Goal: Task Accomplishment & Management: Manage account settings

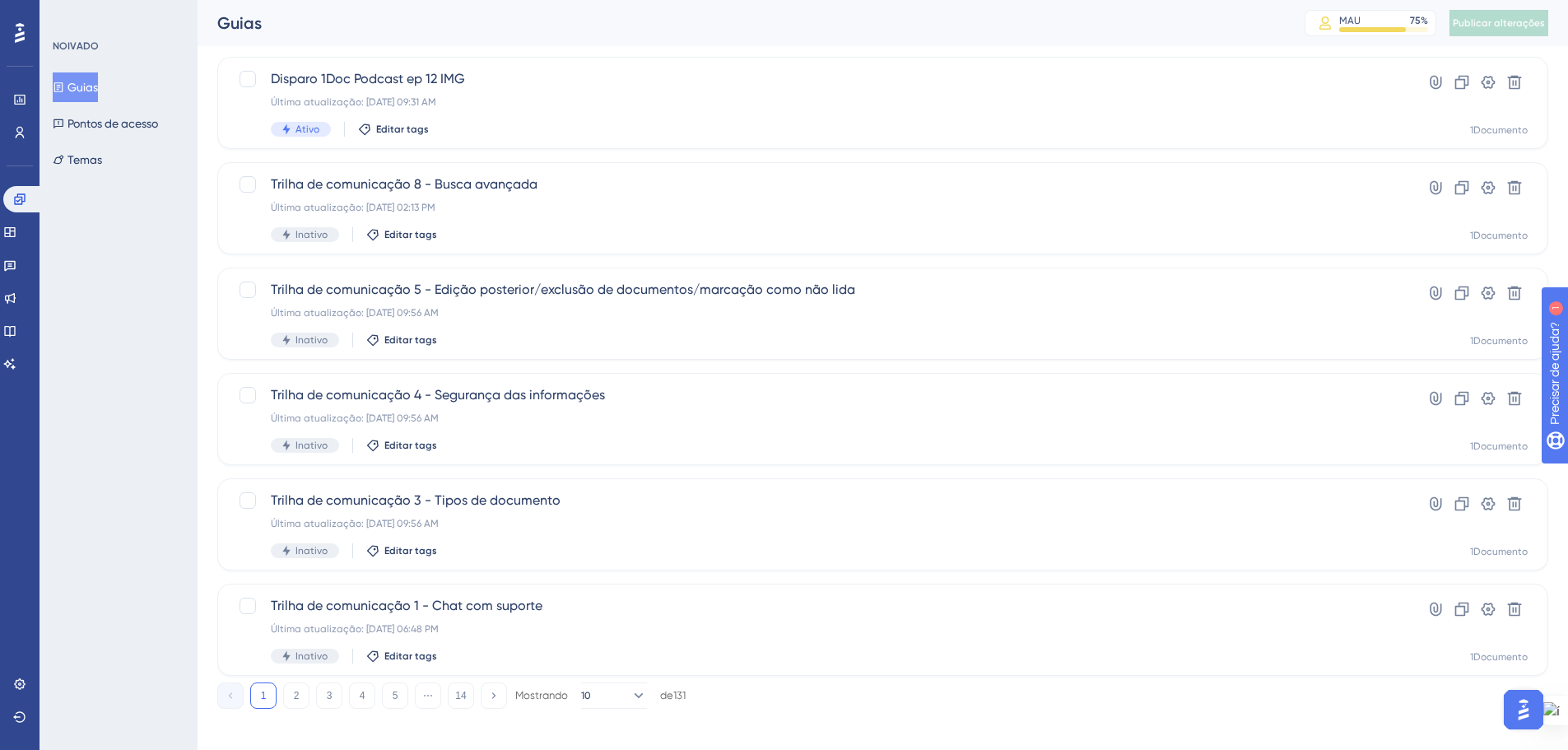
scroll to position [528, 0]
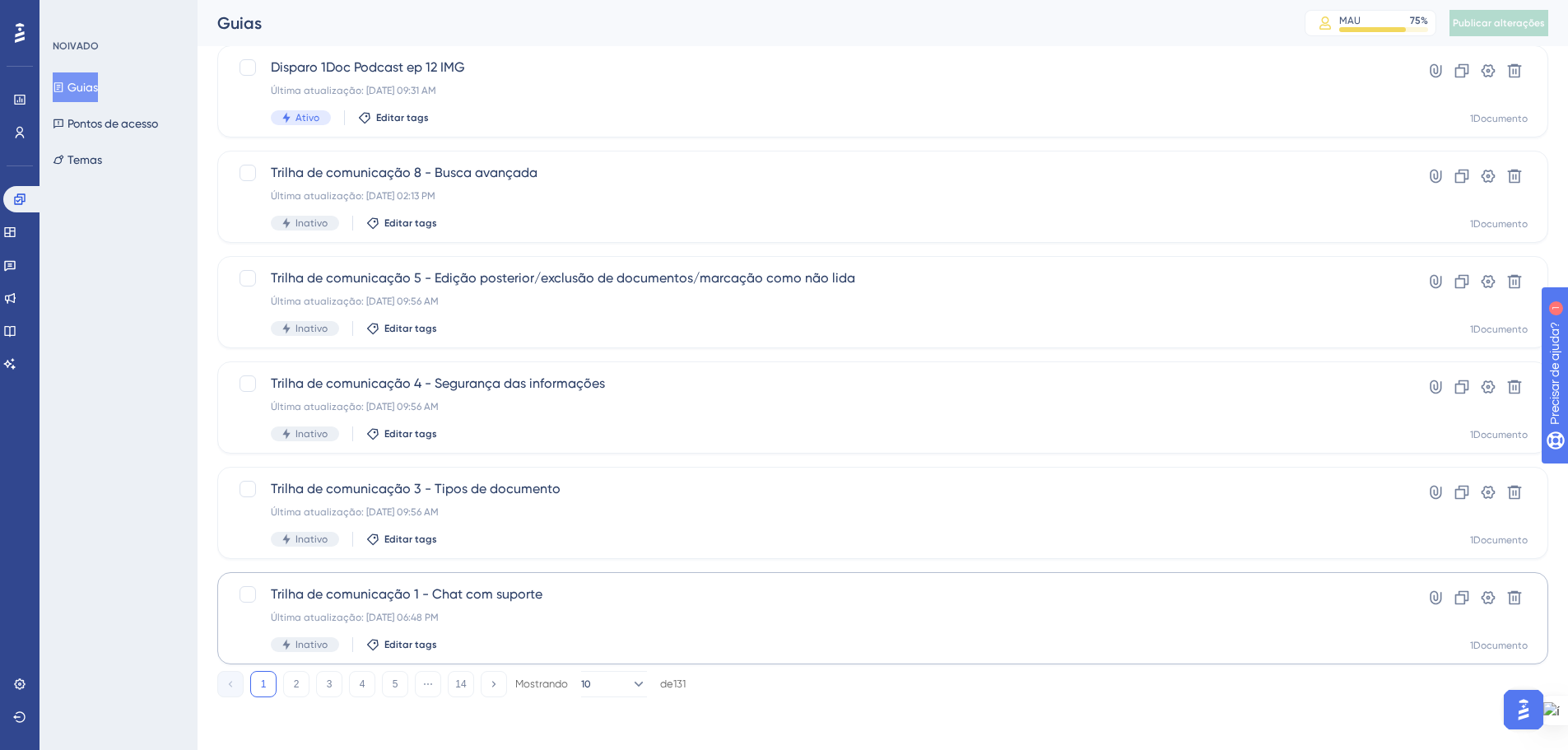
click at [298, 683] on font "2" at bounding box center [297, 683] width 6 height 11
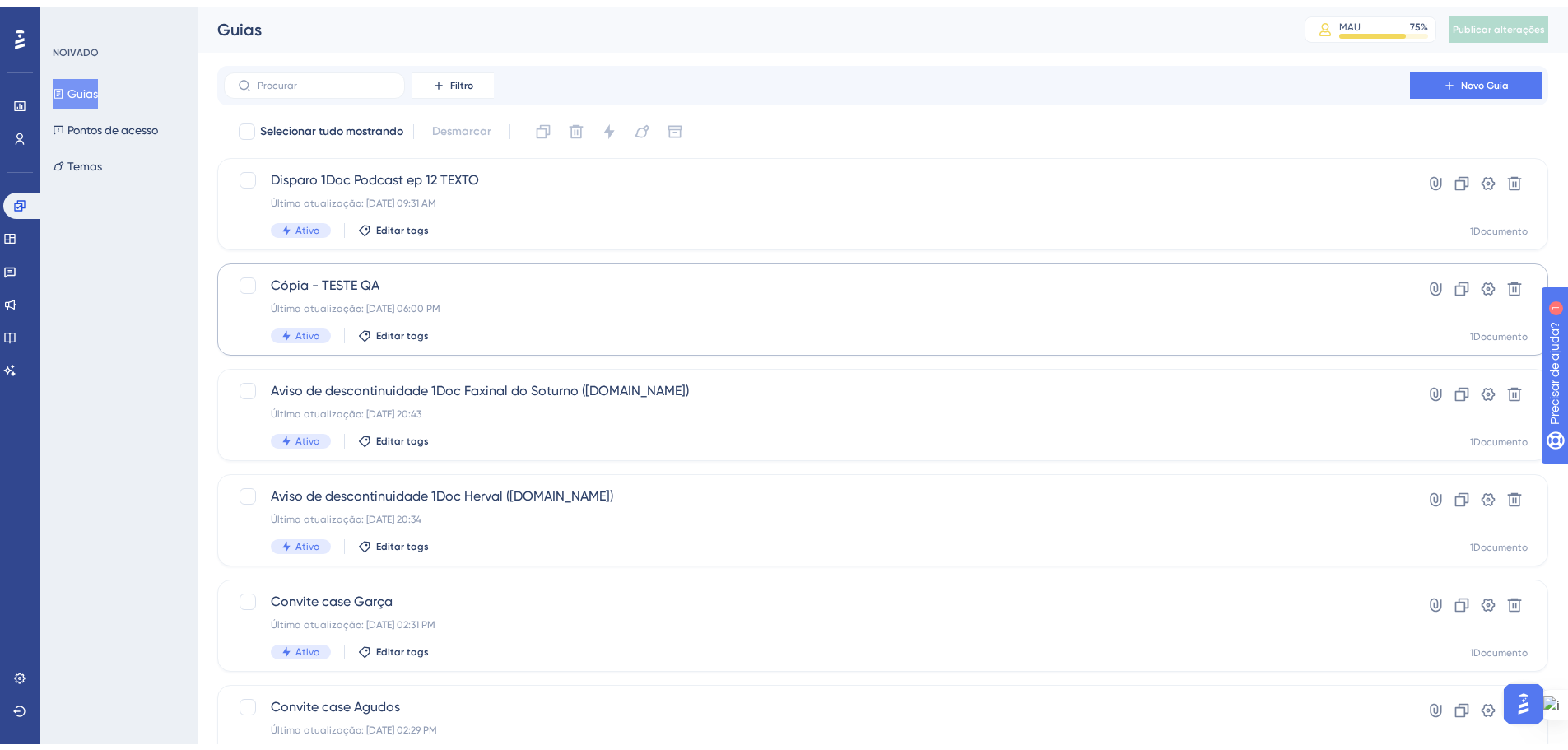
scroll to position [82, 0]
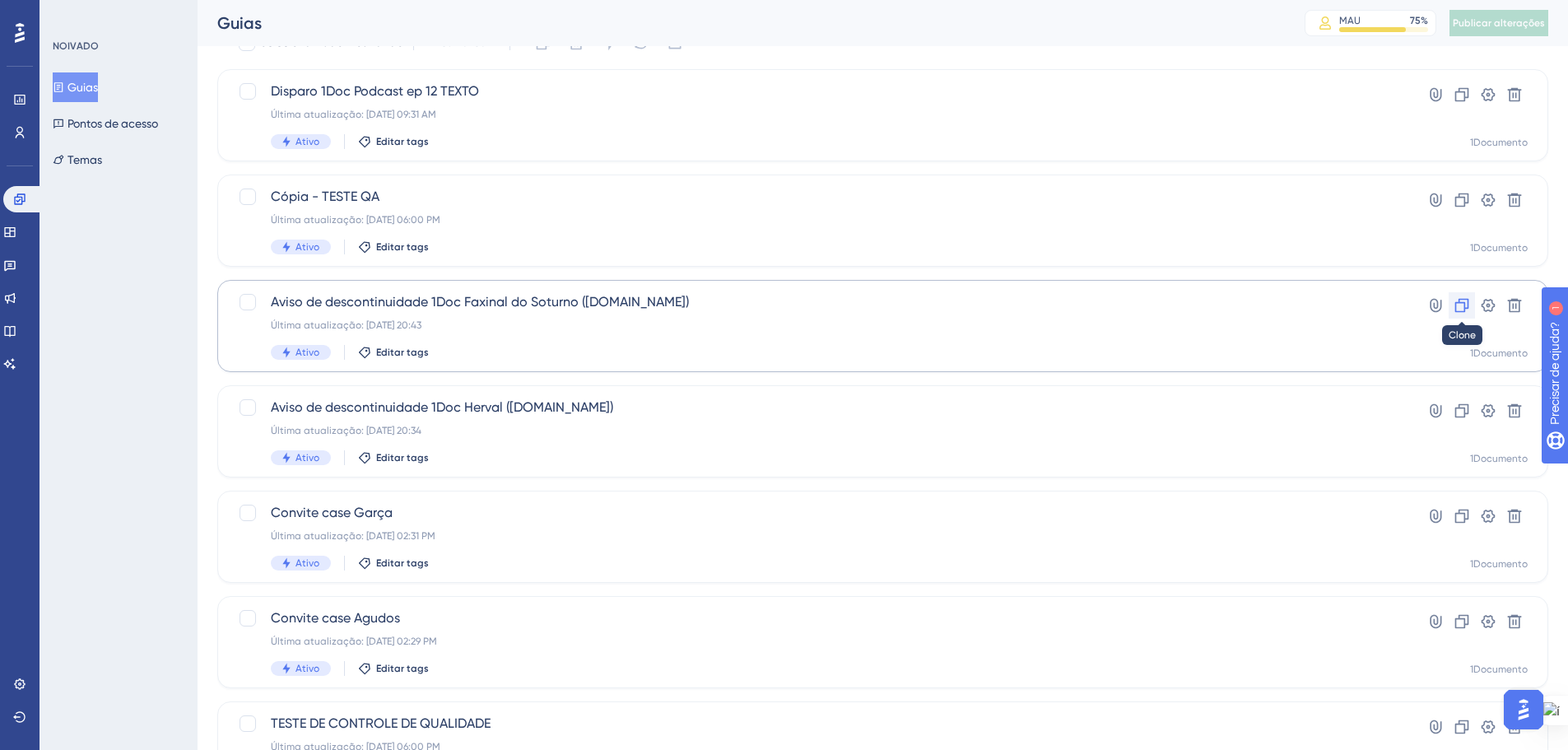
click at [1462, 306] on icon at bounding box center [1462, 305] width 17 height 17
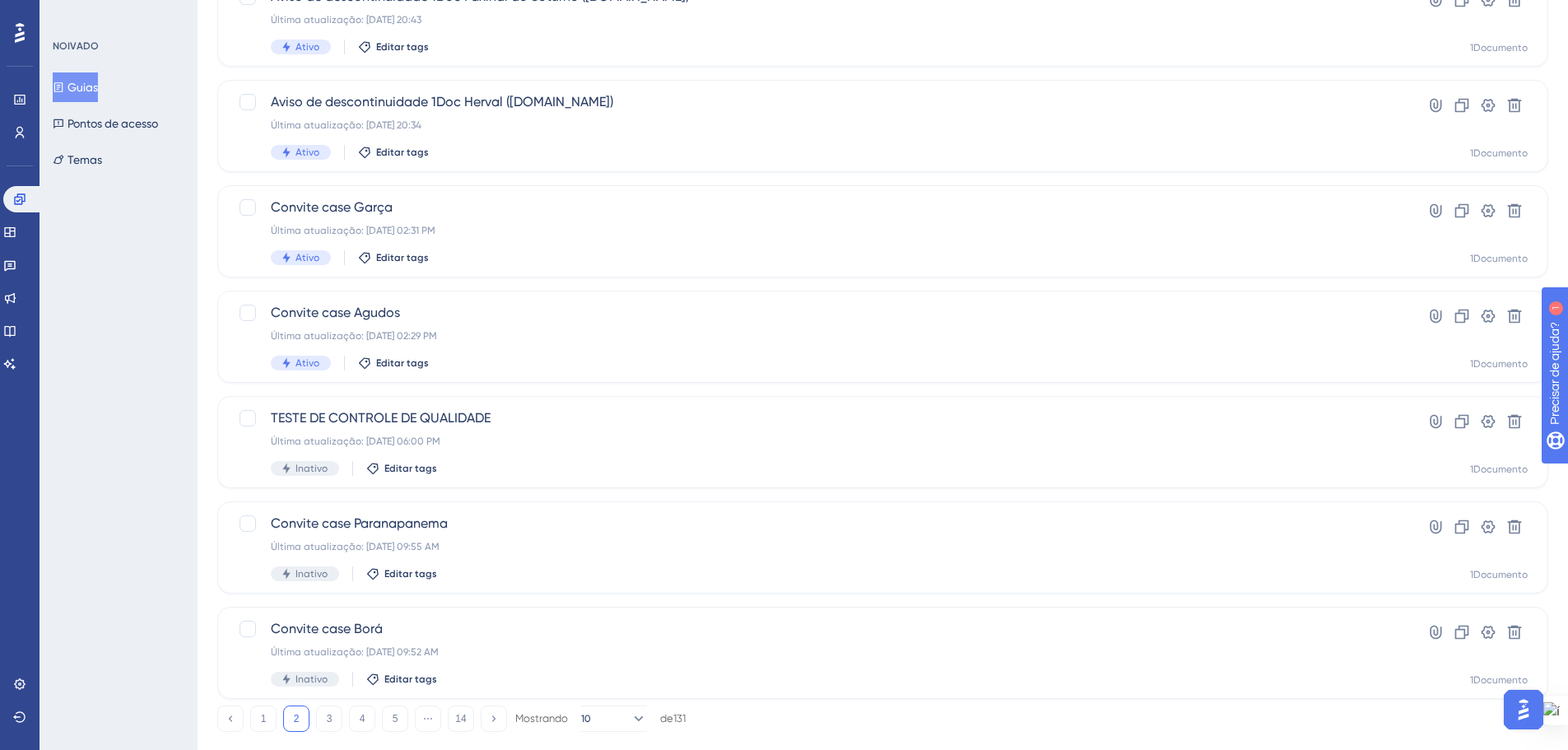
scroll to position [528, 0]
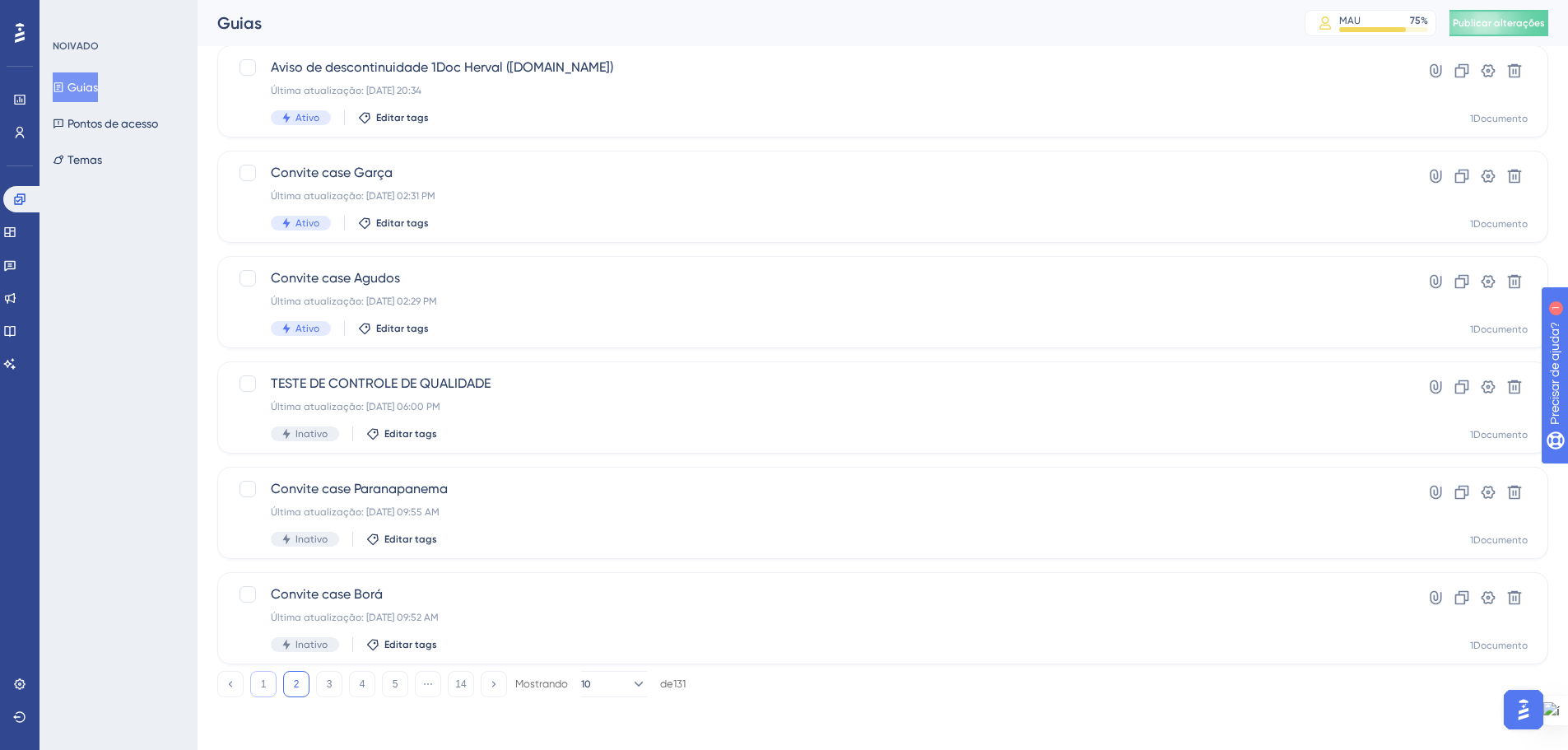
click at [261, 683] on font "1" at bounding box center [264, 683] width 6 height 11
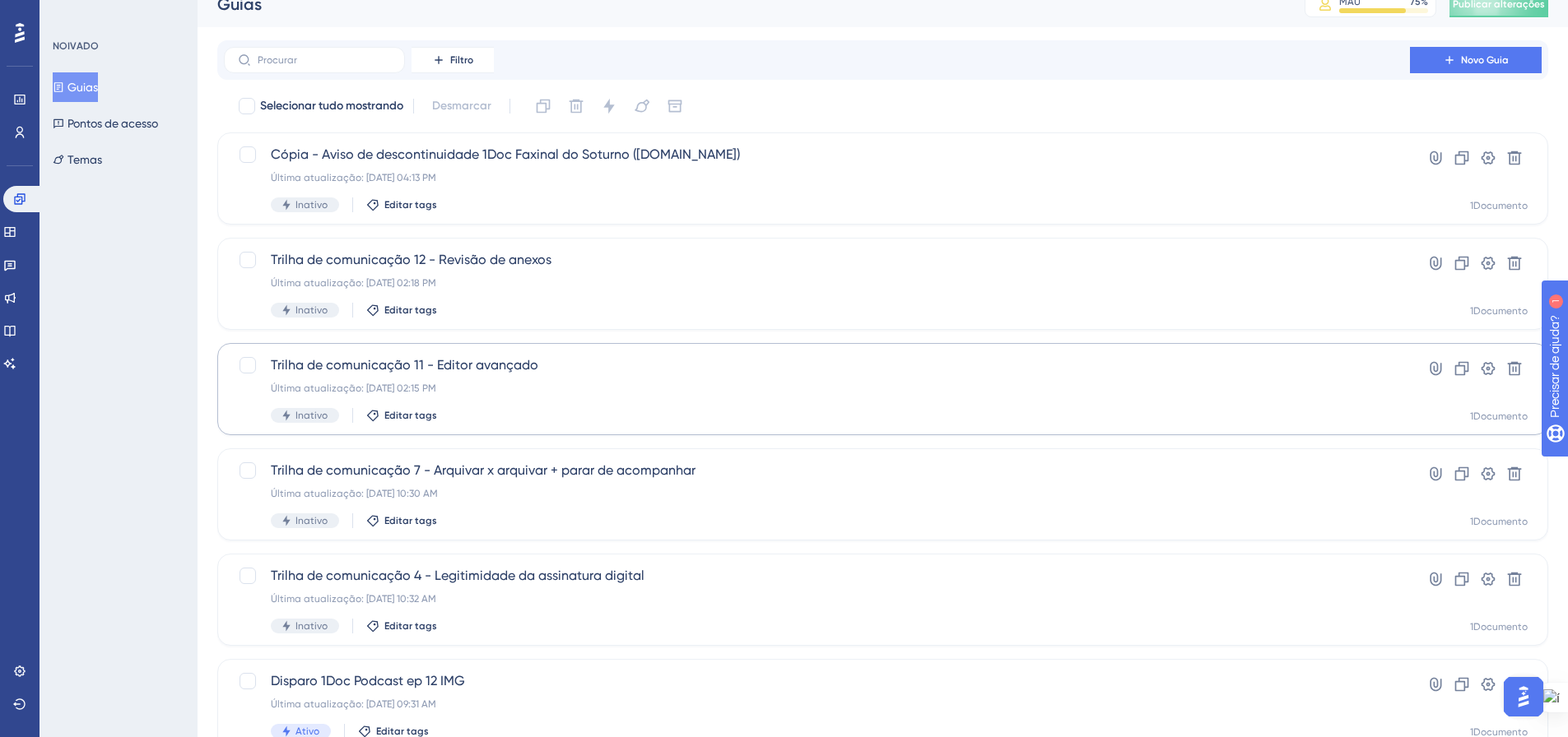
scroll to position [0, 0]
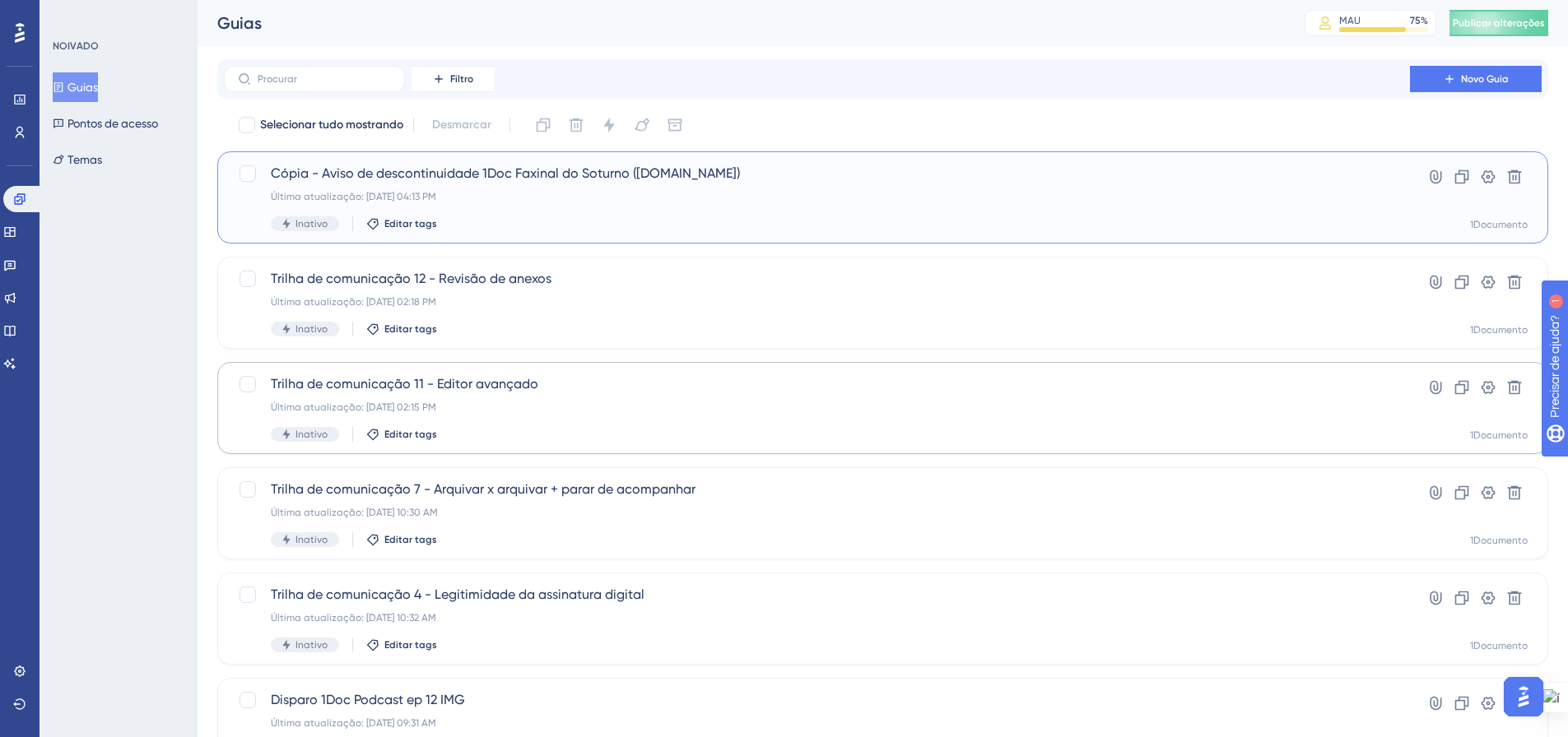
click at [573, 199] on div "Última atualização: 25 de set. de 2025 04:13 PM" at bounding box center [817, 196] width 1093 height 13
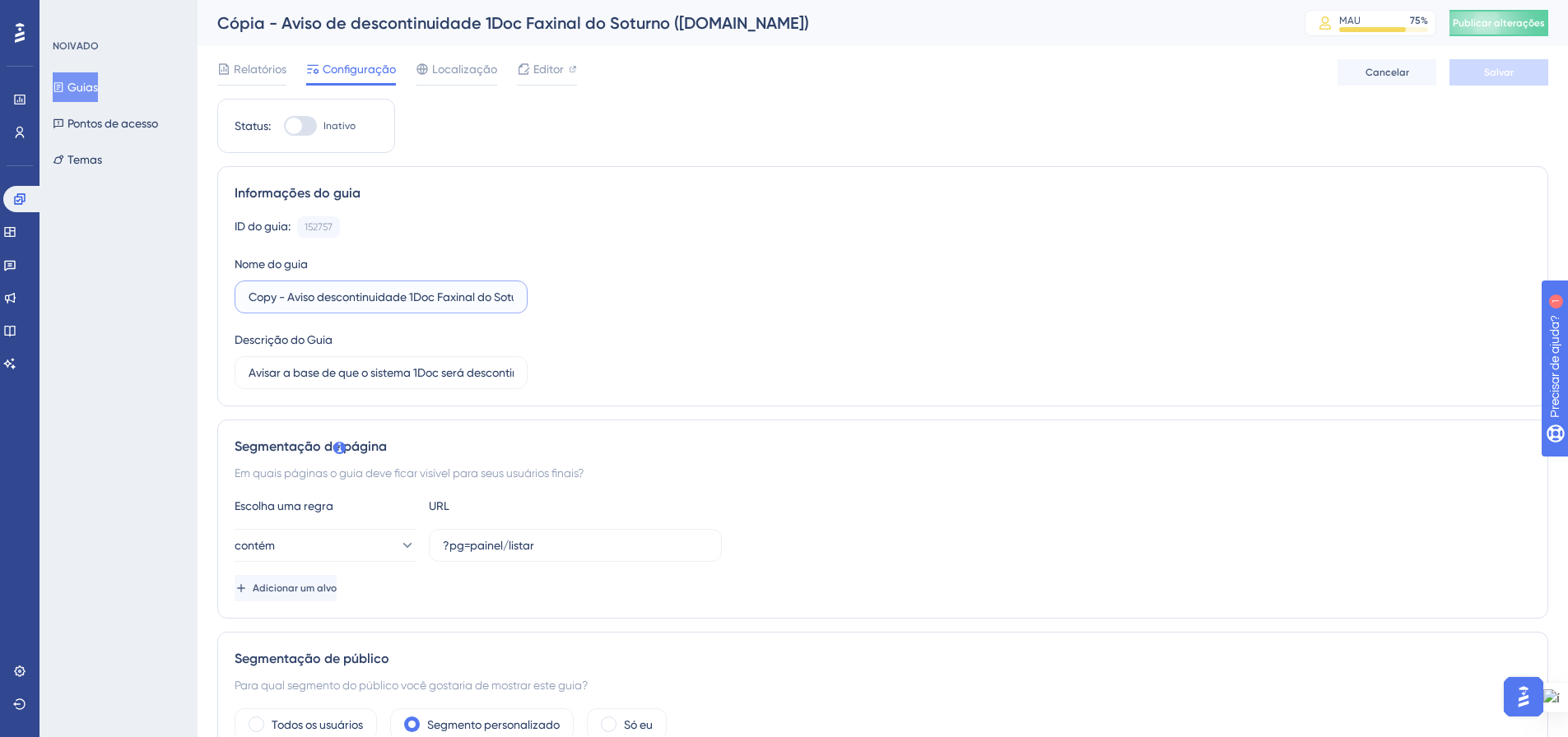
drag, startPoint x: 283, startPoint y: 297, endPoint x: 199, endPoint y: 296, distance: 84.0
drag, startPoint x: 402, startPoint y: 298, endPoint x: 468, endPoint y: 305, distance: 66.4
click at [468, 305] on input "Aviso descontinuidade 1Doc Faxinal do Soturno (Gov.br)" at bounding box center [381, 297] width 265 height 18
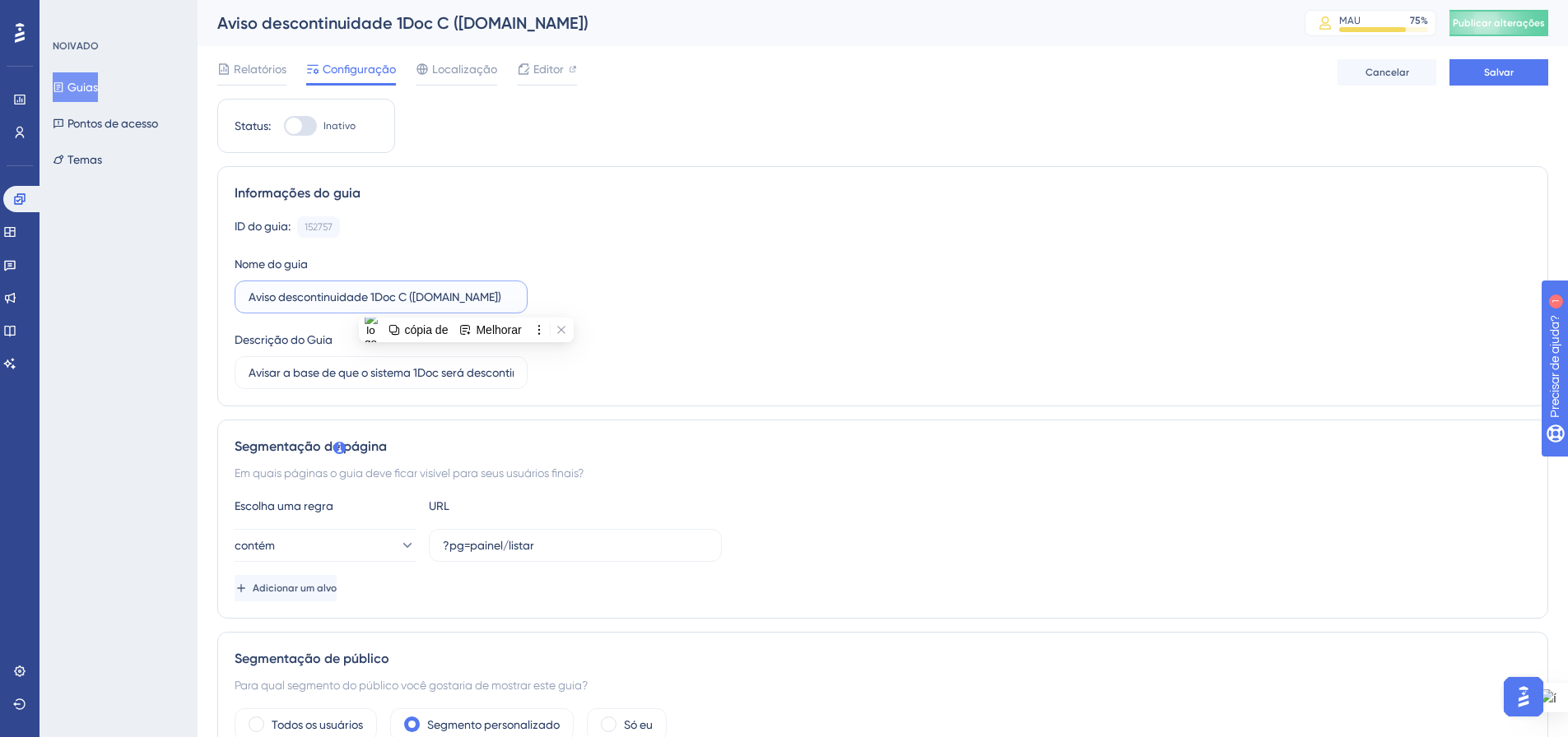
scroll to position [0, 0]
type input "Aviso descontinuidade 1Doc Candói ([DOMAIN_NAME])"
click at [615, 345] on div "ID do guia: 152757 Cópia Nome do guia Aviso descontinuidade 1Doc Candói (Gov.br…" at bounding box center [882, 302] width 1297 height 172
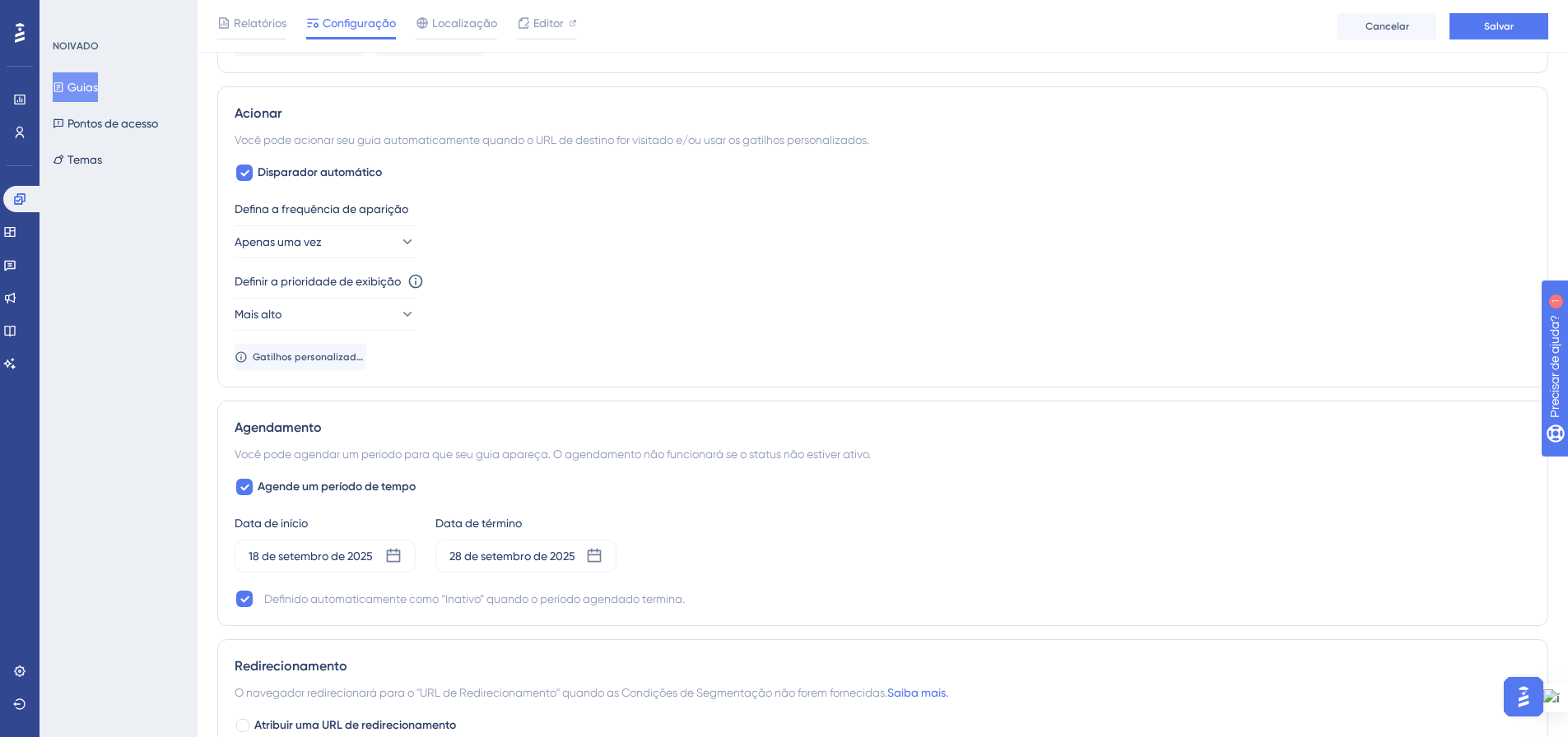
scroll to position [823, 0]
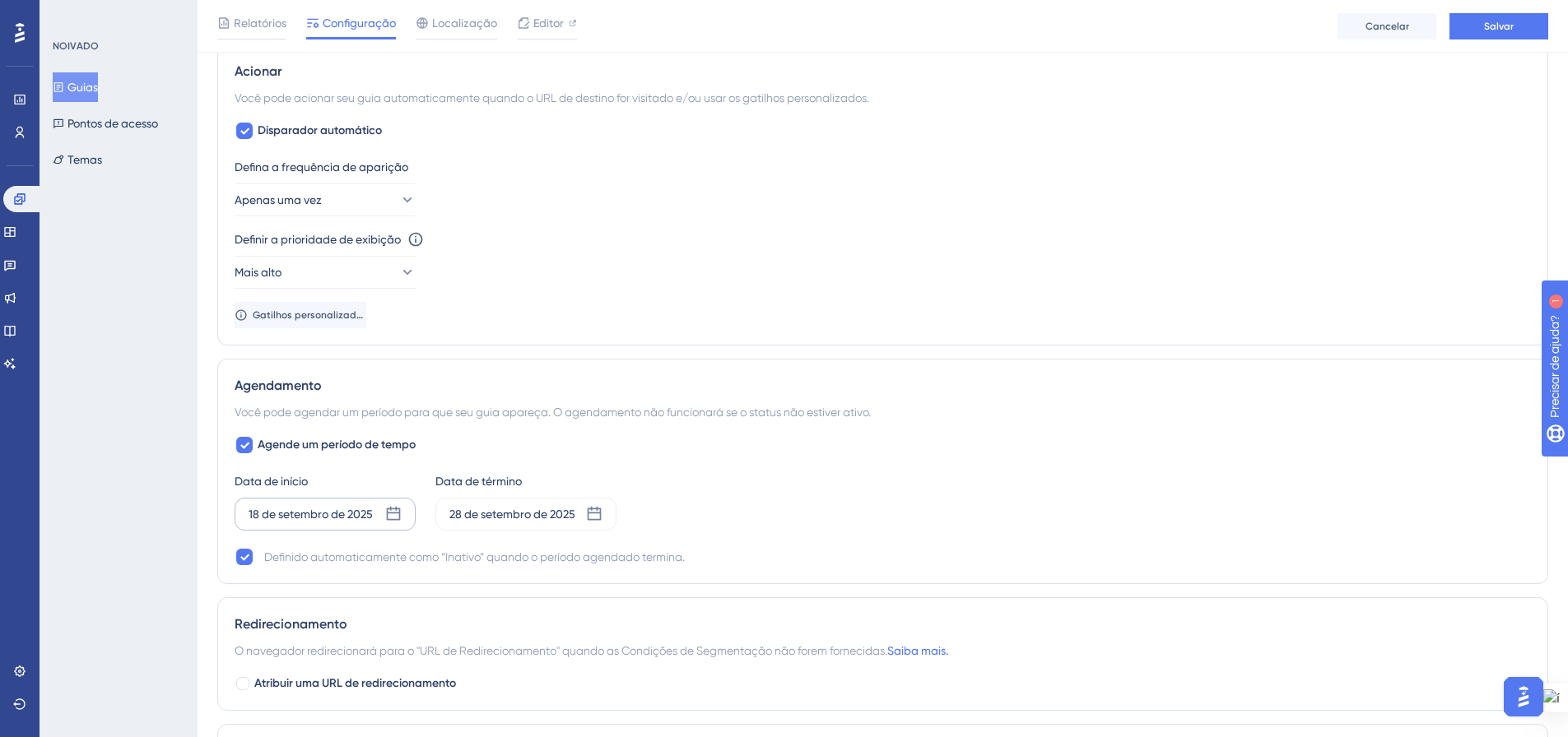
click at [393, 510] on icon at bounding box center [393, 514] width 17 height 17
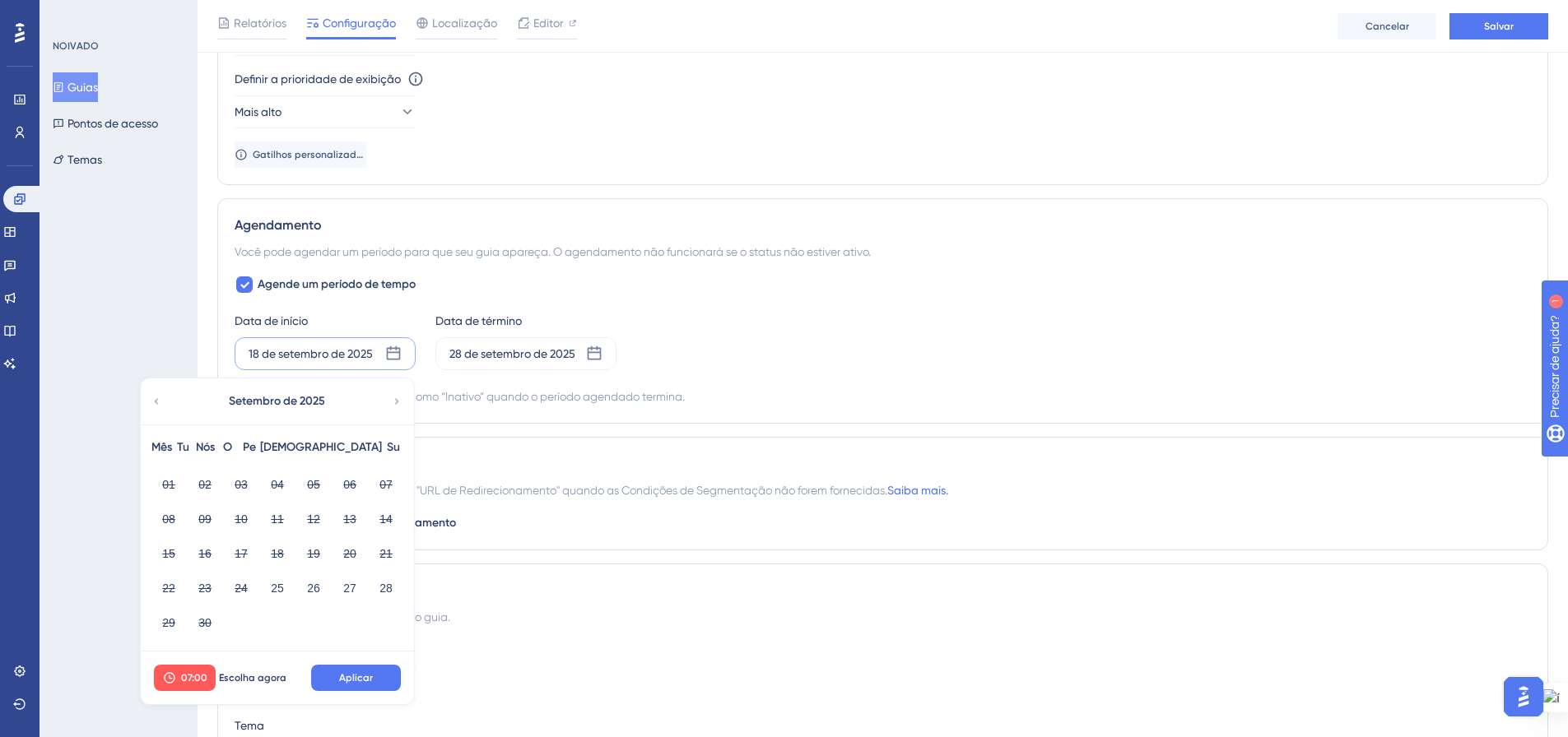
scroll to position [987, 0]
click at [271, 591] on font "25" at bounding box center [277, 584] width 13 height 20
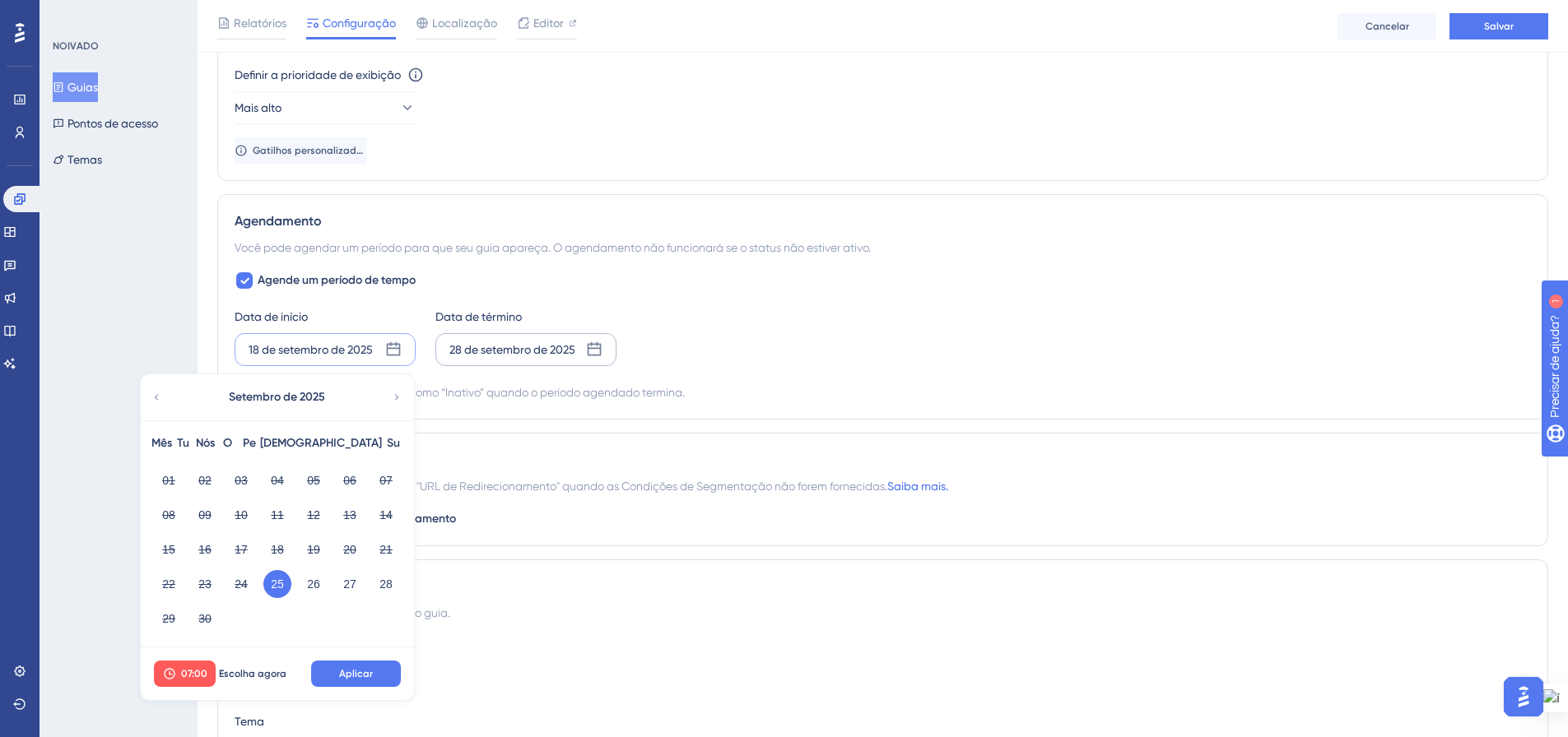
click at [594, 347] on icon at bounding box center [594, 349] width 17 height 17
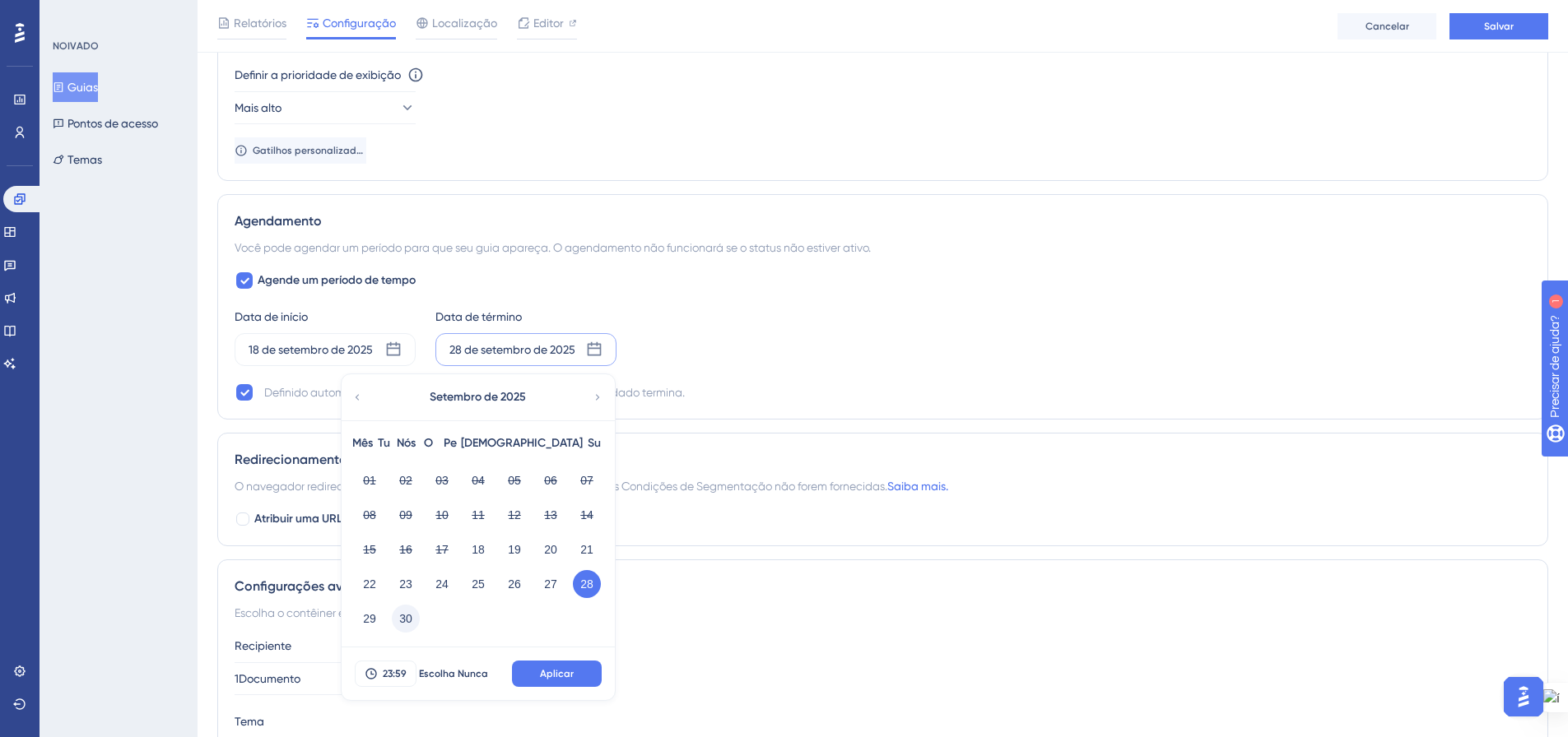
click at [407, 617] on font "30" at bounding box center [405, 619] width 13 height 13
click at [572, 673] on font "Aplicar" at bounding box center [557, 674] width 34 height 11
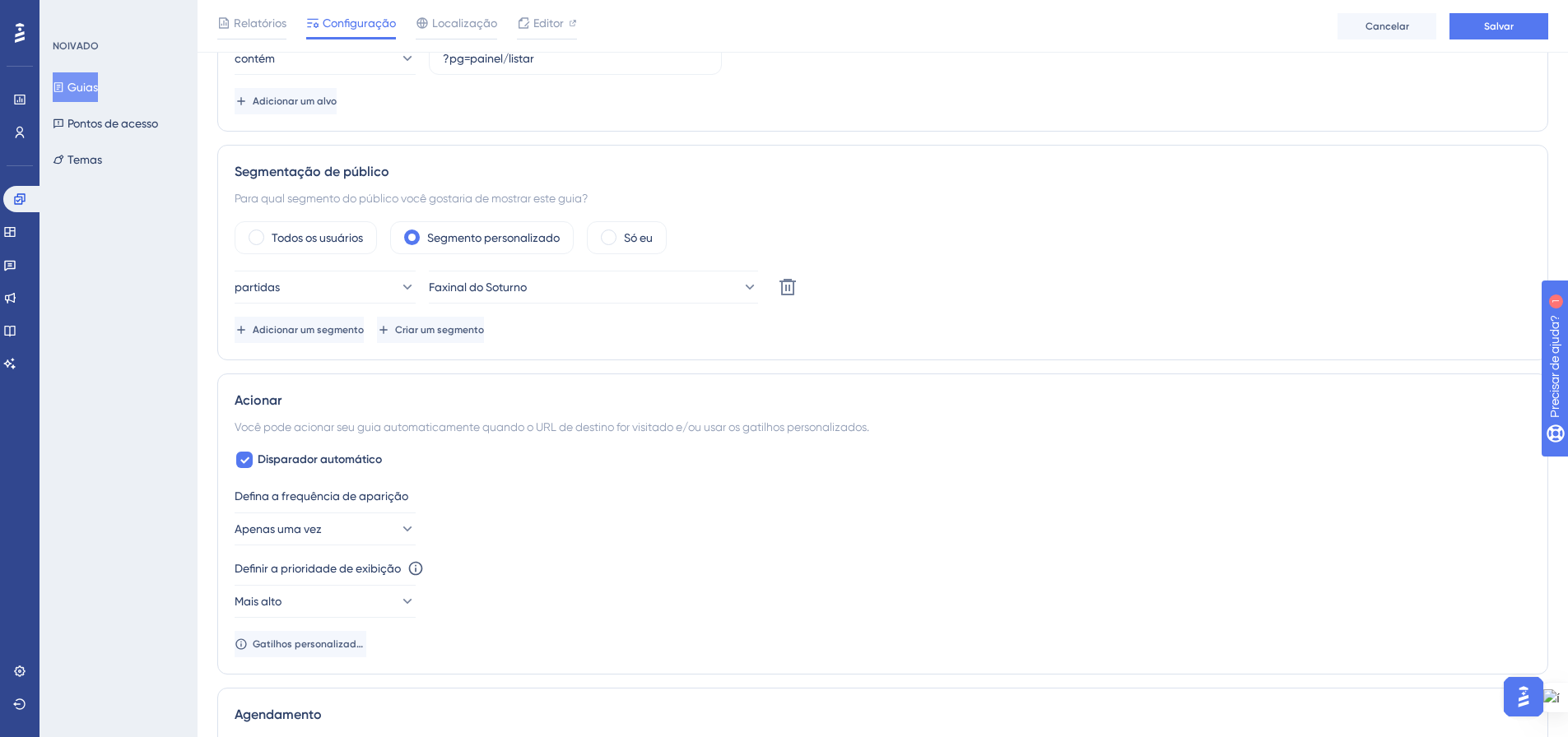
scroll to position [0, 0]
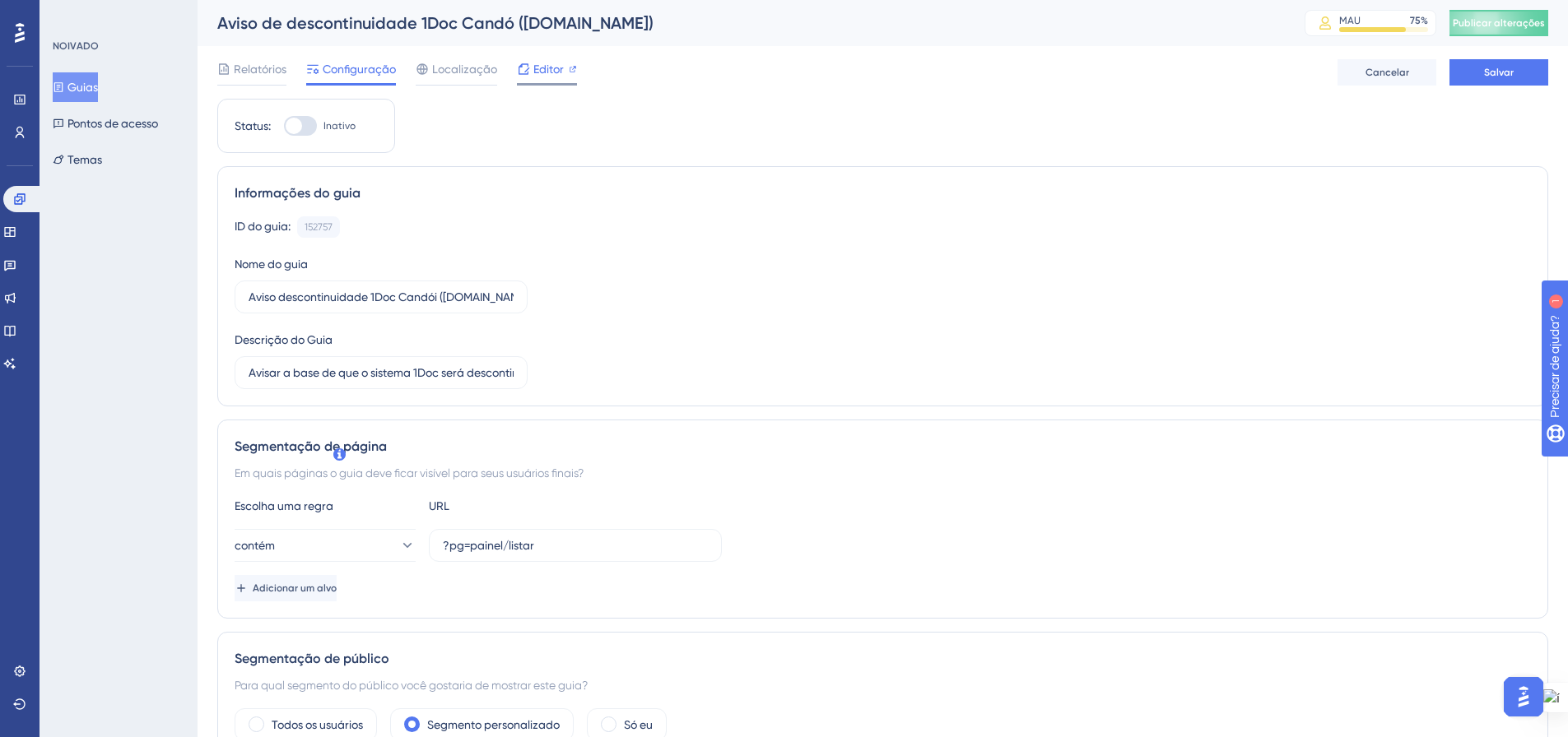
click at [531, 69] on div "Editor" at bounding box center [546, 69] width 60 height 20
click at [243, 298] on label "Copy - Aviso descontinuidade 1Doc Faxinal do Soturno (Gov.br)" at bounding box center [381, 298] width 293 height 33
drag, startPoint x: 402, startPoint y: 300, endPoint x: 464, endPoint y: 298, distance: 62.0
click at [464, 298] on input "Aviso descontinuidade 1Doc Faxinal do Soturno (Gov.br)" at bounding box center [381, 297] width 265 height 18
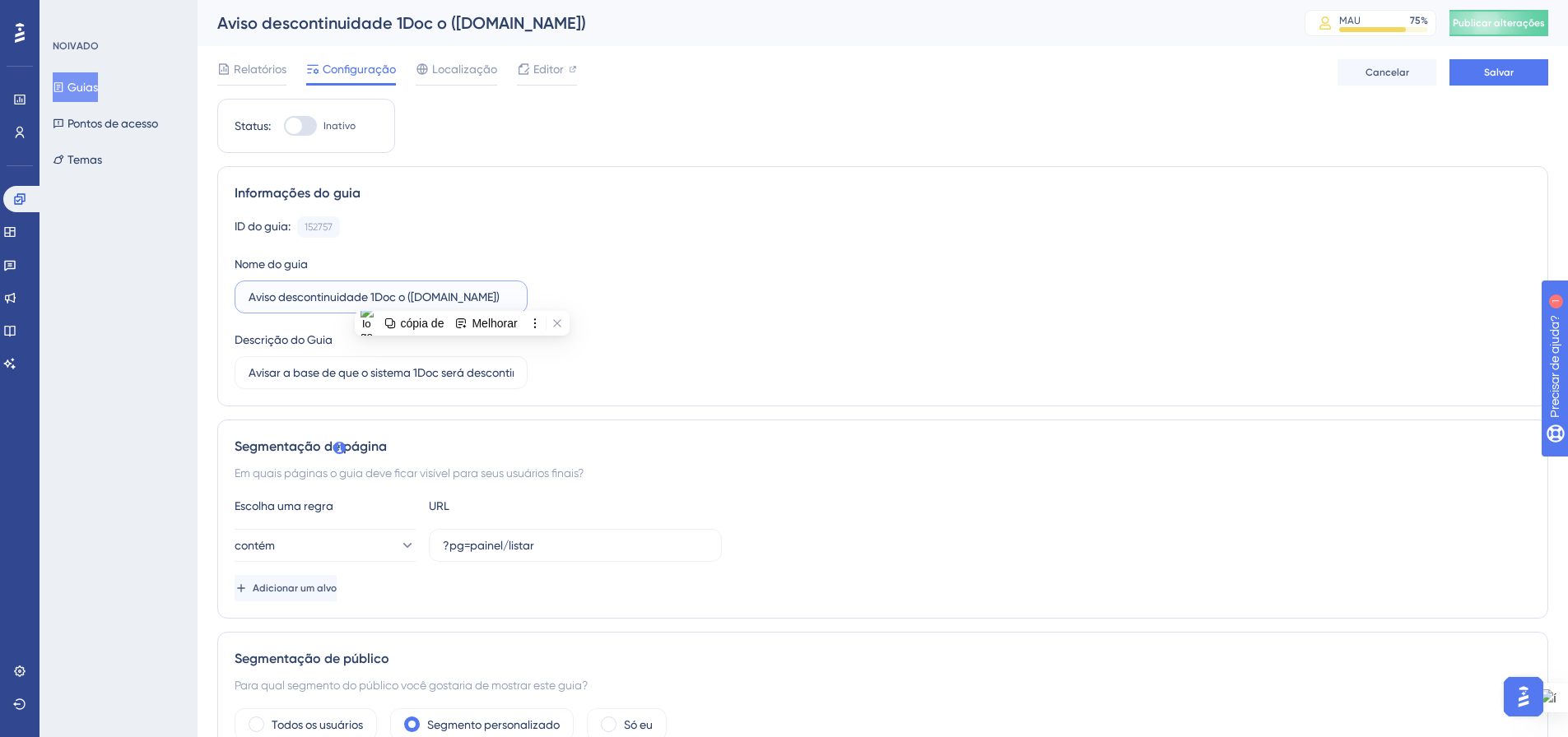
scroll to position [0, 0]
type input "Aviso descontinuidade 1Doc Candói ([DOMAIN_NAME])"
click at [673, 319] on div "ID do guia: 152757 Cópia Nome do guia Aviso descontinuidade 1Doc Candói (Gov.br…" at bounding box center [882, 302] width 1297 height 172
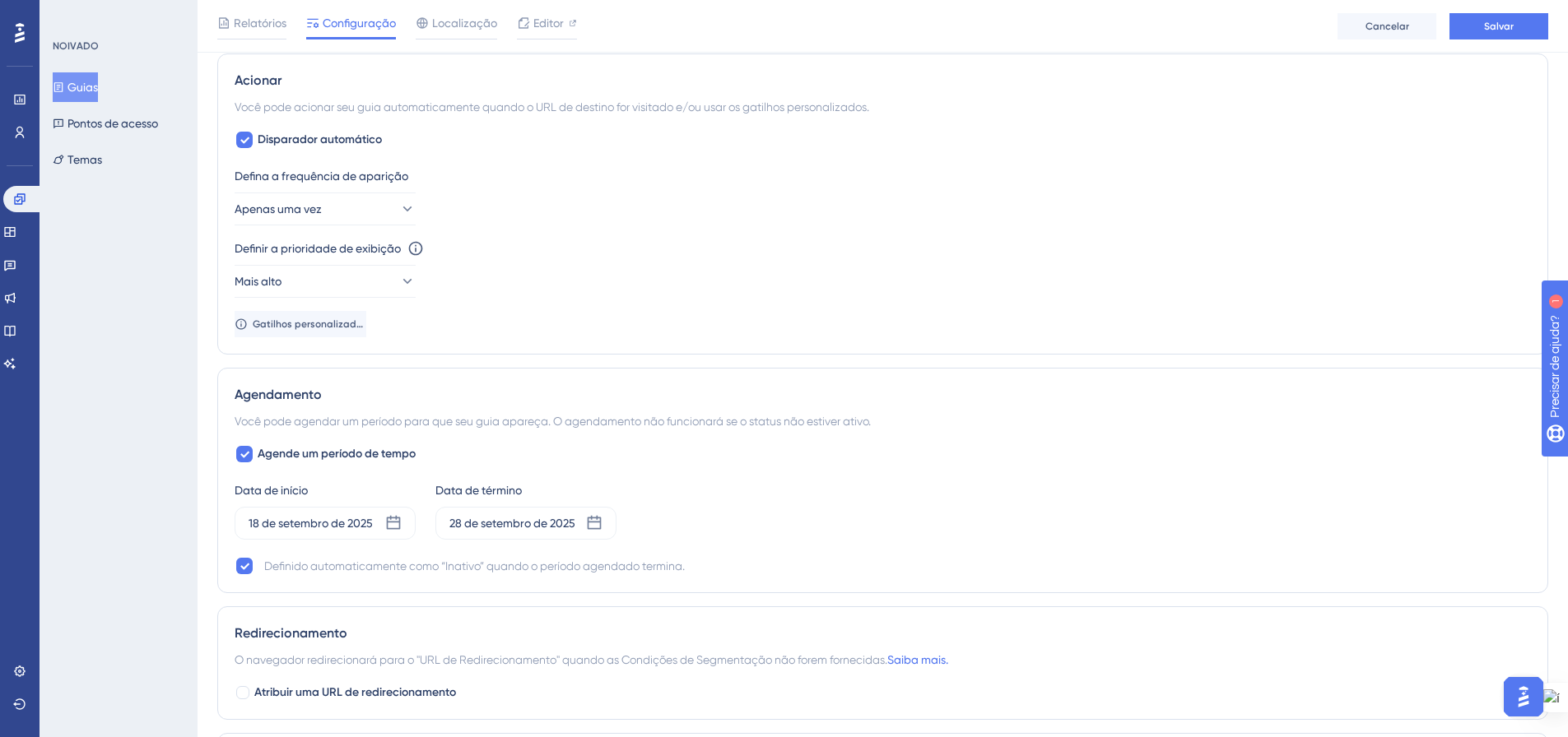
scroll to position [987, 0]
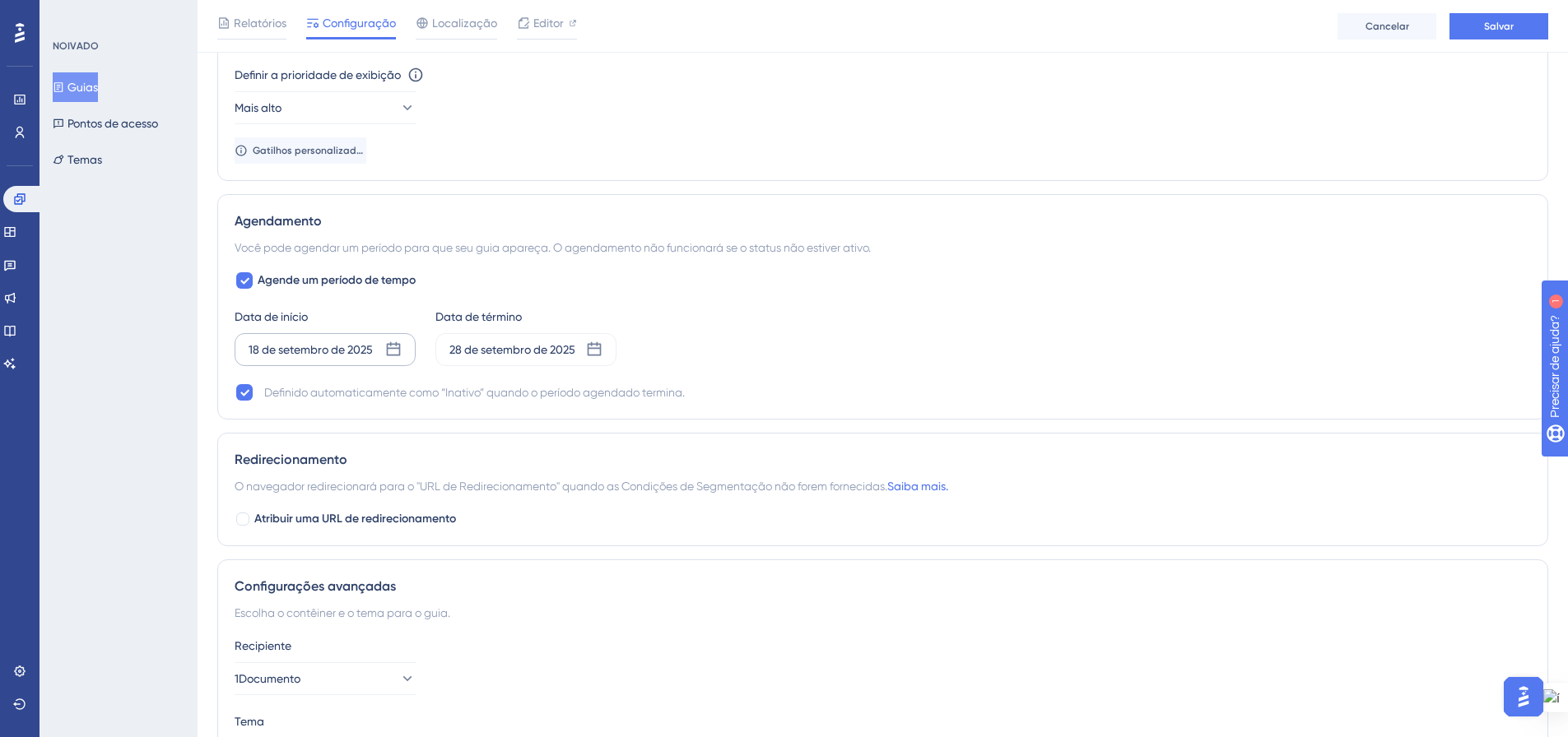
click at [389, 347] on icon at bounding box center [393, 349] width 17 height 17
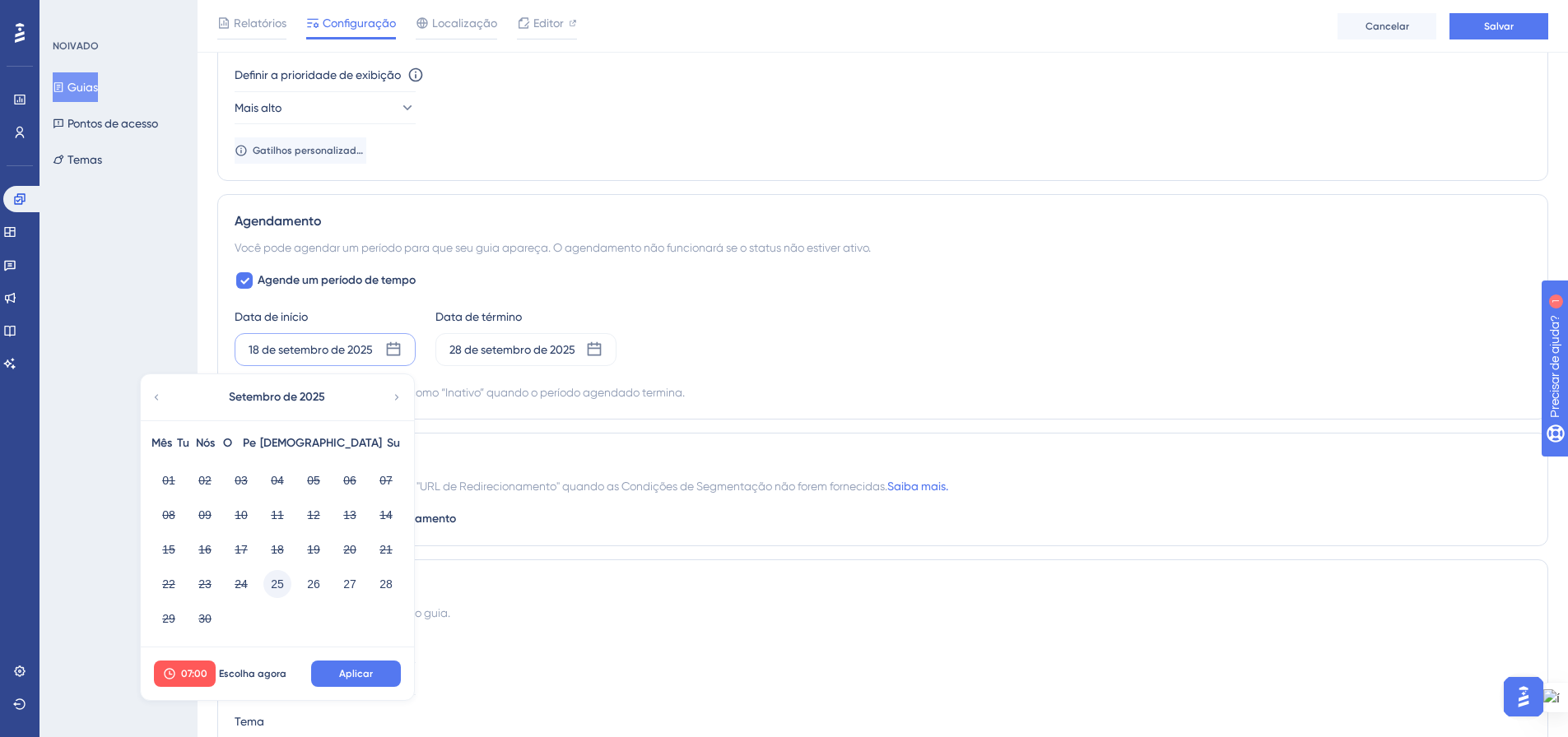
click at [277, 589] on font "25" at bounding box center [277, 584] width 13 height 13
click at [251, 670] on font "Escolha agora" at bounding box center [252, 674] width 67 height 11
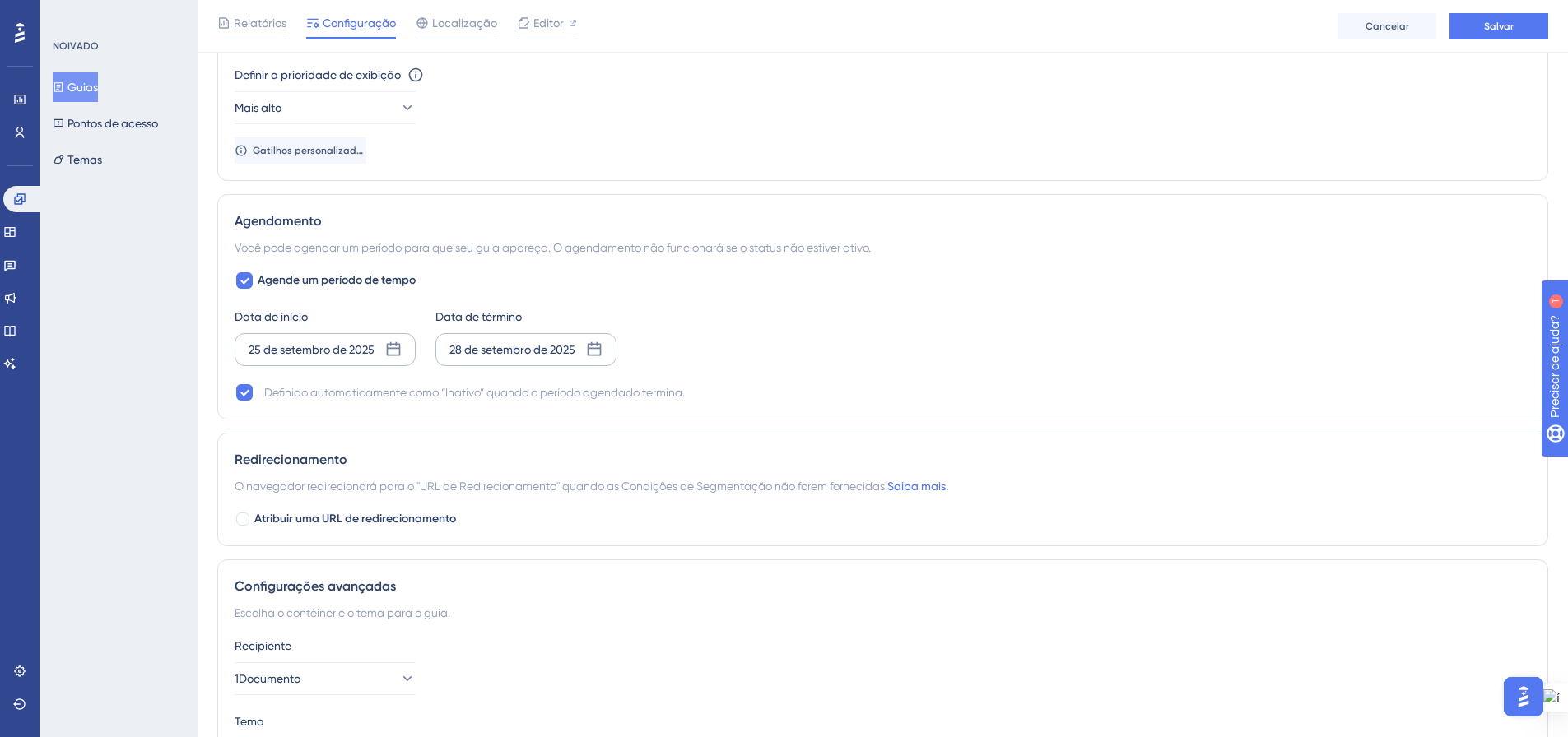
click at [598, 351] on icon at bounding box center [594, 349] width 17 height 17
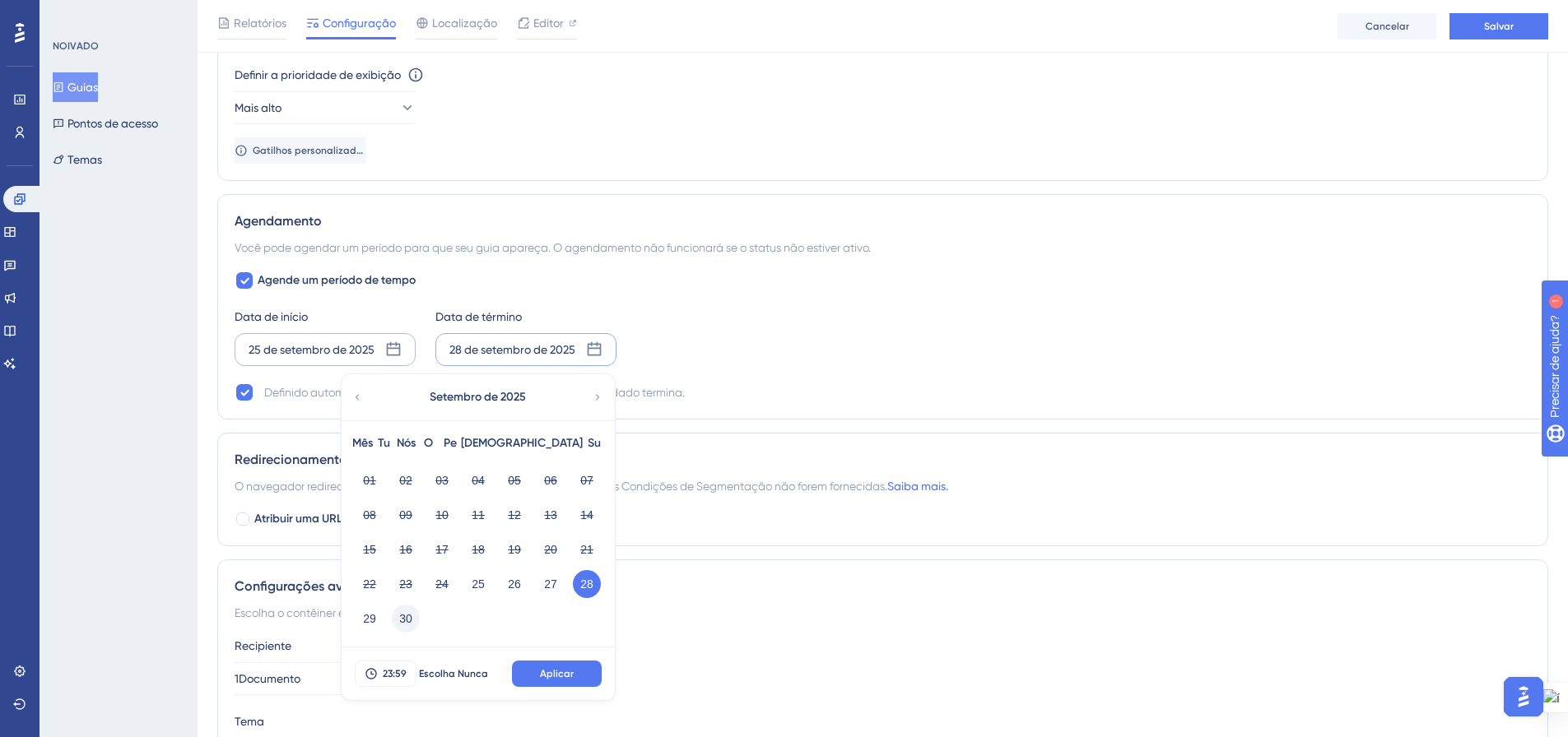
click at [402, 612] on font "30" at bounding box center [405, 619] width 13 height 20
click at [567, 682] on button "Aplicar" at bounding box center [557, 674] width 89 height 26
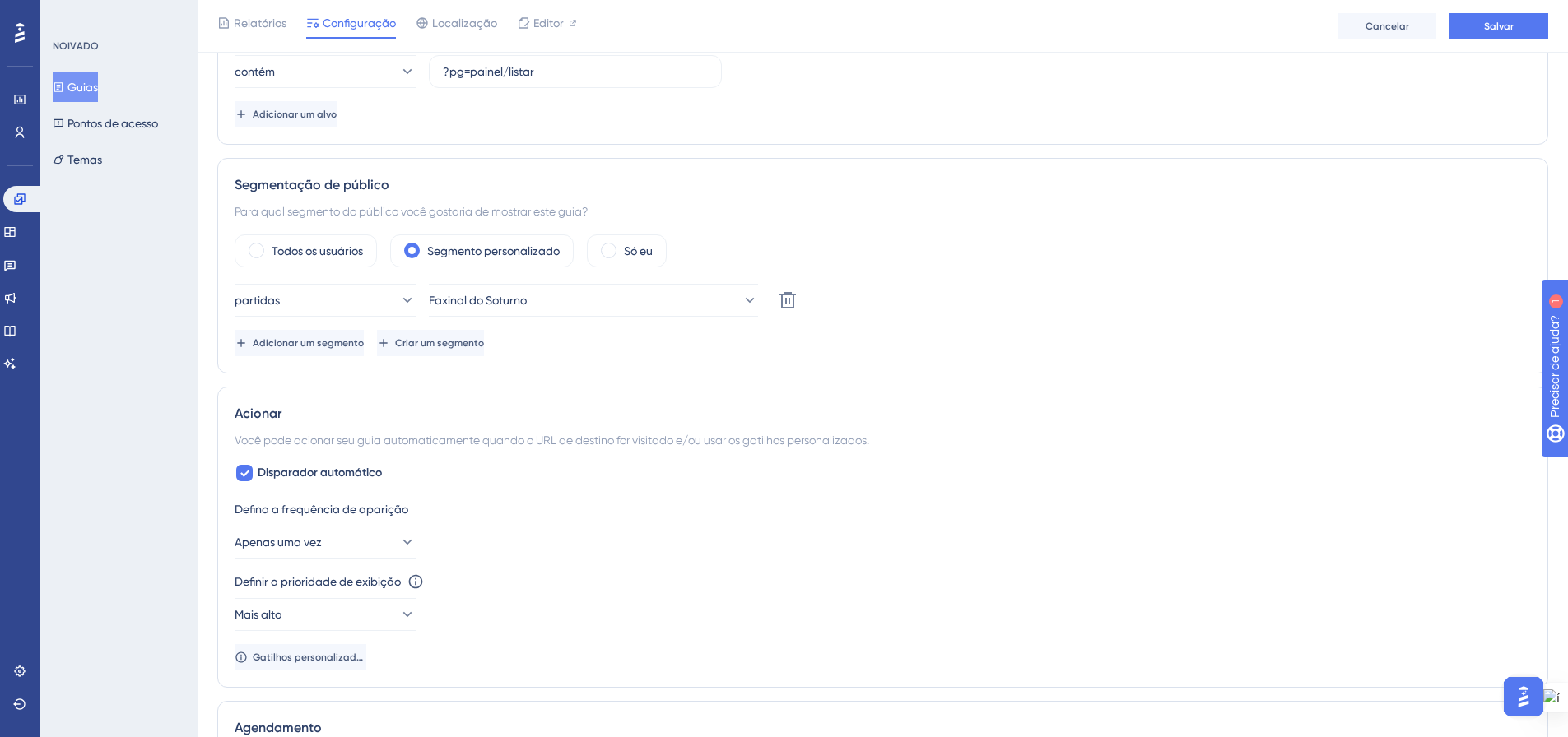
scroll to position [446, 0]
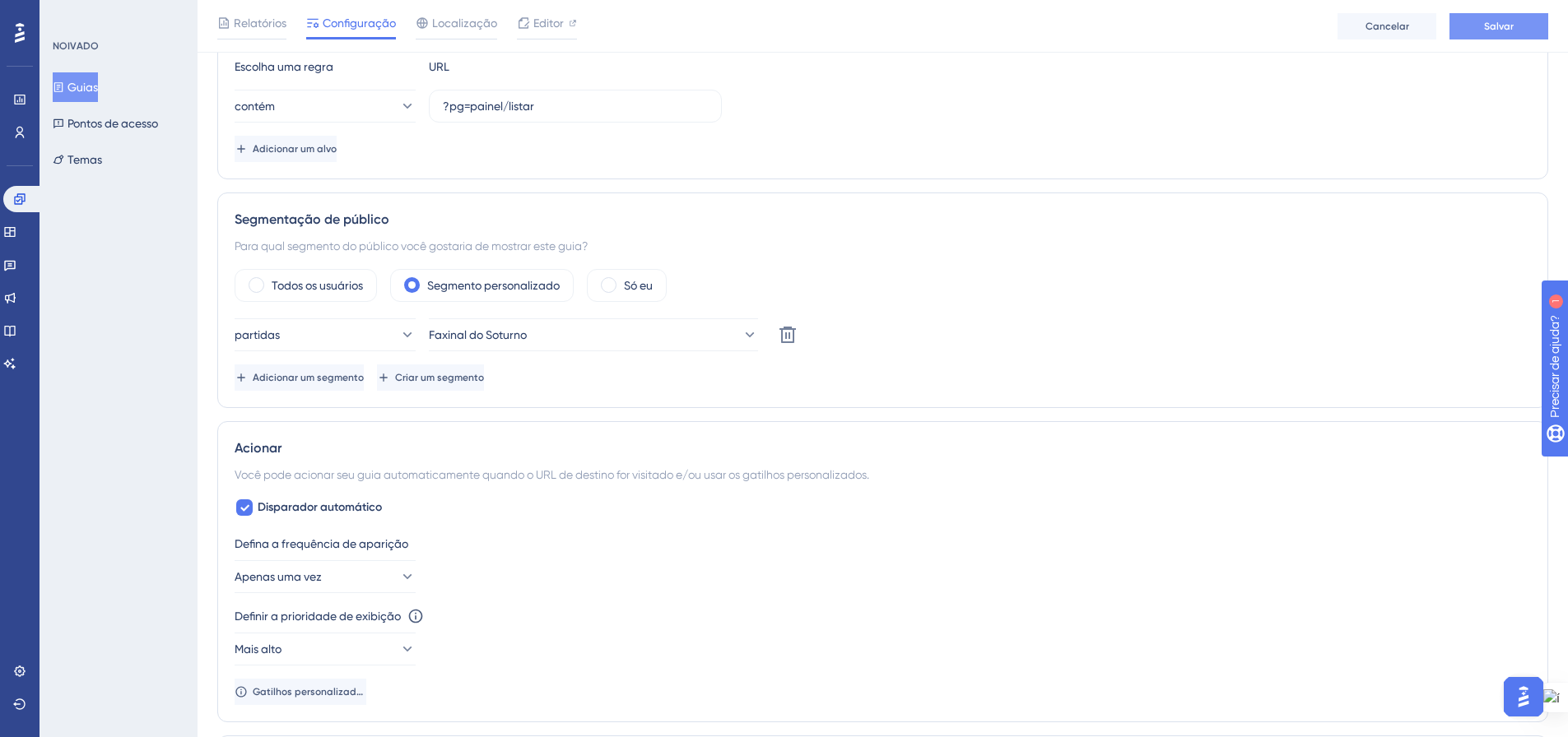
click at [1520, 23] on button "Salvar" at bounding box center [1499, 26] width 99 height 26
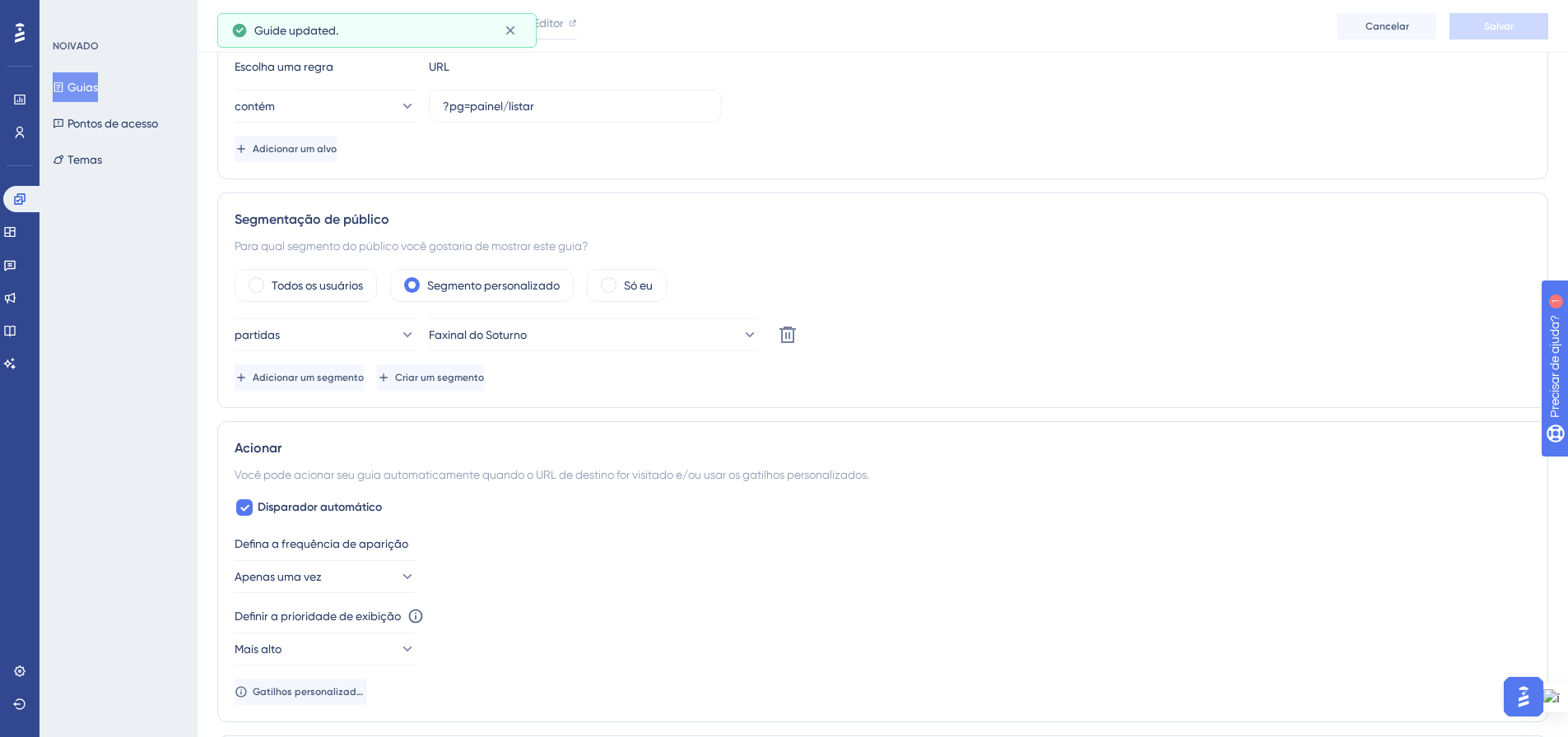
scroll to position [0, 0]
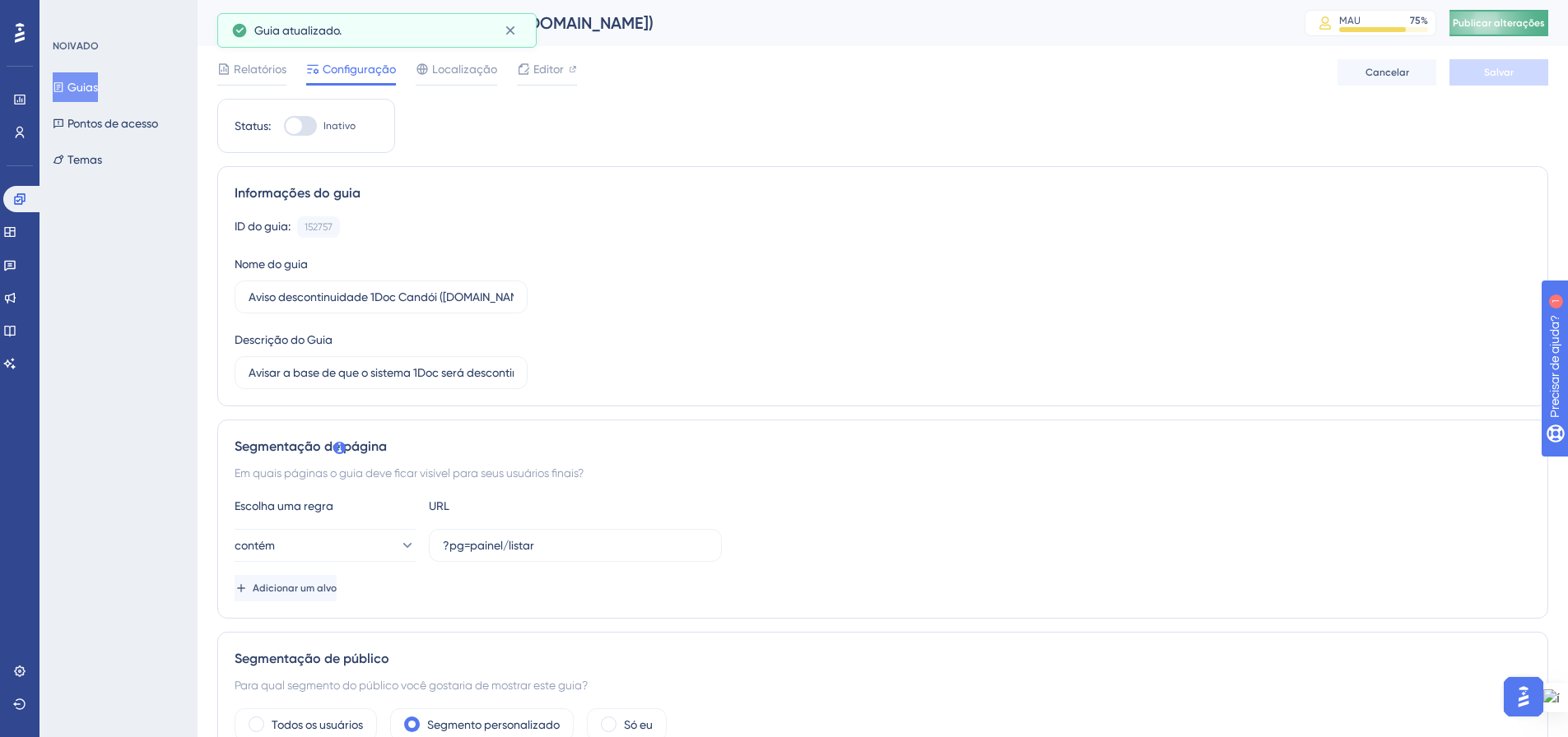
click at [1471, 28] on font "Publicar alterações" at bounding box center [1499, 23] width 92 height 11
click at [22, 134] on icon at bounding box center [19, 132] width 13 height 13
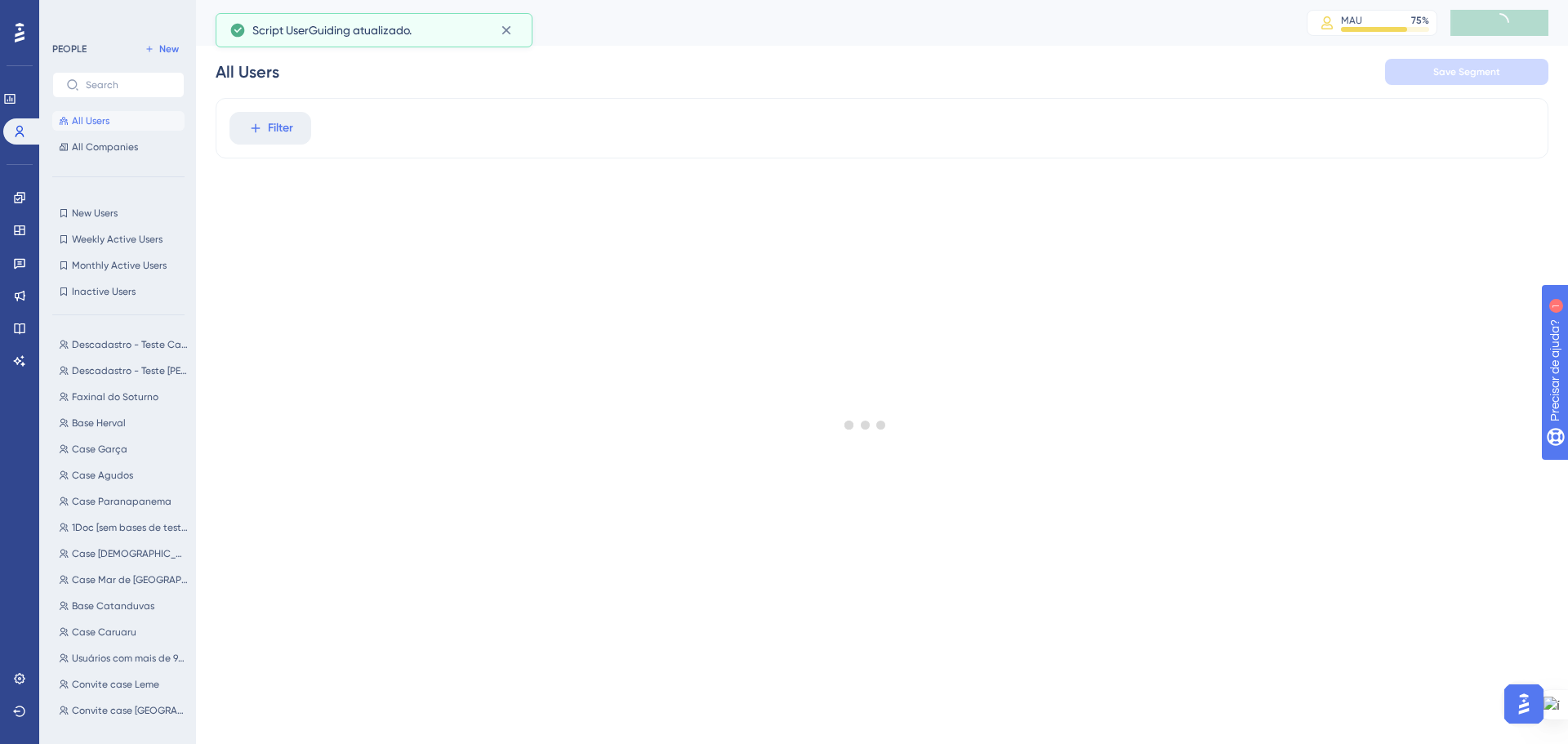
click at [270, 130] on div at bounding box center [865, 424] width 1405 height 626
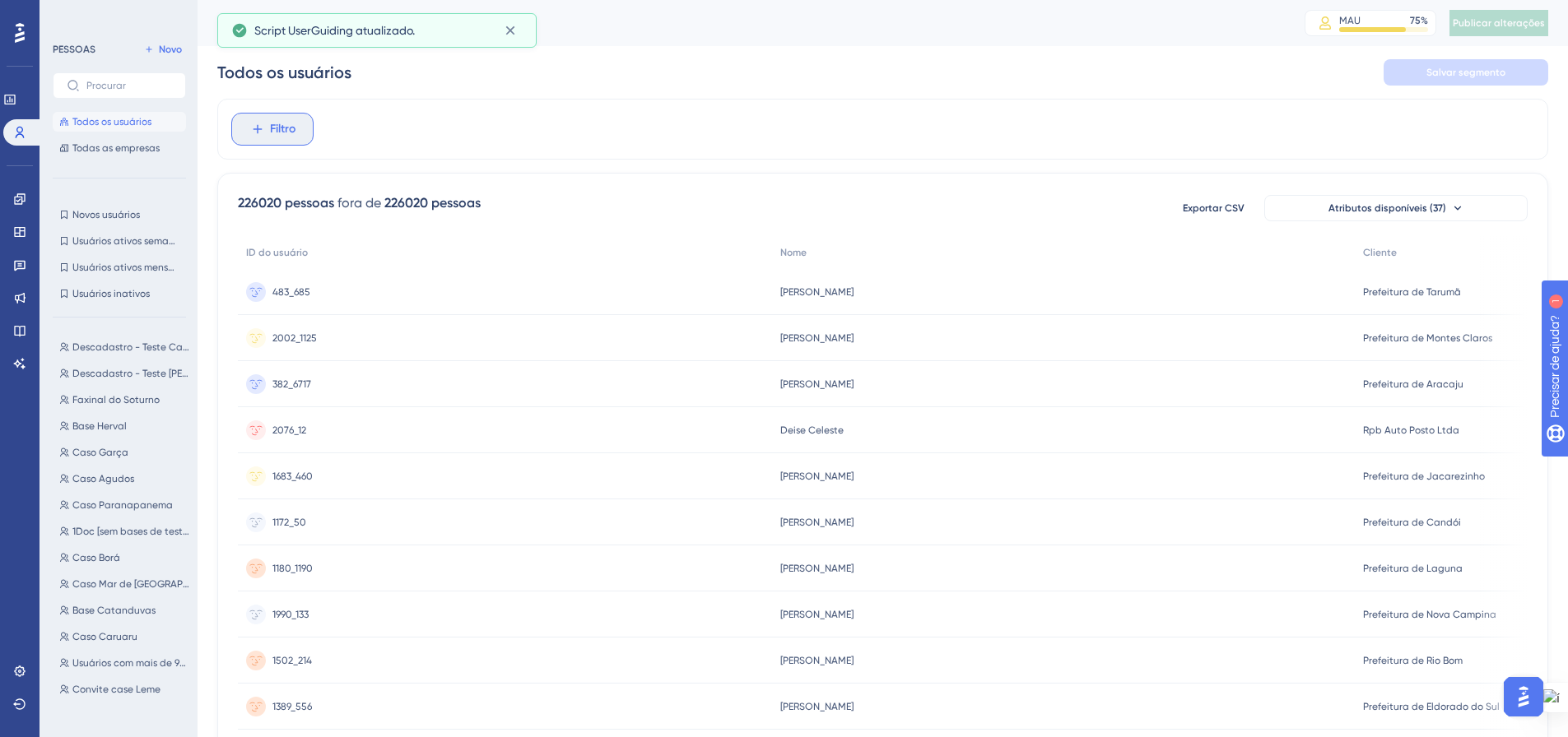
click at [277, 131] on font "Filtro" at bounding box center [282, 129] width 25 height 14
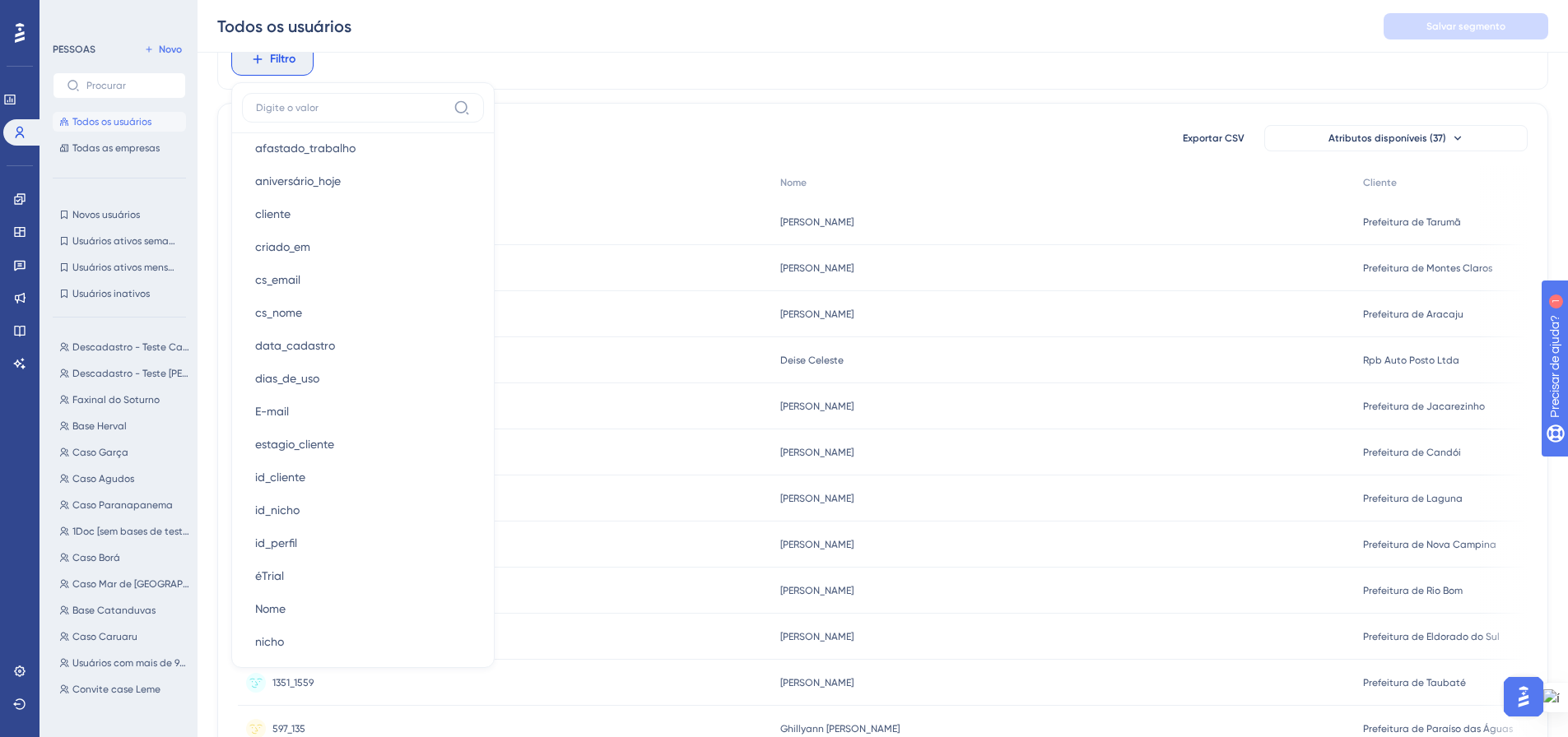
scroll to position [905, 0]
click at [365, 483] on button "id_cliente id_cliente" at bounding box center [362, 476] width 242 height 33
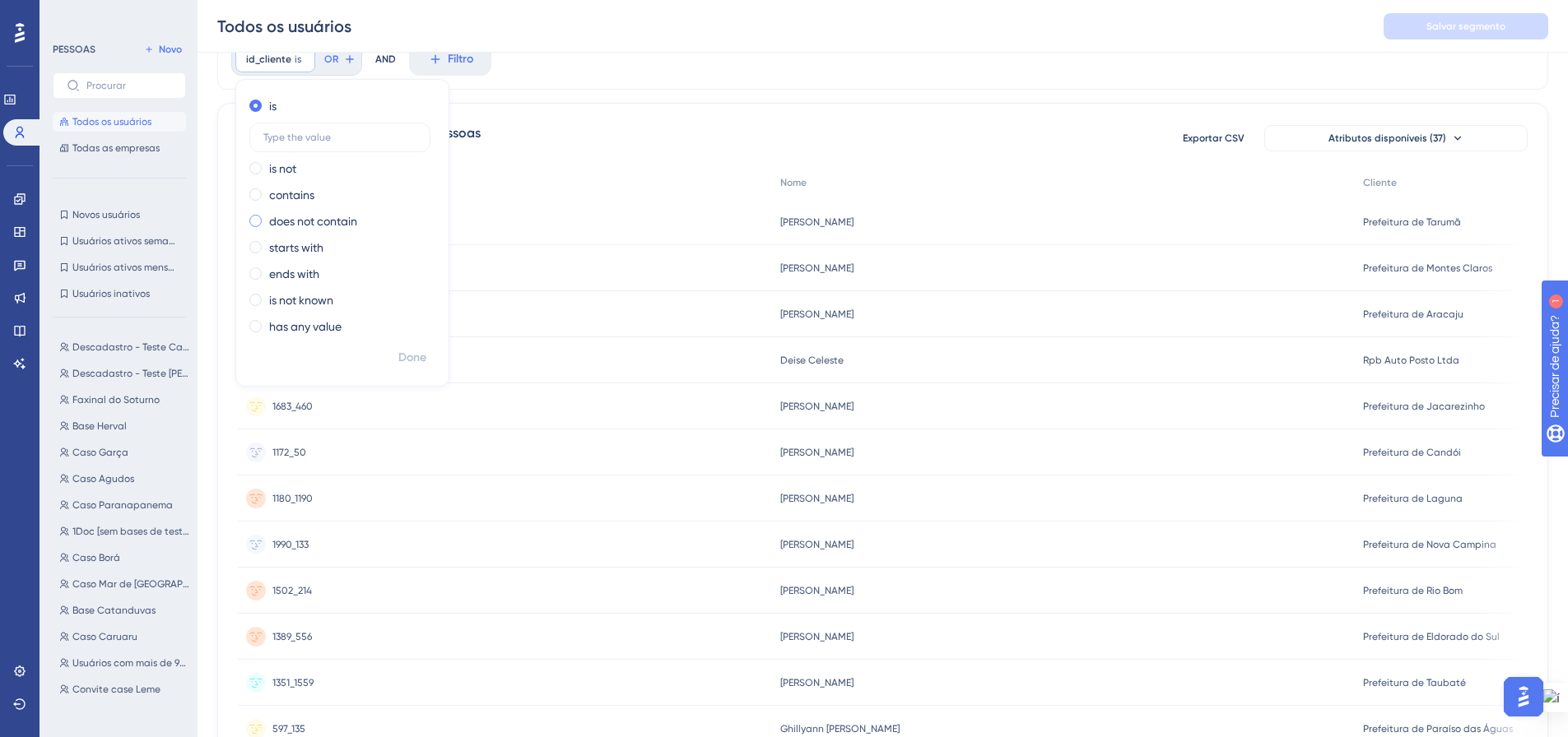
type input "14973"
click at [417, 357] on font "Feito" at bounding box center [412, 358] width 25 height 14
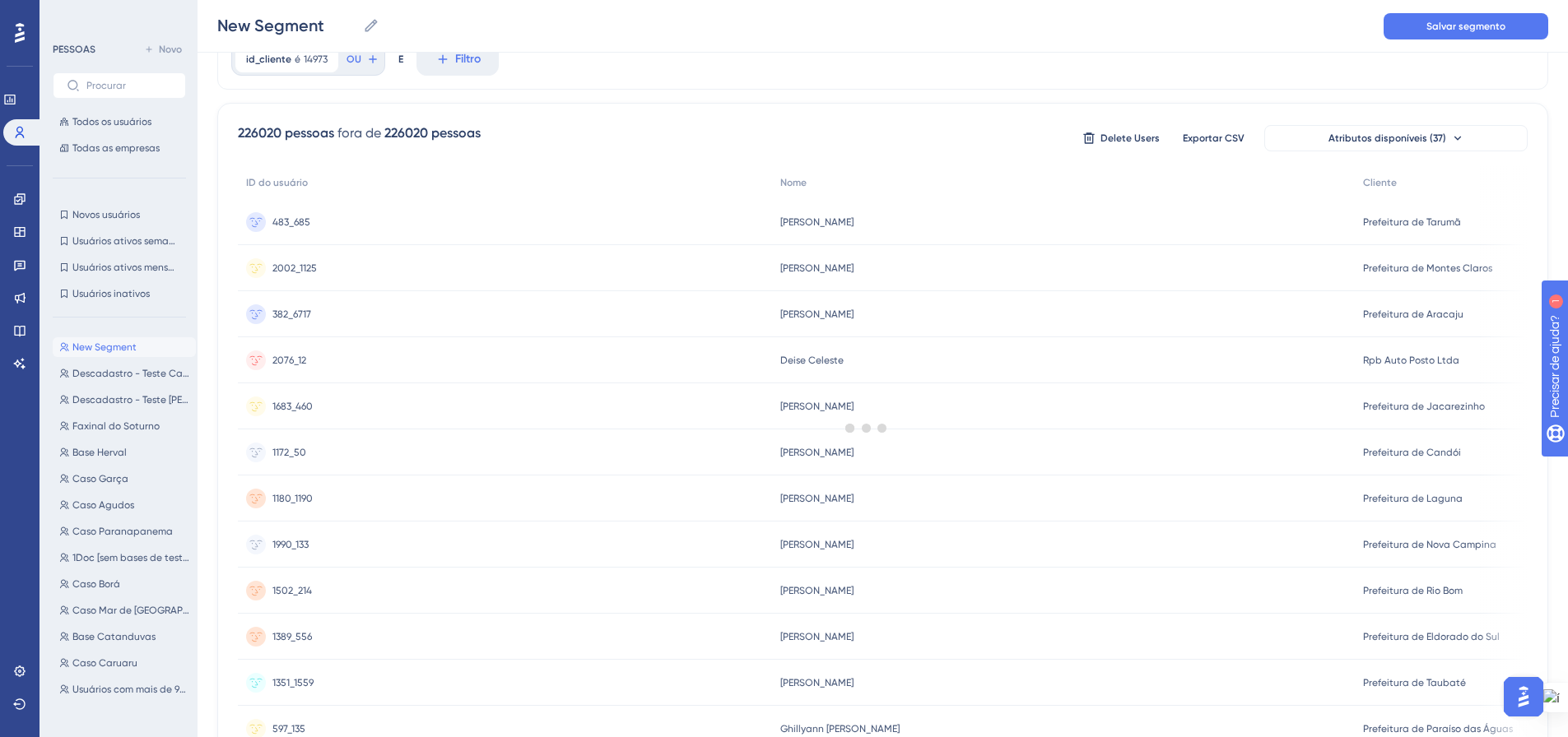
scroll to position [0, 0]
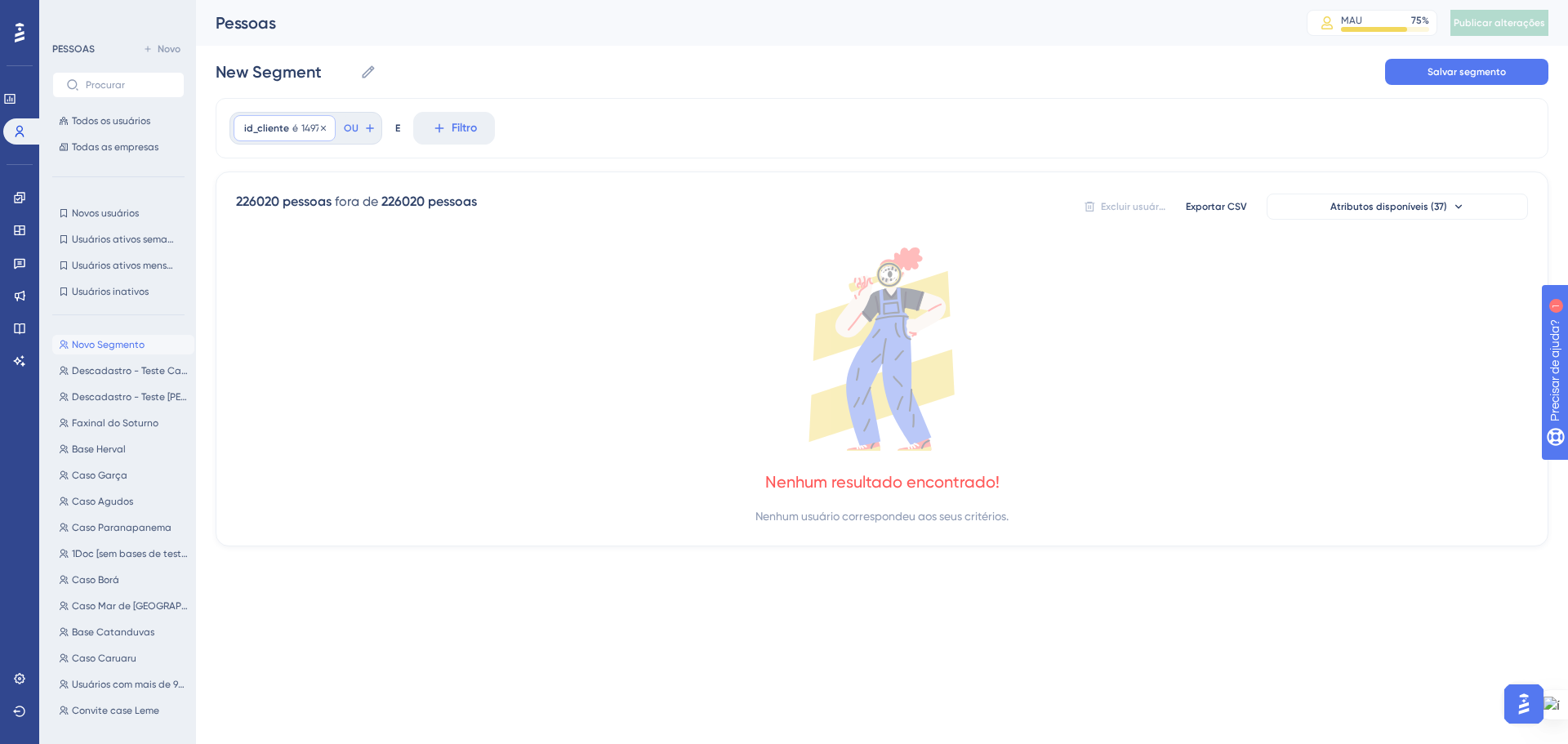
click at [310, 126] on font "14973" at bounding box center [313, 128] width 23 height 11
click at [254, 207] on label "14973" at bounding box center [337, 206] width 180 height 30
type input "1172"
click at [407, 422] on font "Feito" at bounding box center [409, 424] width 25 height 14
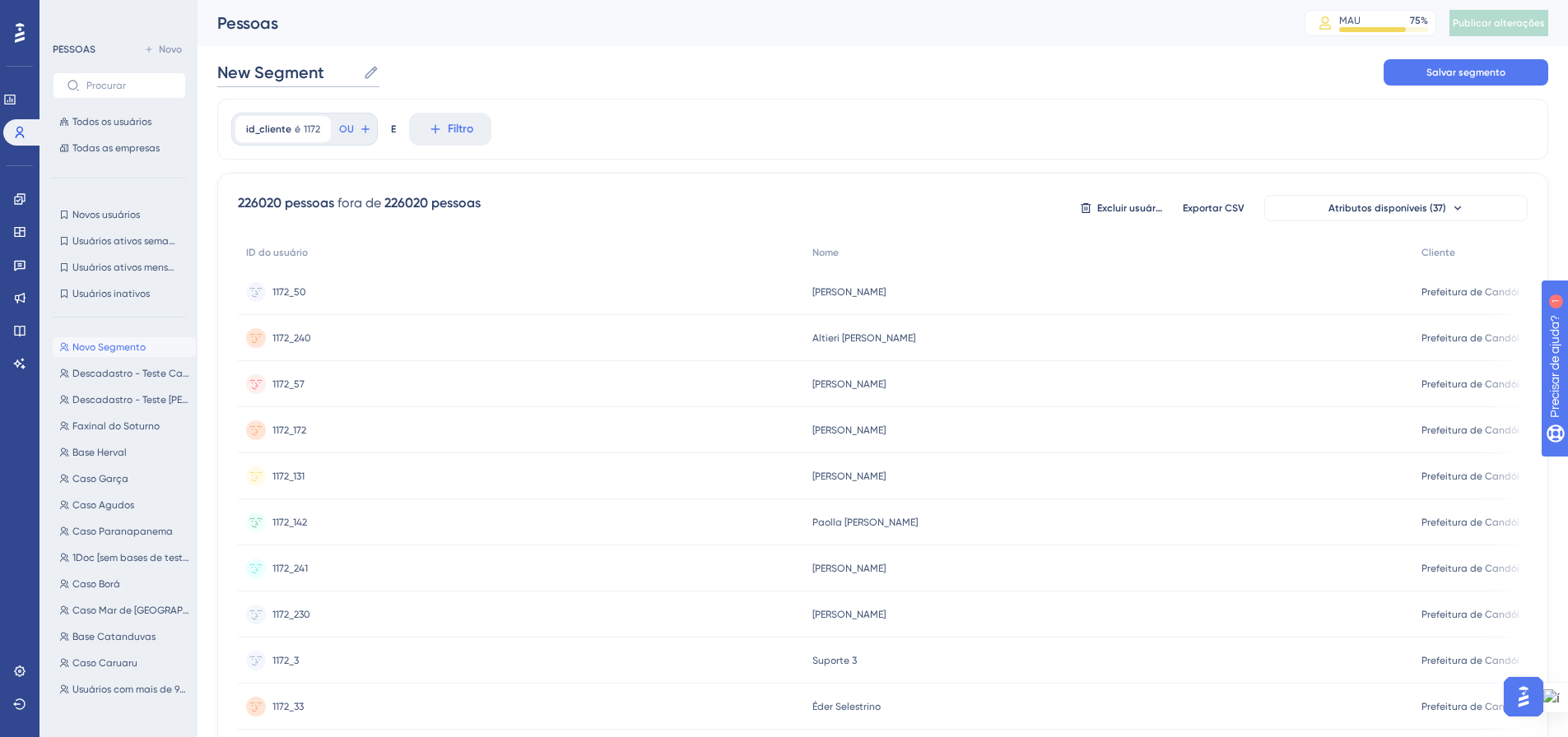
drag, startPoint x: 332, startPoint y: 72, endPoint x: 231, endPoint y: 74, distance: 101.0
click at [215, 63] on div "Desempenho Usuários Noivado Widgets Opinião Atualizações de produtos Base de co…" at bounding box center [883, 645] width 1371 height 1290
click at [643, 116] on div "id_cliente é 1172 1172 Remover OU E Filtro" at bounding box center [882, 130] width 1331 height 61
click at [312, 72] on input "Base Candoi" at bounding box center [282, 73] width 130 height 23
type input "Base Candói"
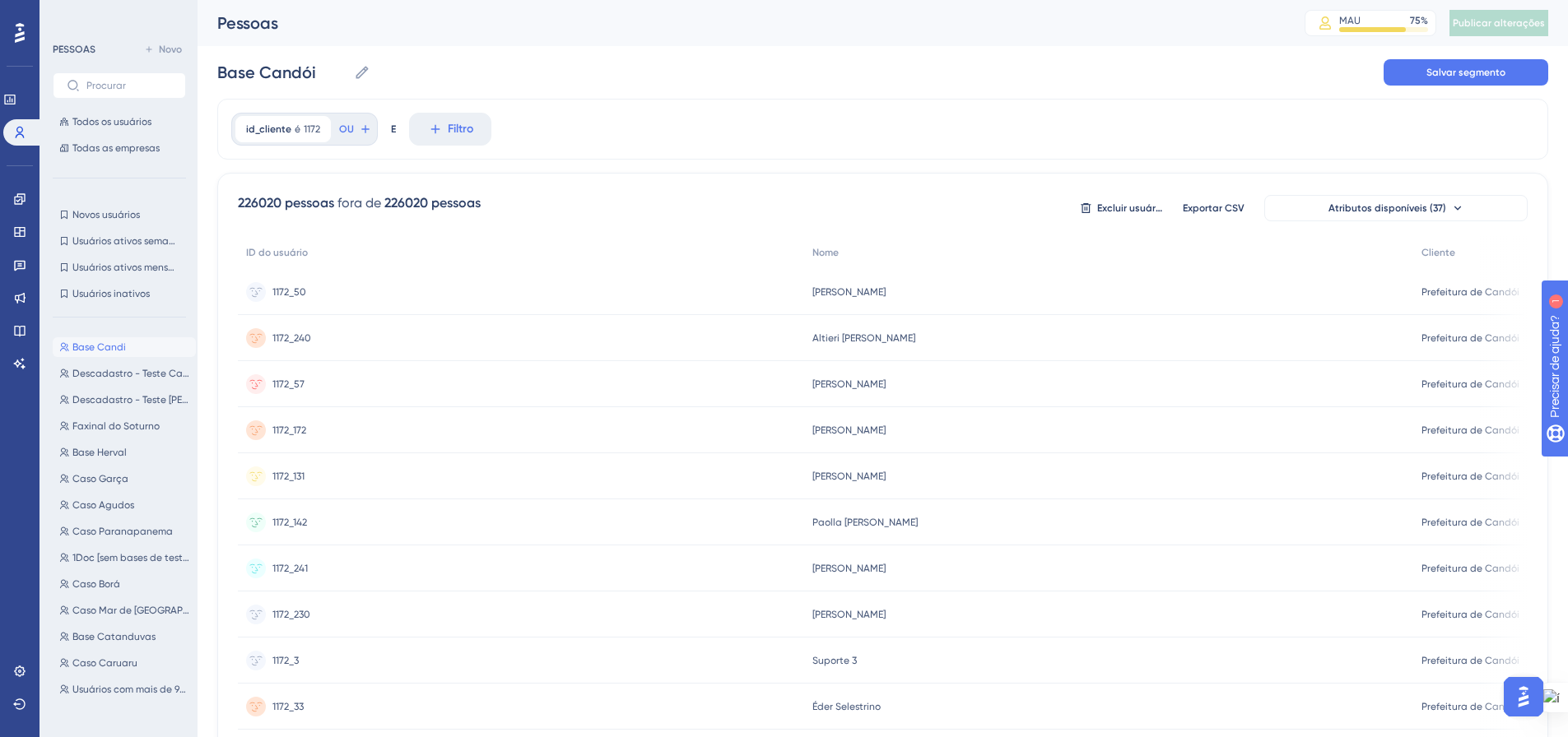
click at [568, 58] on div "Base Candi Base Candói Salvar segmento" at bounding box center [882, 73] width 1331 height 53
click at [1420, 77] on button "Salvar segmento" at bounding box center [1466, 73] width 165 height 26
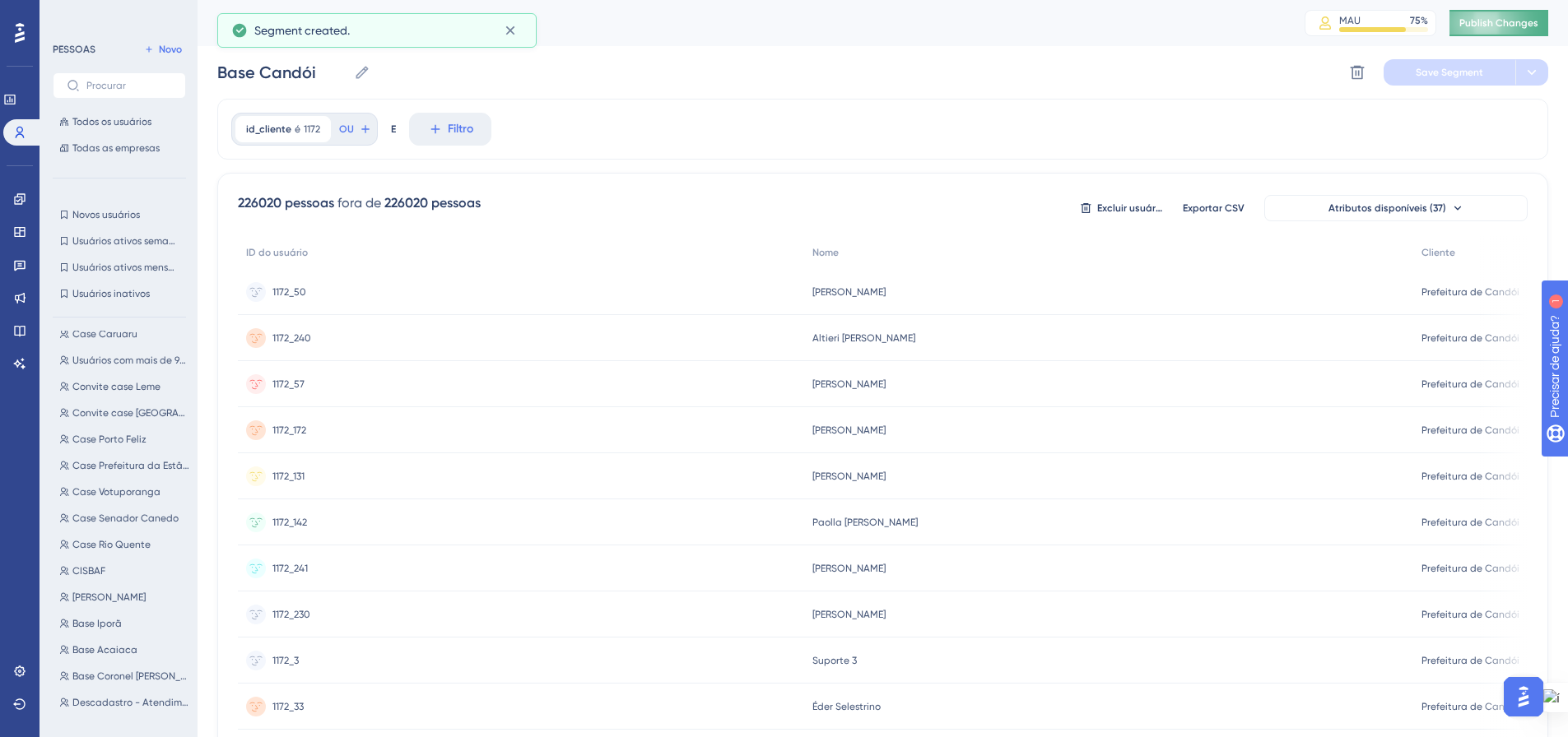
scroll to position [20, 0]
click at [1522, 25] on span "Publish Changes" at bounding box center [1499, 23] width 79 height 13
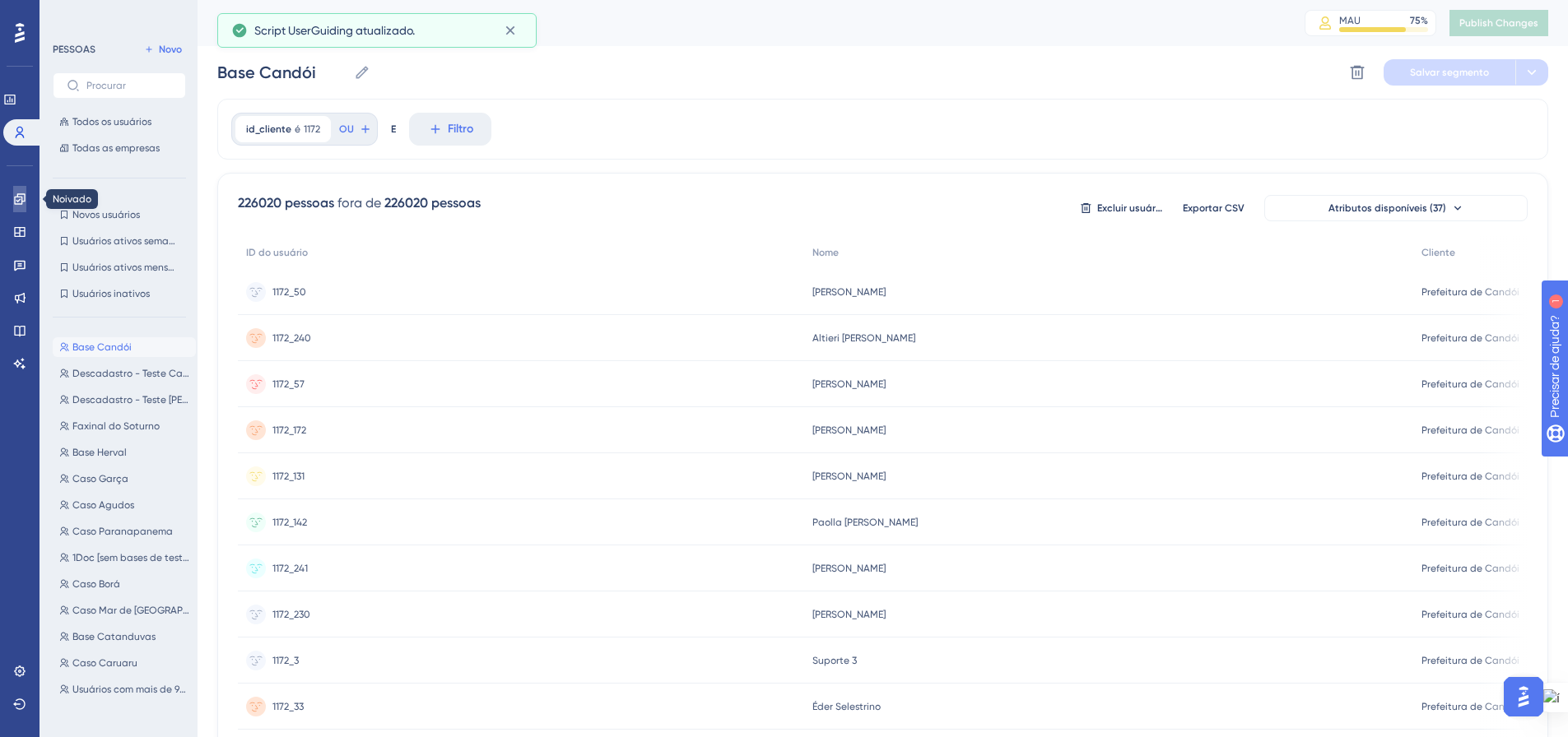
drag, startPoint x: 21, startPoint y: 205, endPoint x: 50, endPoint y: 221, distance: 33.1
click at [21, 205] on icon at bounding box center [19, 199] width 13 height 13
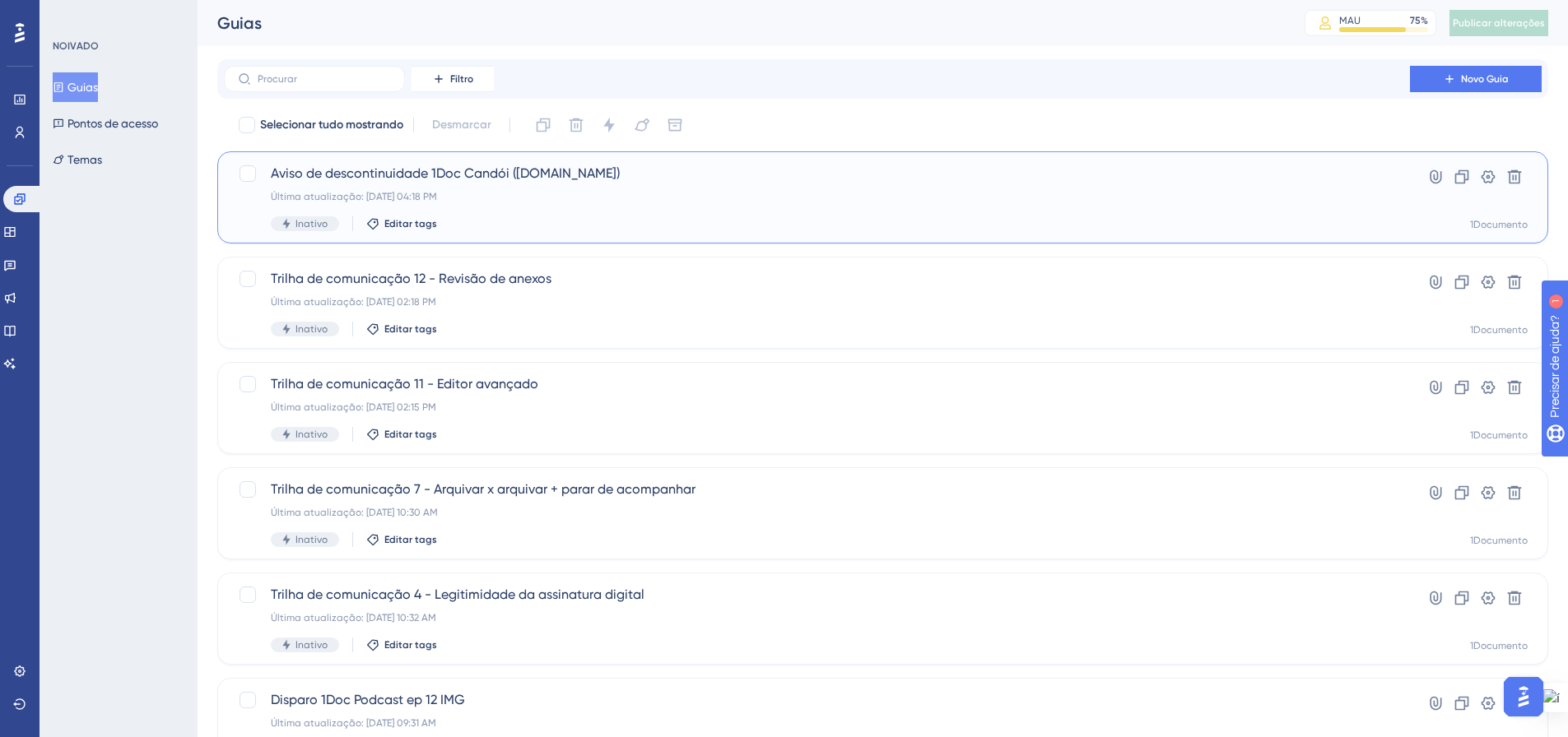
click at [664, 207] on div "Aviso de descontinuidade 1Doc Candói (Gov.br) Última atualização: 25 de set. de…" at bounding box center [817, 197] width 1093 height 67
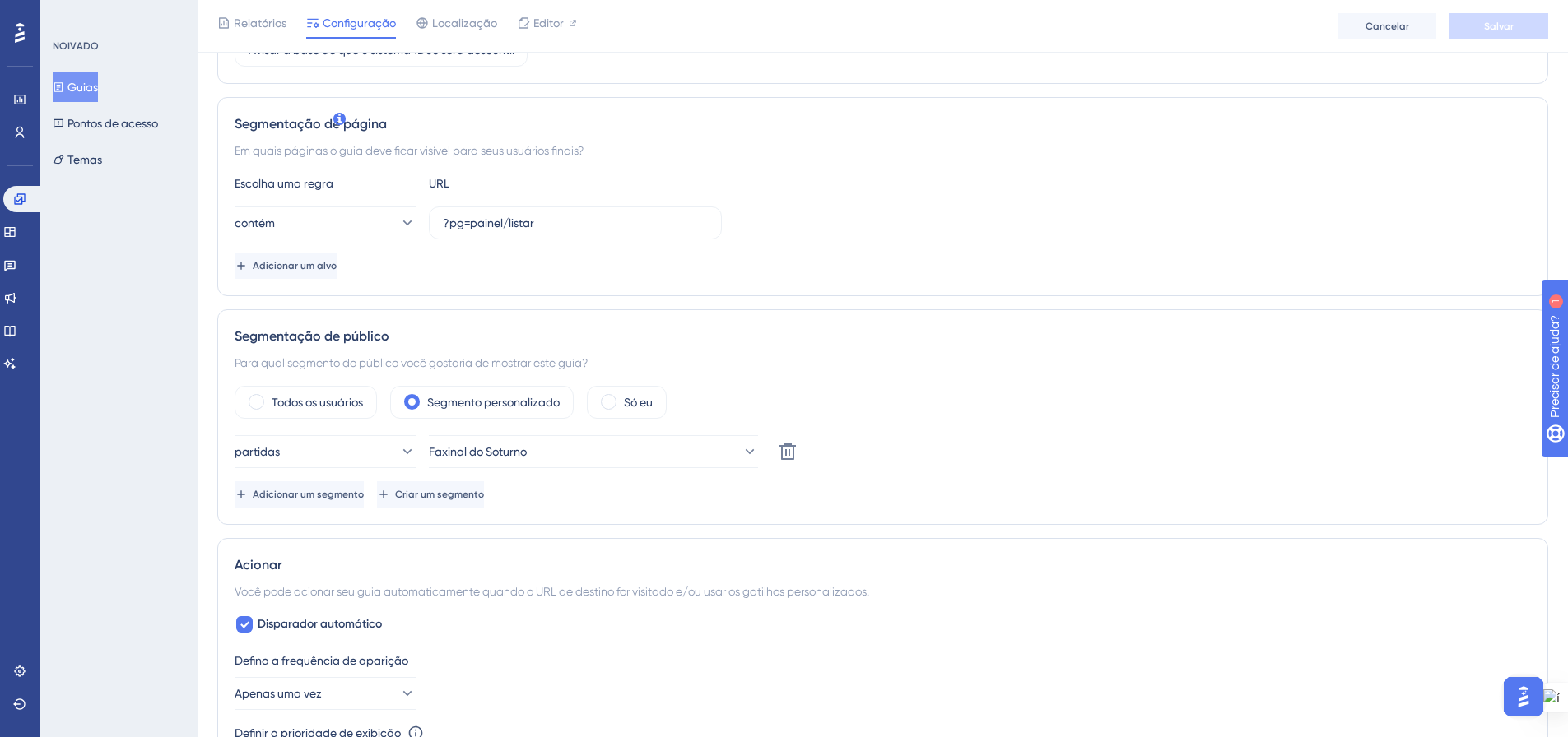
scroll to position [411, 0]
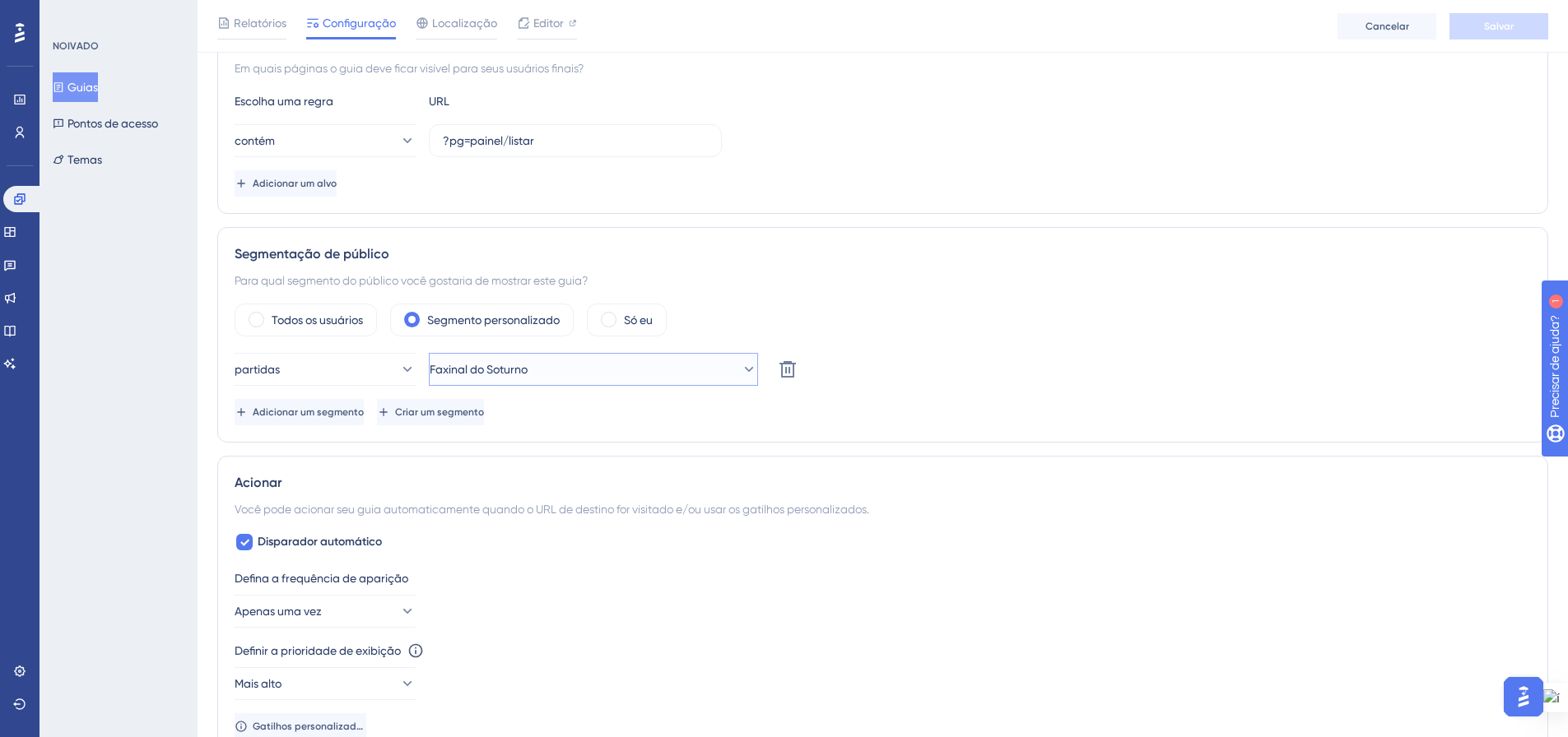
click at [743, 368] on icon at bounding box center [749, 369] width 17 height 17
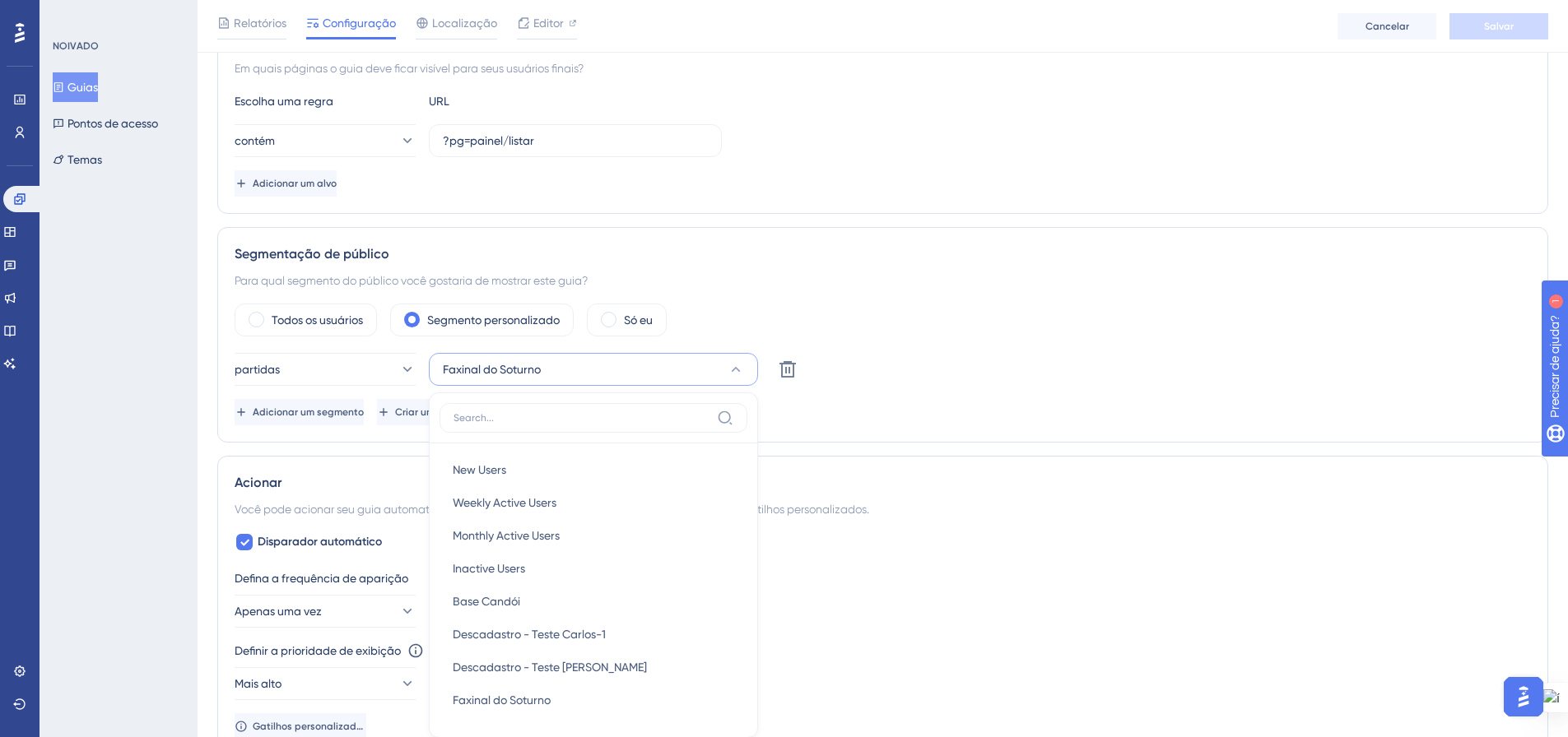
scroll to position [608, 0]
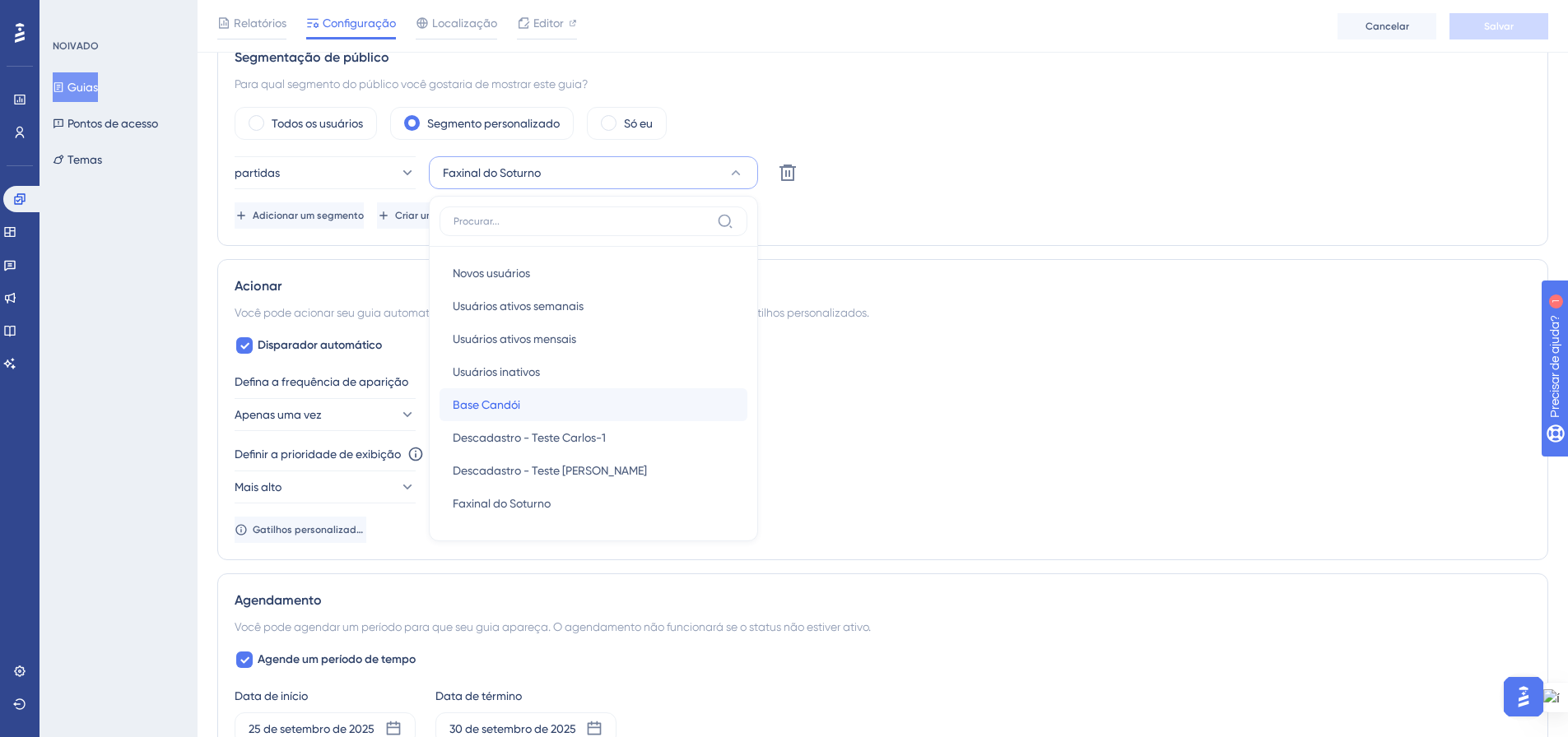
click at [632, 405] on div "Base Candói Base Candói" at bounding box center [594, 405] width 282 height 33
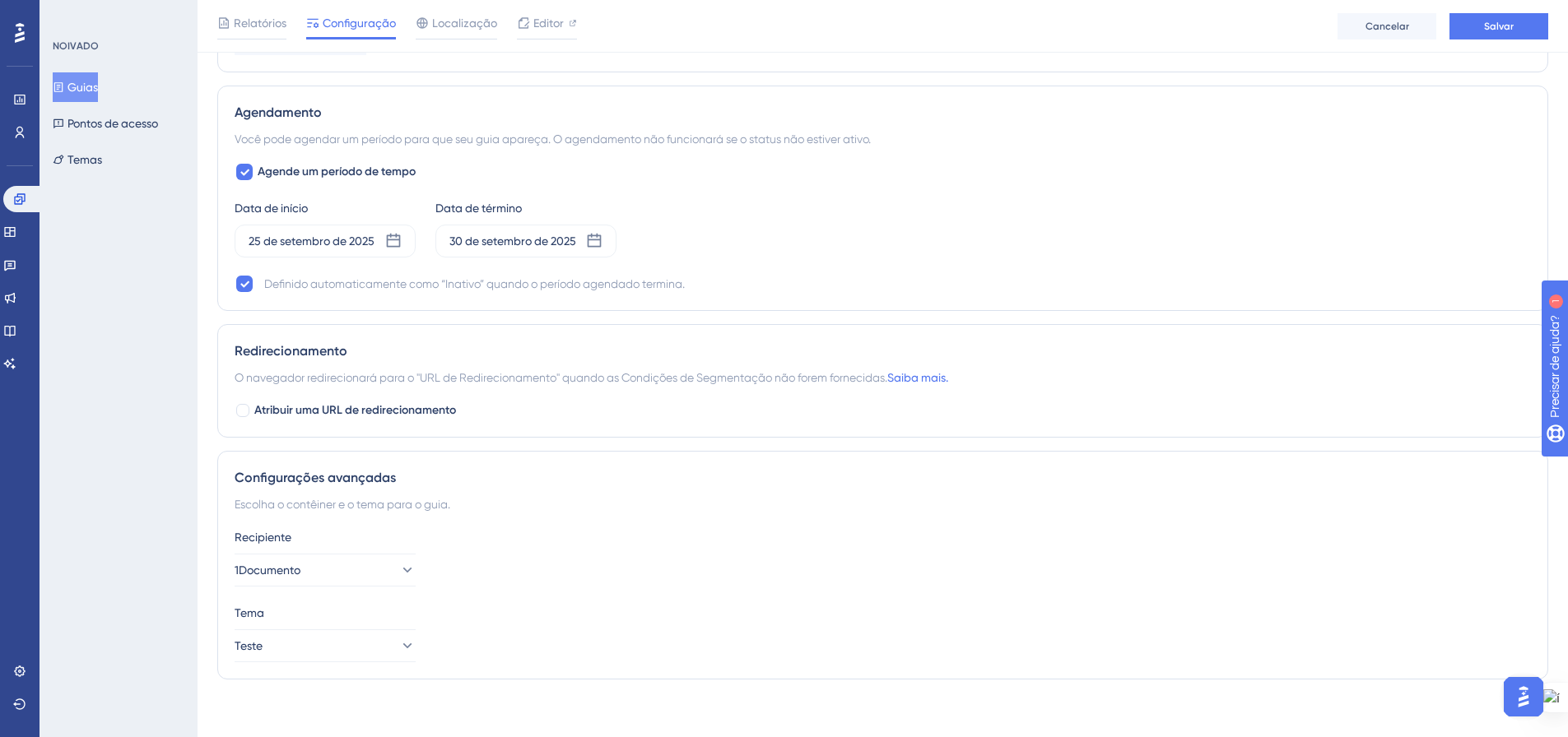
scroll to position [1105, 0]
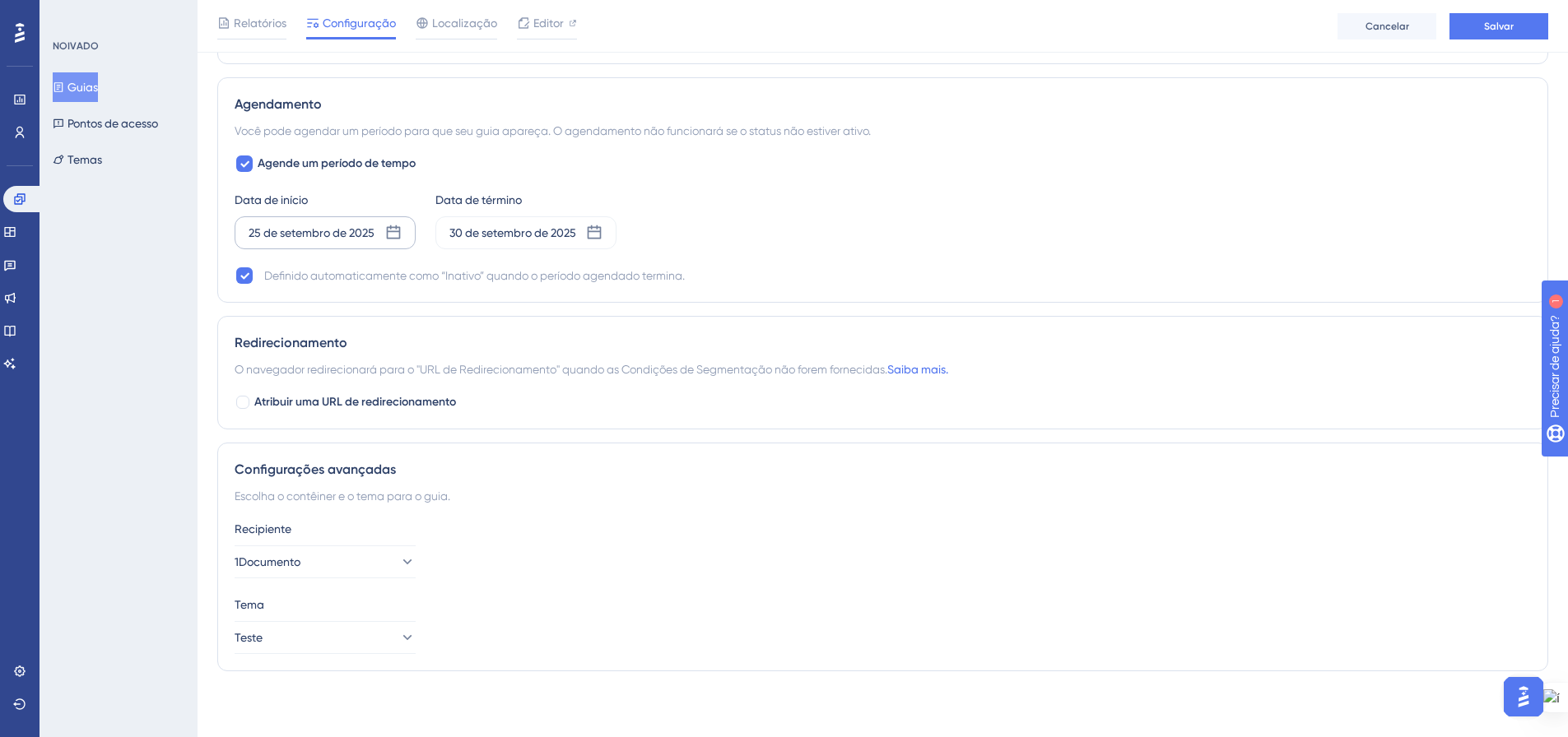
click at [392, 237] on icon at bounding box center [393, 233] width 17 height 17
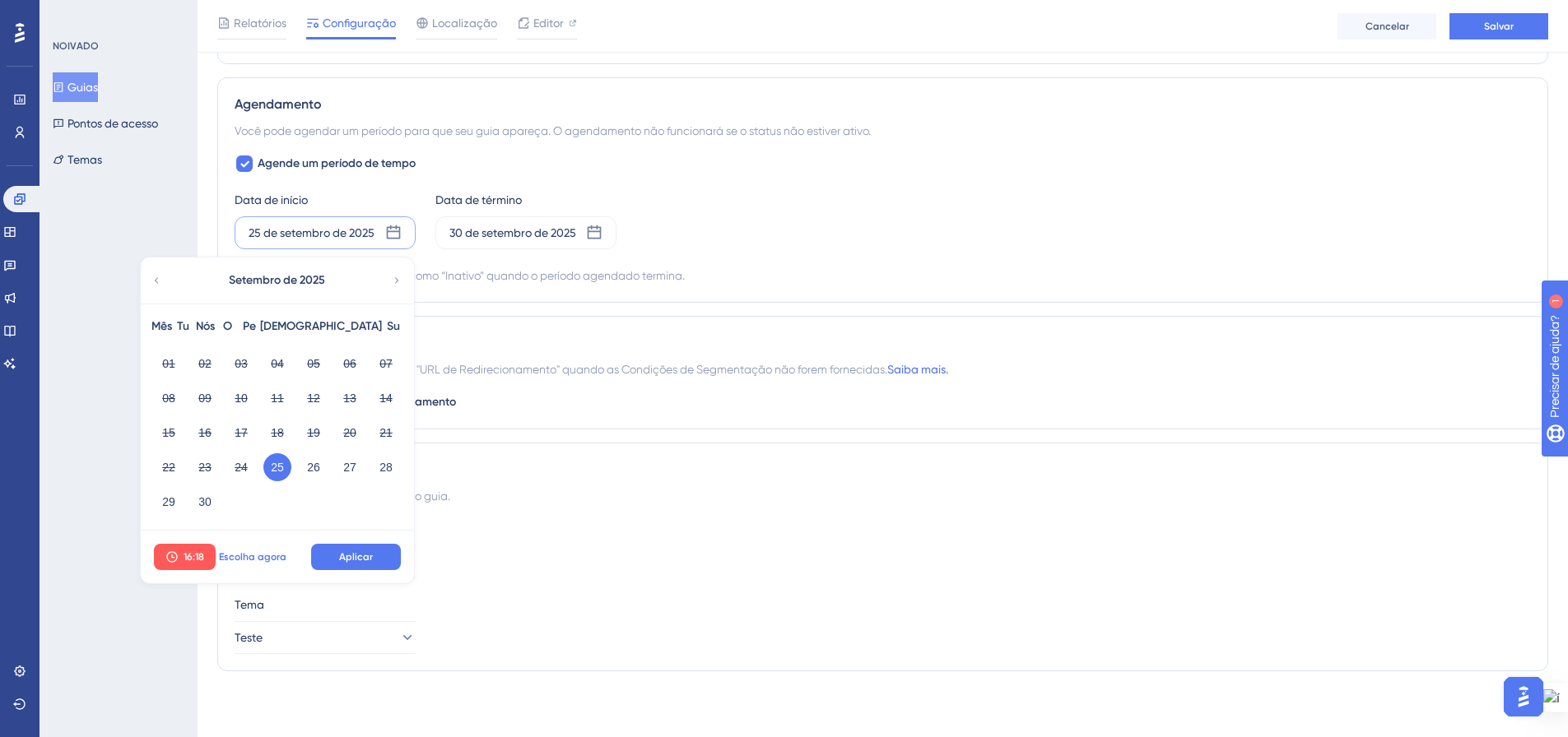
click at [243, 558] on font "Escolha agora" at bounding box center [252, 557] width 67 height 11
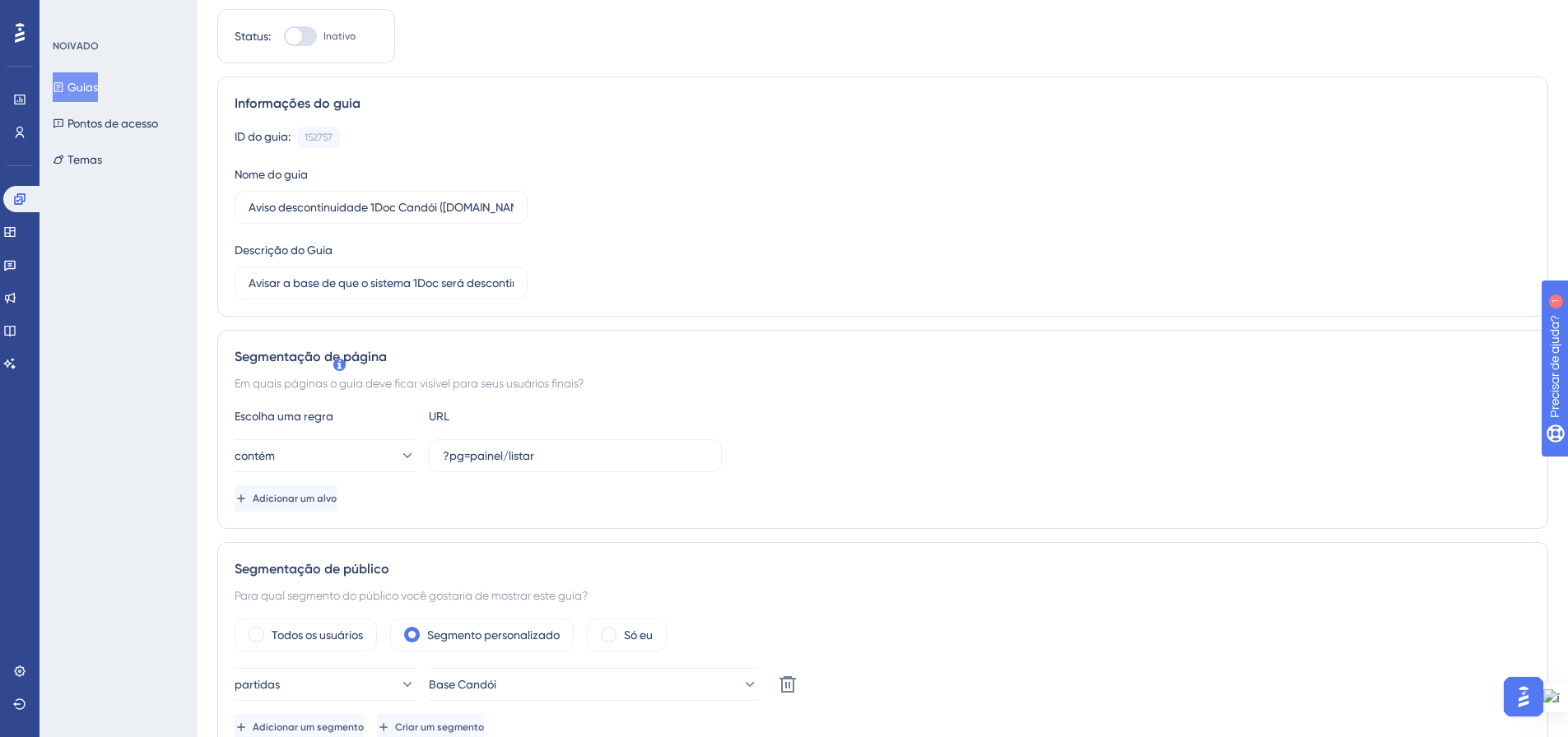
scroll to position [0, 0]
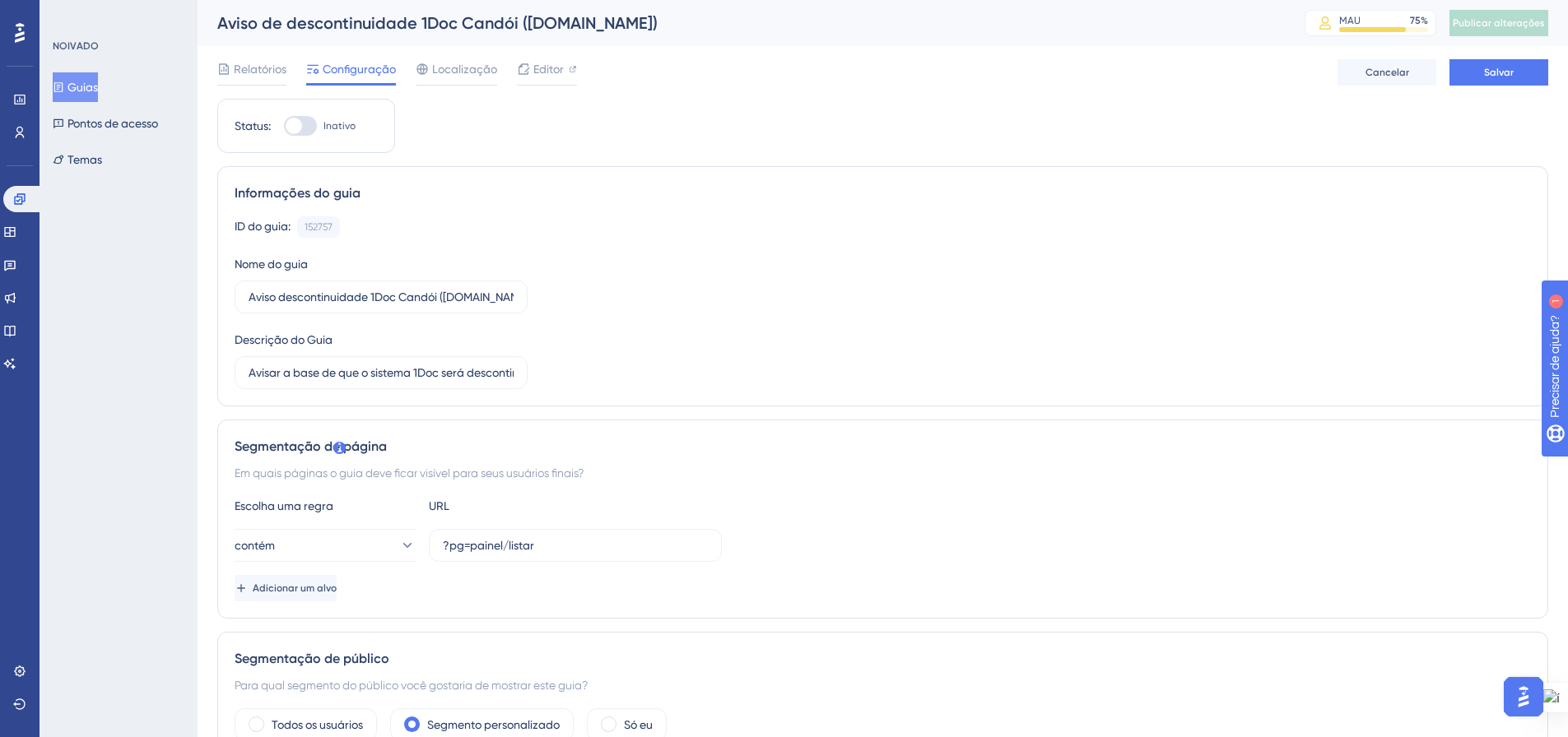
click at [312, 124] on div at bounding box center [300, 126] width 33 height 20
click at [284, 126] on input "Inativo" at bounding box center [283, 126] width 1 height 1
checkbox input "true"
click at [1469, 76] on button "Salvar" at bounding box center [1499, 73] width 99 height 26
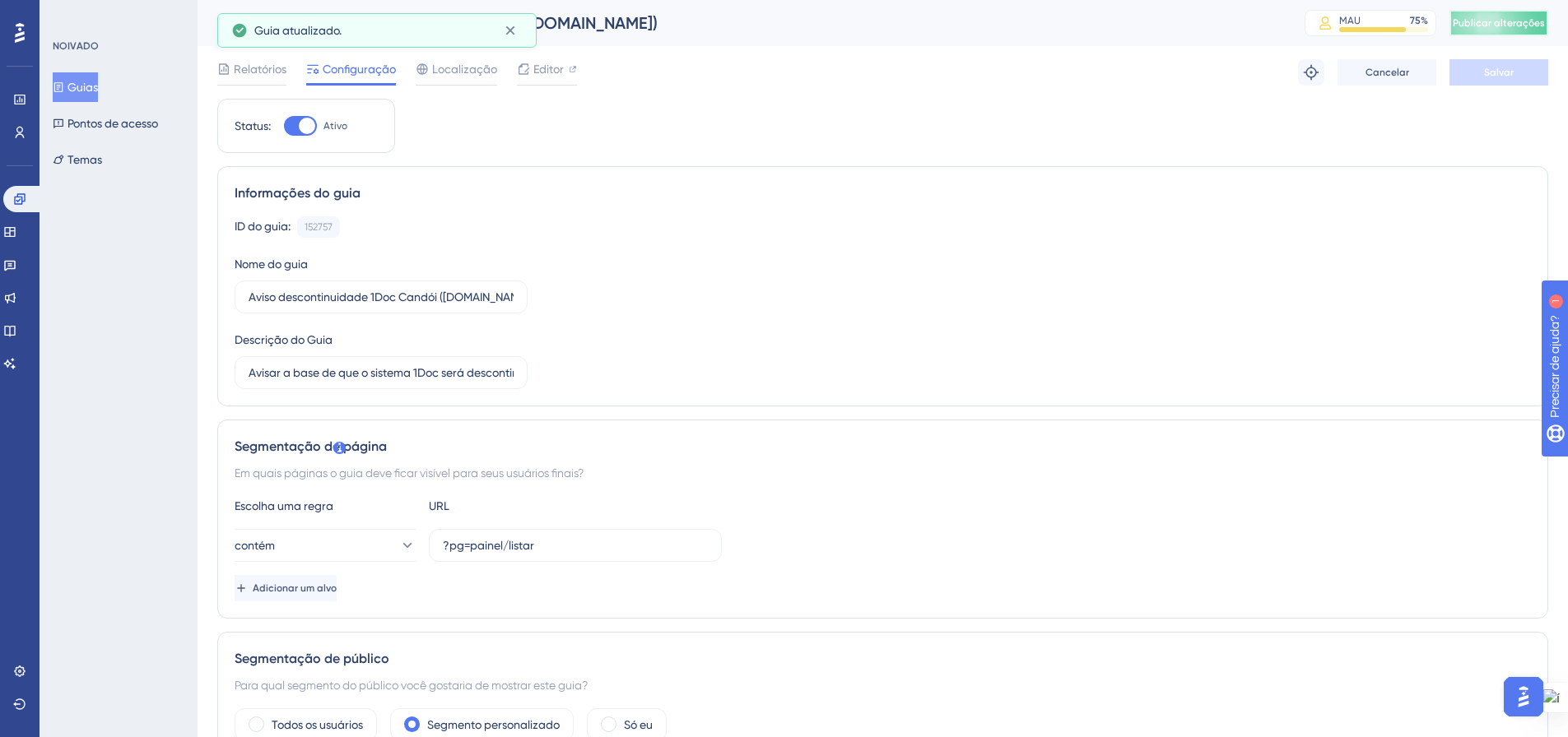
click at [1479, 29] on button "Publicar alterações" at bounding box center [1499, 23] width 99 height 26
click at [508, 33] on icon at bounding box center [510, 31] width 9 height 9
click at [90, 80] on font "Guias" at bounding box center [82, 87] width 31 height 20
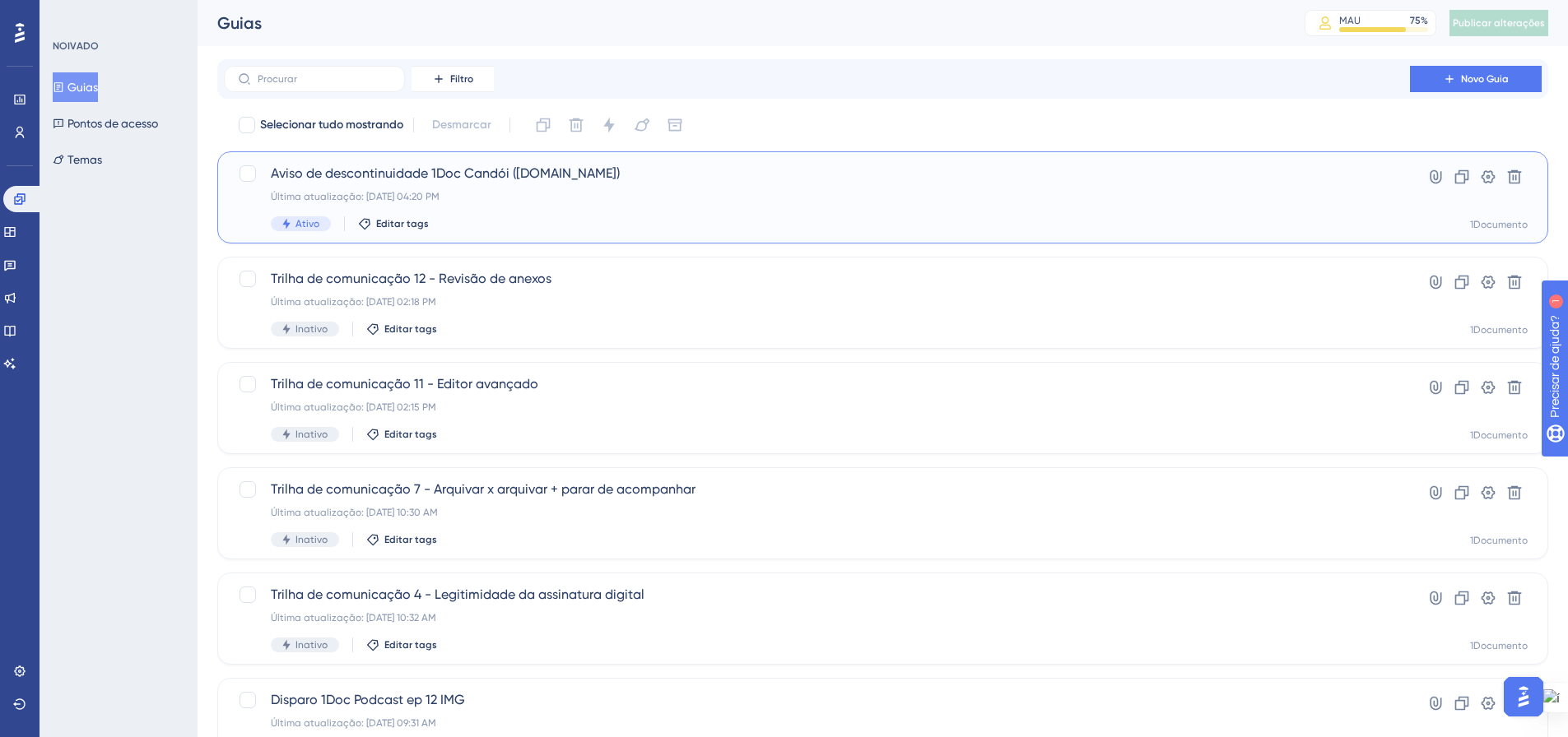
click at [623, 191] on div "Última atualização: 25 de set. de 2025 04:20 PM" at bounding box center [817, 196] width 1093 height 13
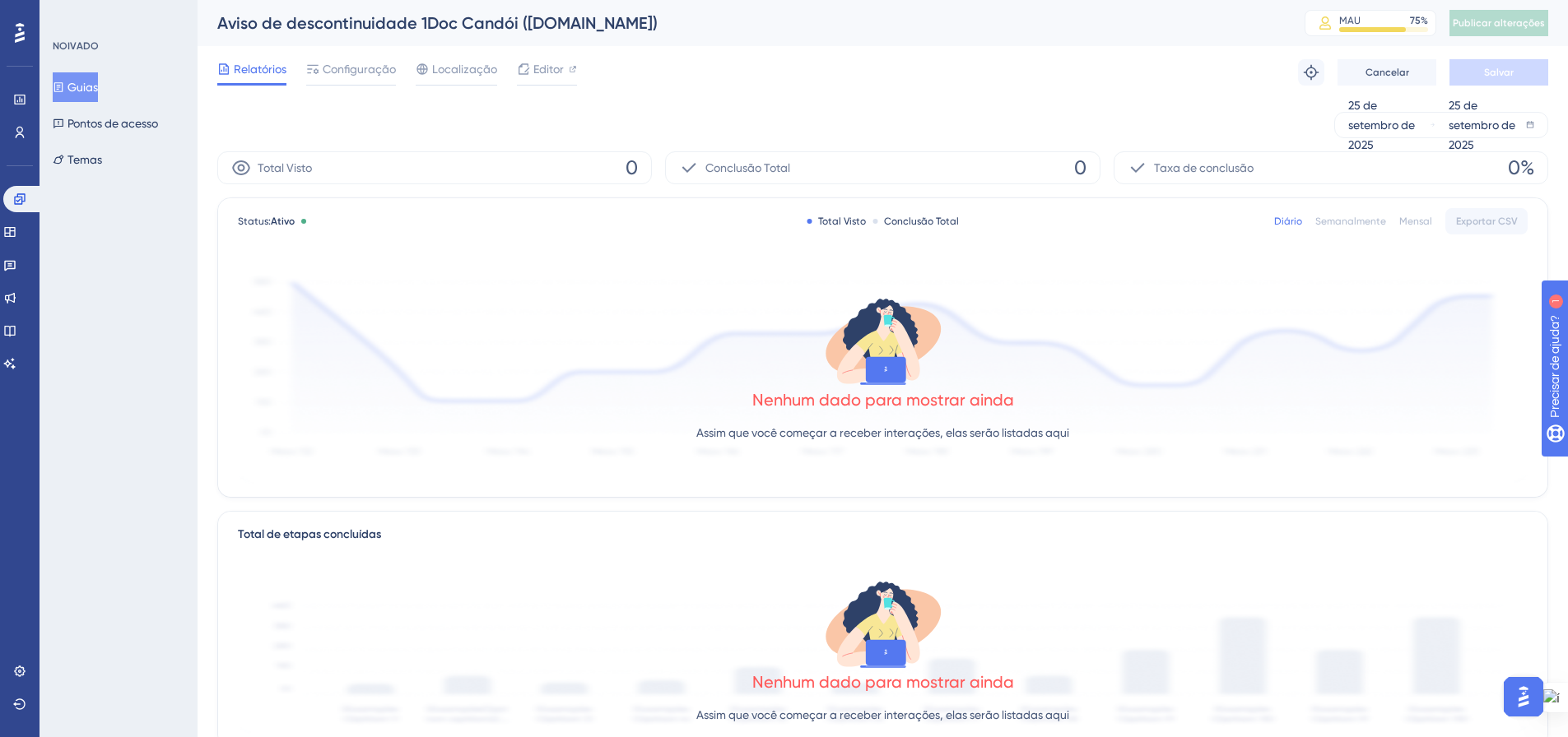
click at [98, 86] on font "Guias" at bounding box center [82, 87] width 31 height 13
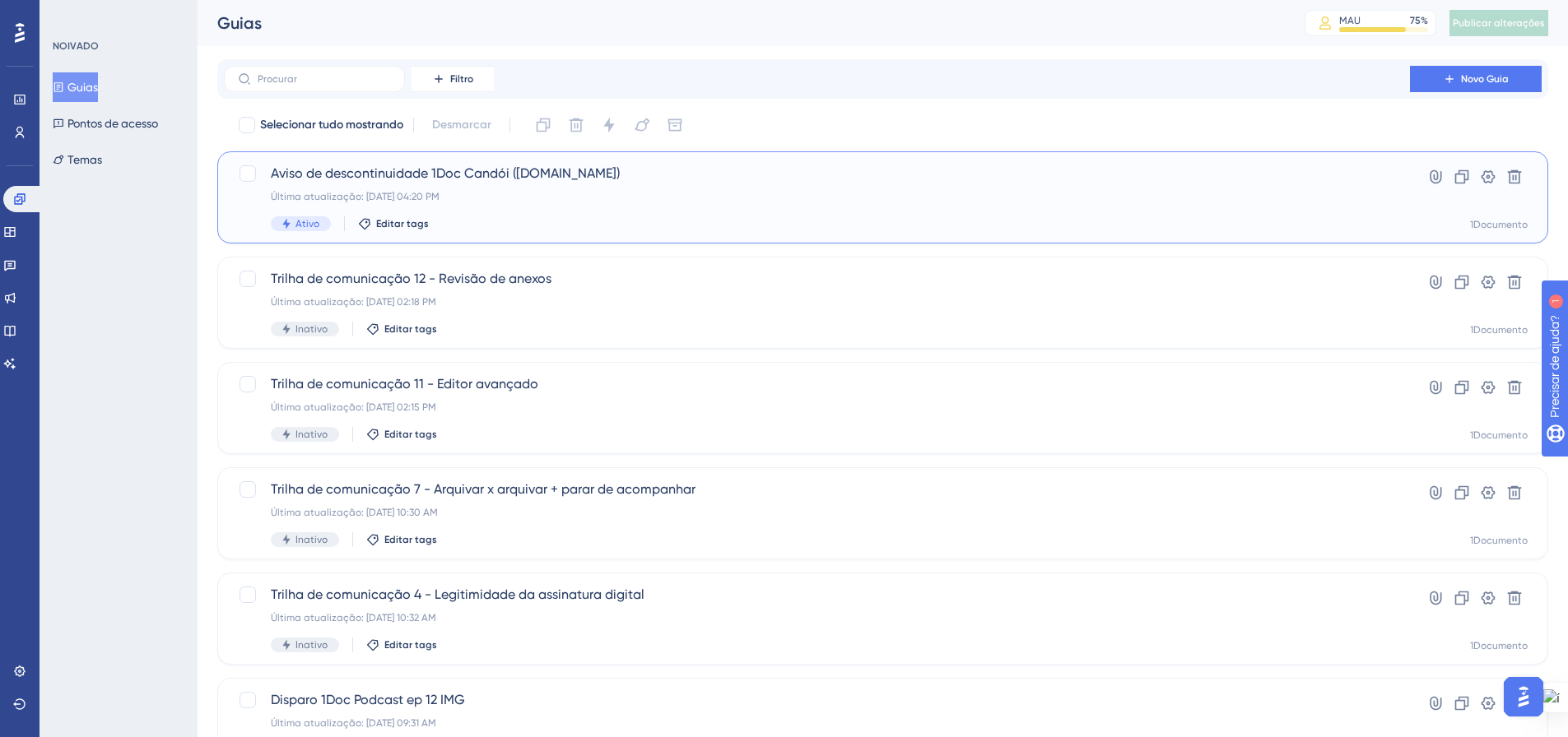
click at [545, 188] on div "Aviso de descontinuidade 1Doc Candói (Gov.br) Última atualização: 25 de set. de…" at bounding box center [817, 197] width 1093 height 67
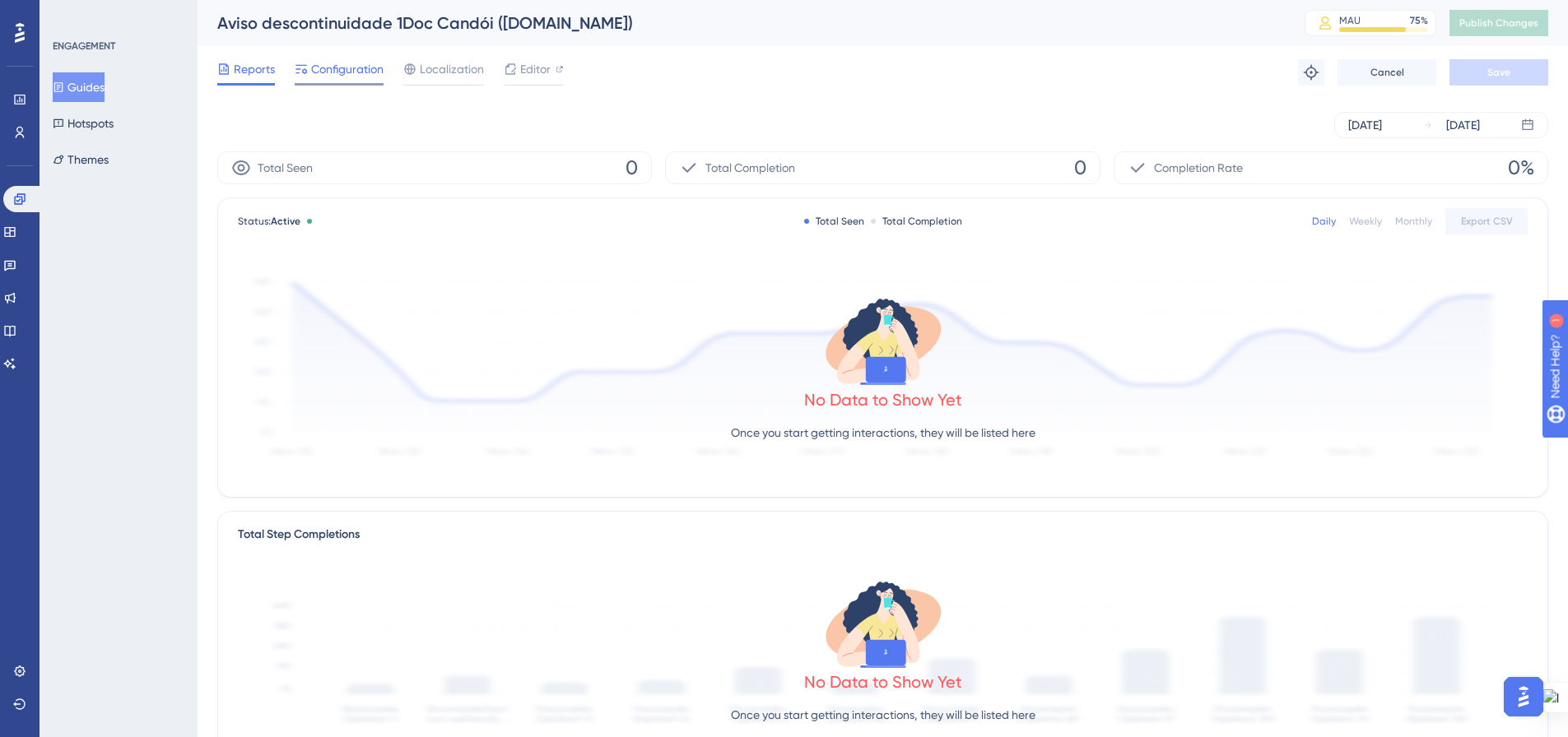
click at [342, 78] on span "Configuration" at bounding box center [347, 69] width 73 height 20
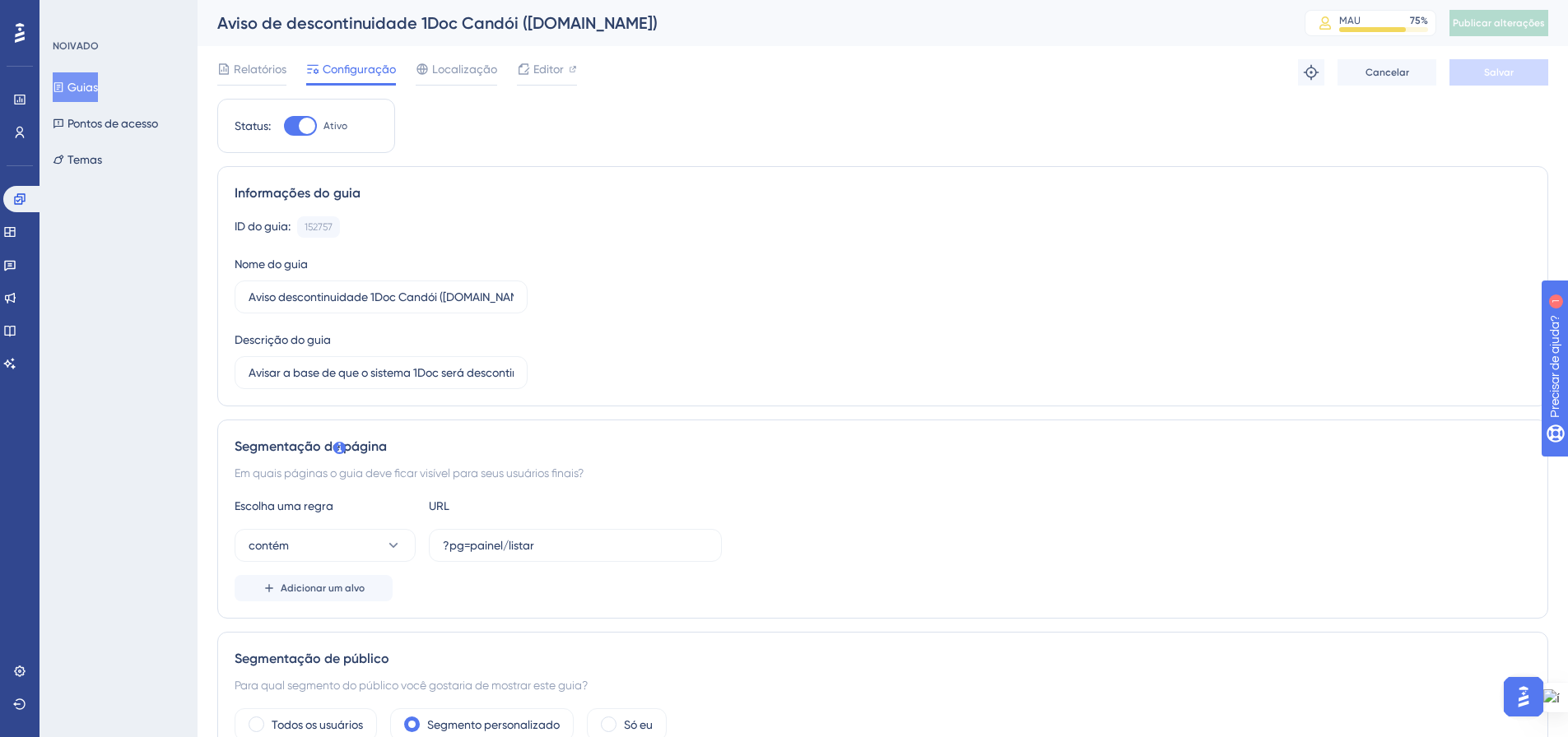
click at [74, 89] on button "Guias" at bounding box center [75, 88] width 46 height 30
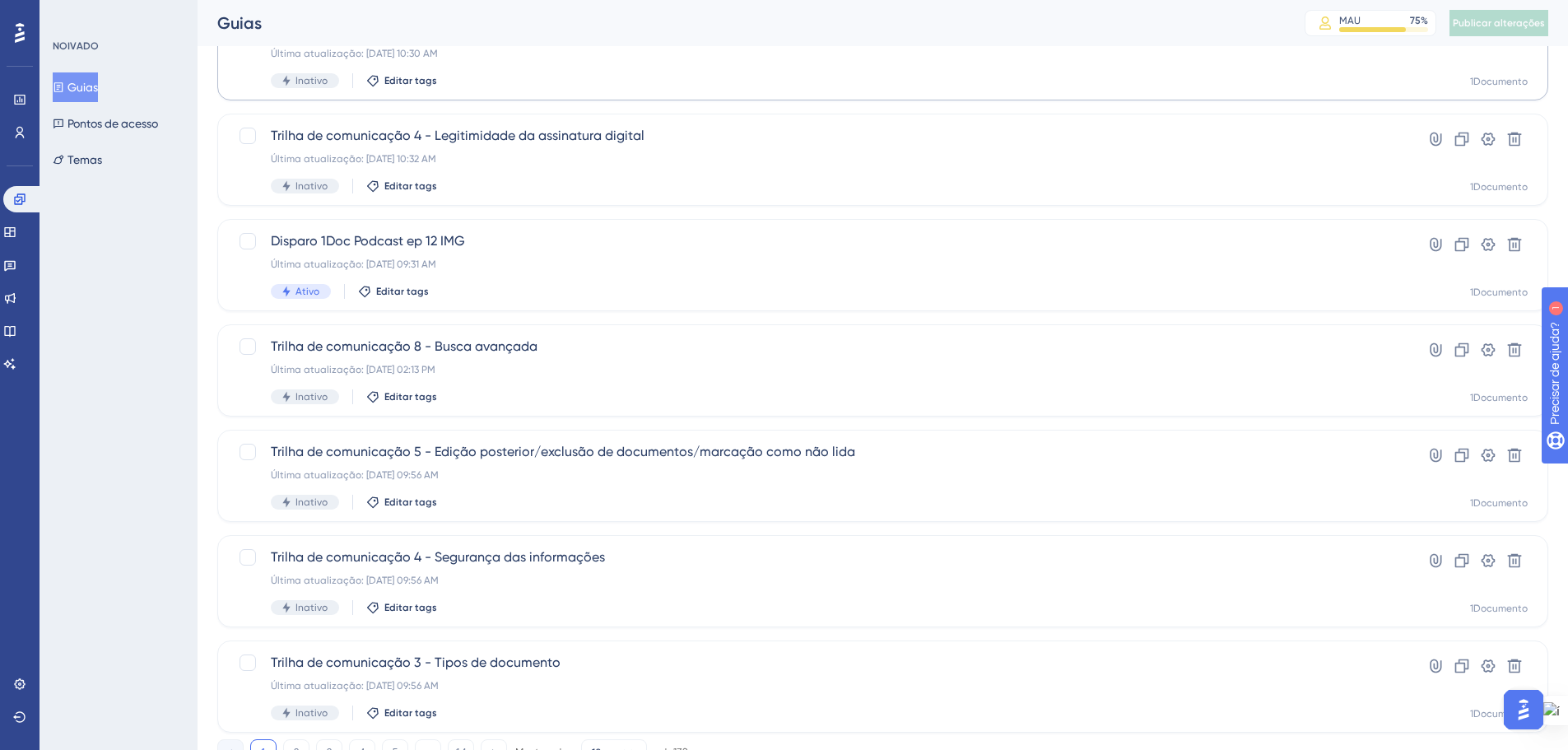
scroll to position [528, 0]
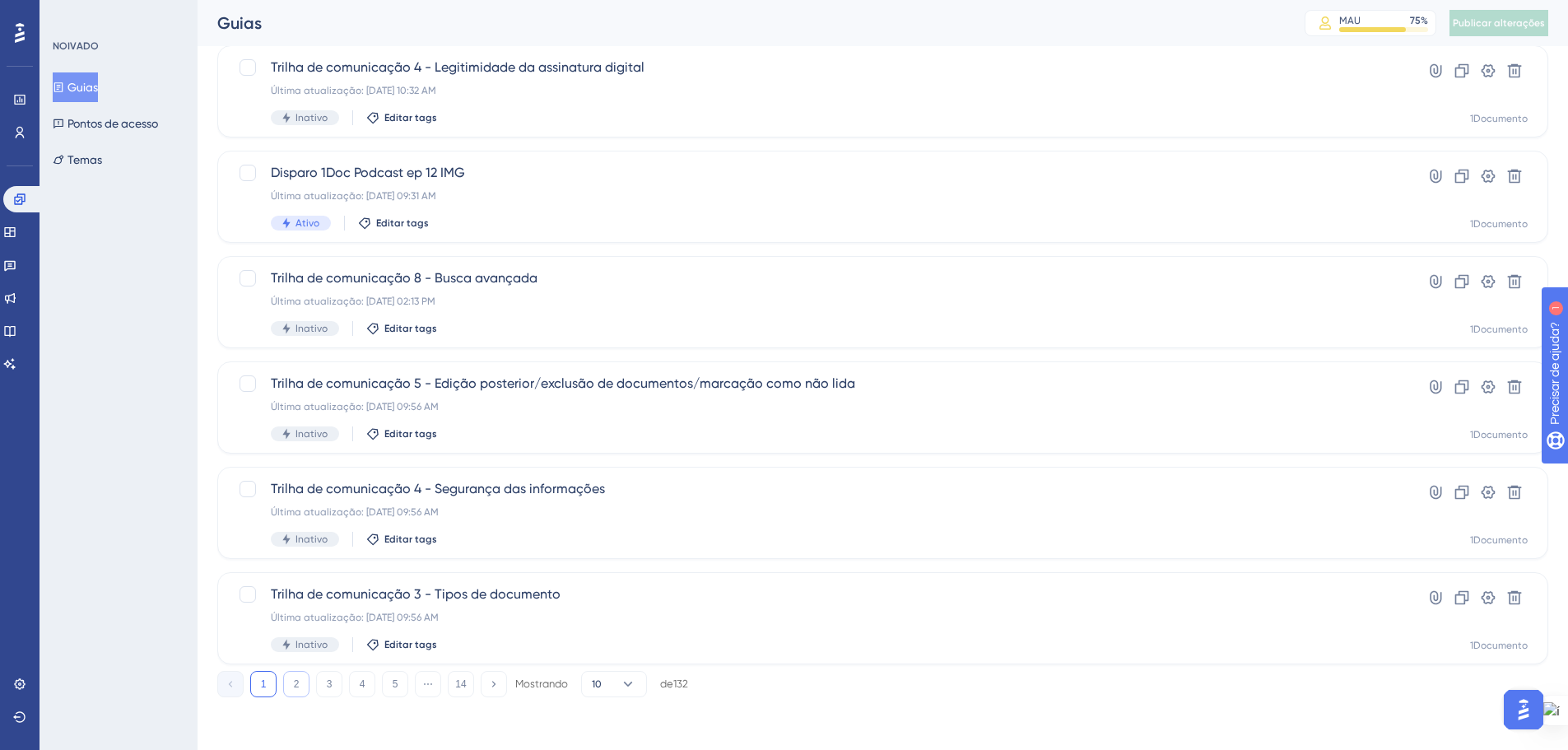
click at [286, 685] on button "2" at bounding box center [296, 683] width 26 height 26
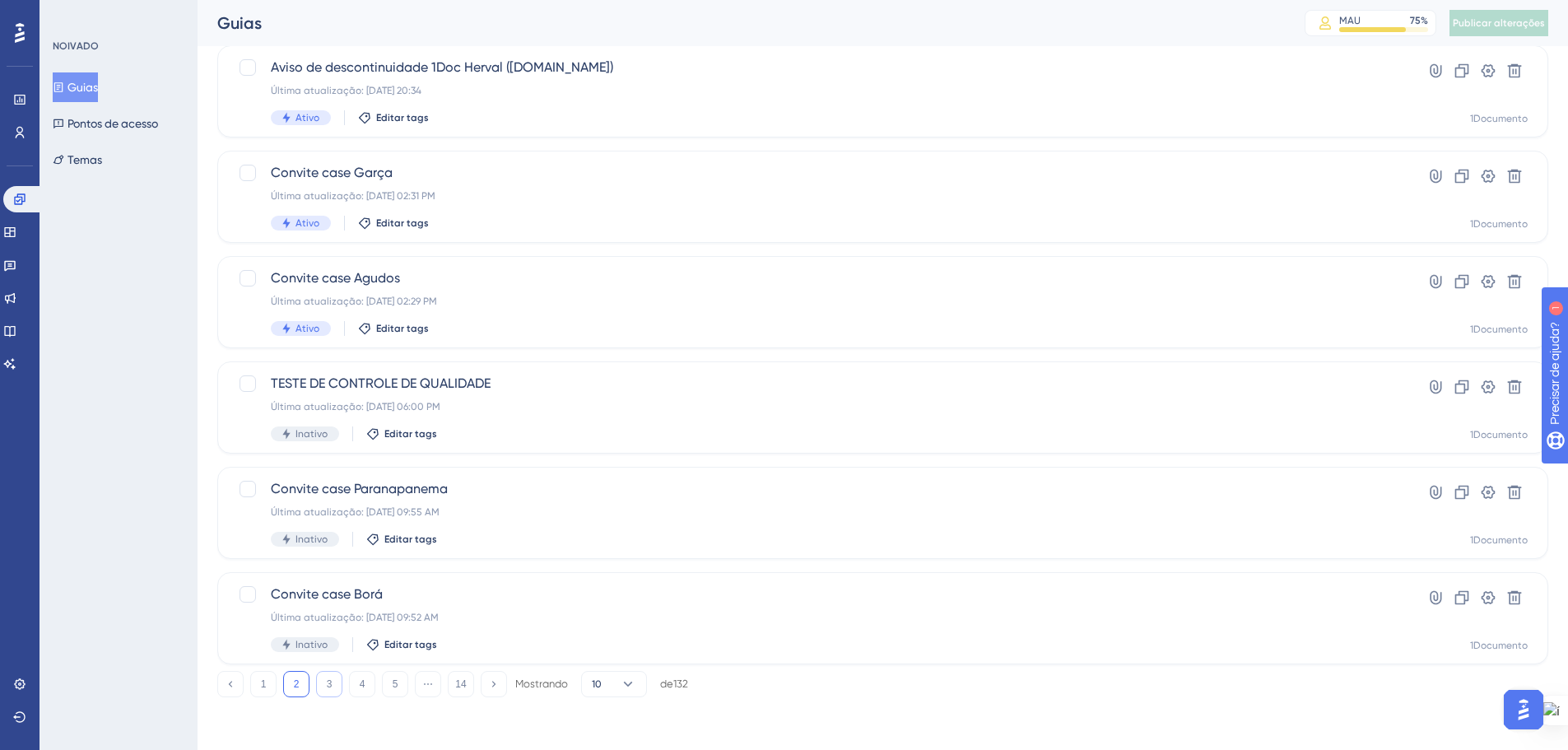
click at [327, 679] on font "3" at bounding box center [329, 683] width 6 height 11
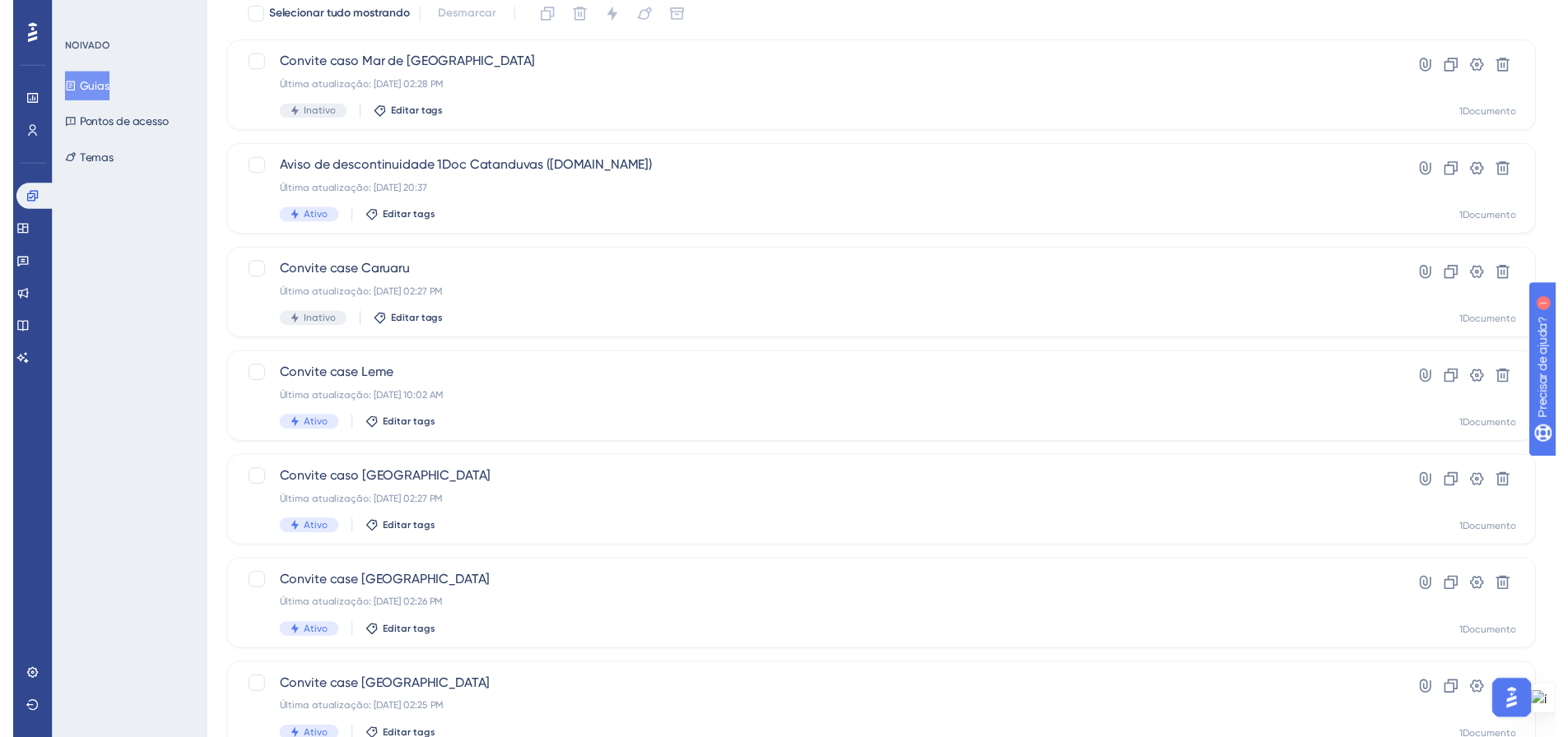
scroll to position [0, 0]
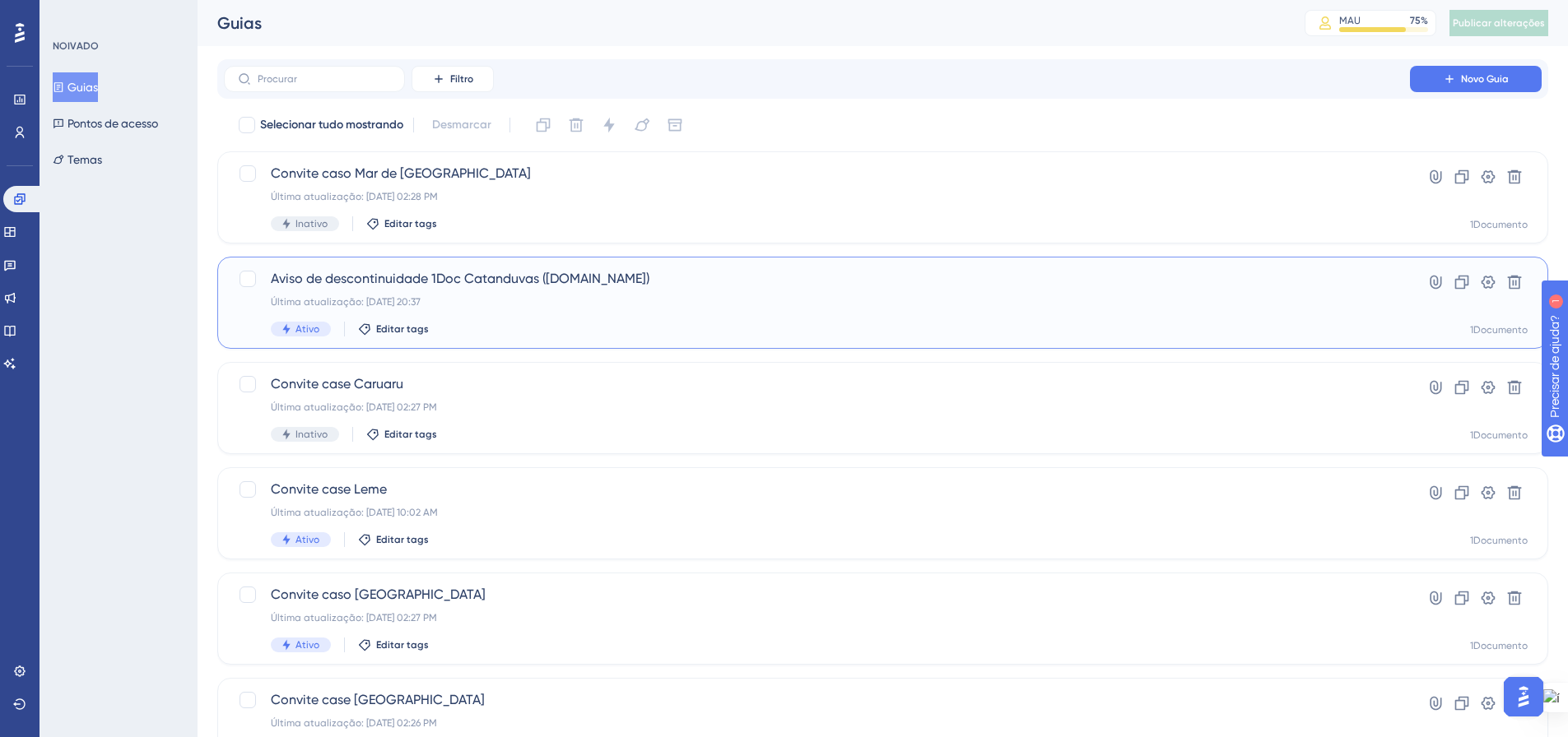
click at [481, 305] on div "Última atualização: 16 de set. de 2025 20:37" at bounding box center [817, 302] width 1093 height 13
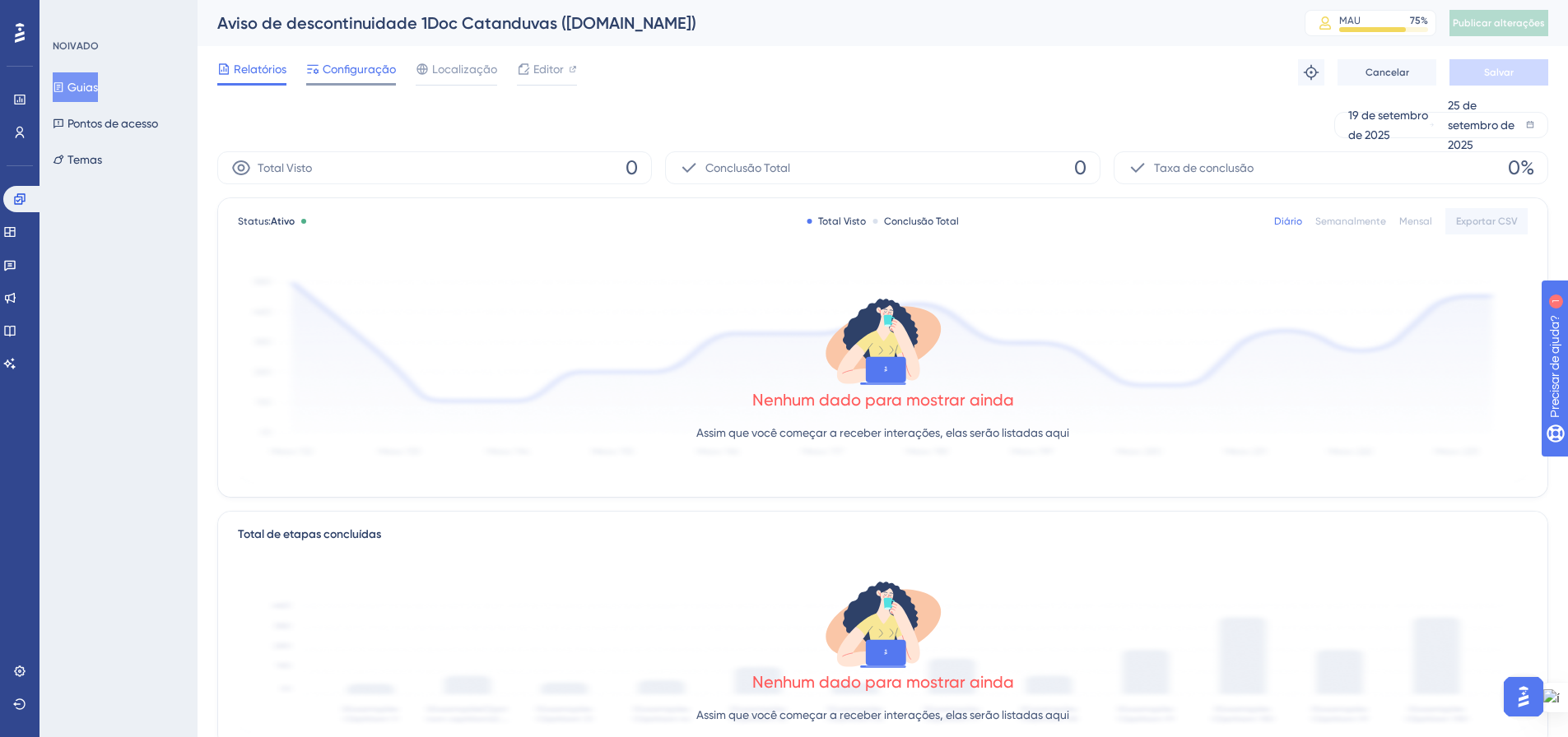
click at [362, 68] on font "Configuração" at bounding box center [360, 68] width 74 height 13
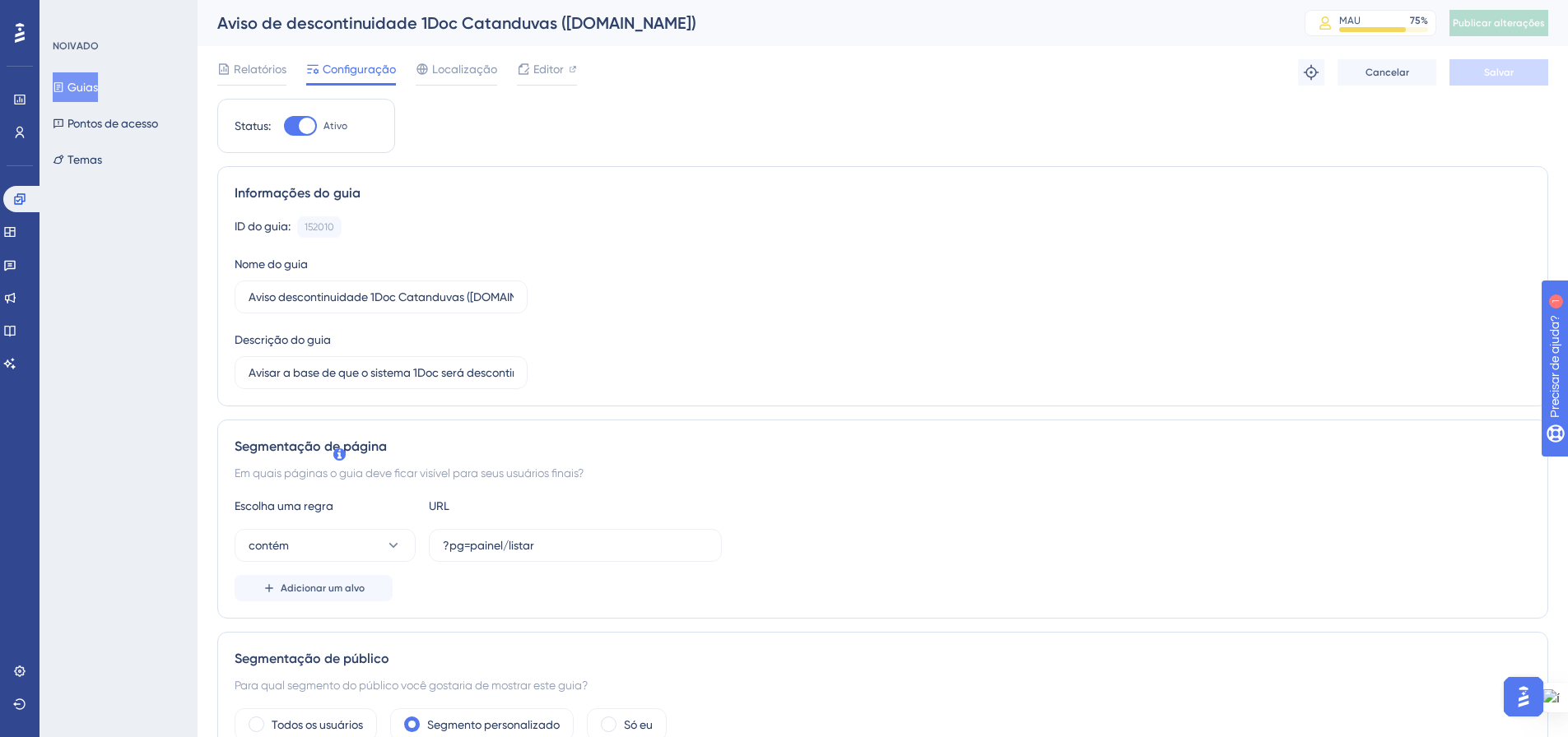
click at [83, 76] on button "Guias" at bounding box center [75, 88] width 46 height 30
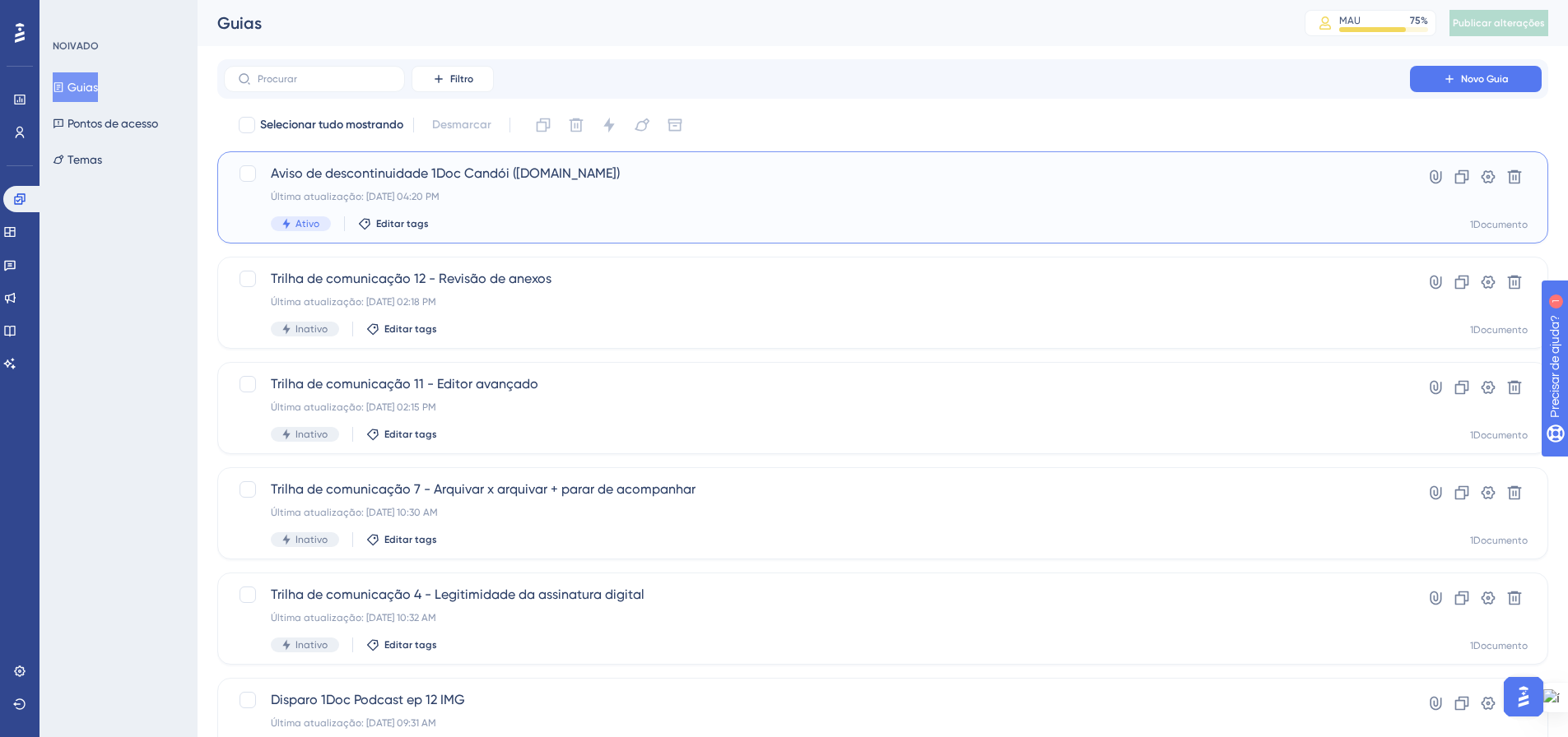
click at [543, 205] on div "Aviso de descontinuidade 1Doc Candói (Gov.br) Última atualização: 25 de set. de…" at bounding box center [817, 197] width 1093 height 67
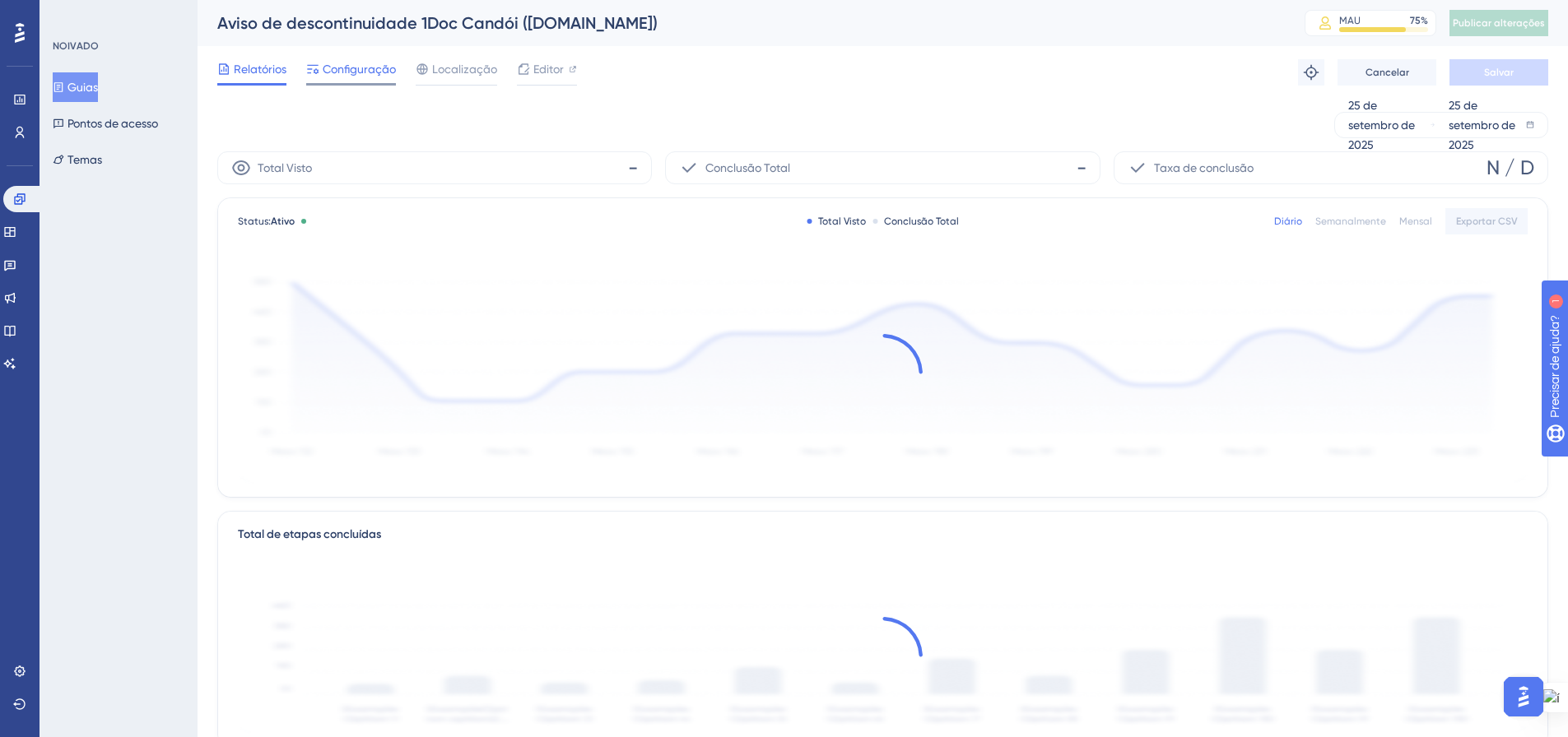
click at [349, 66] on font "Configuração" at bounding box center [360, 68] width 74 height 13
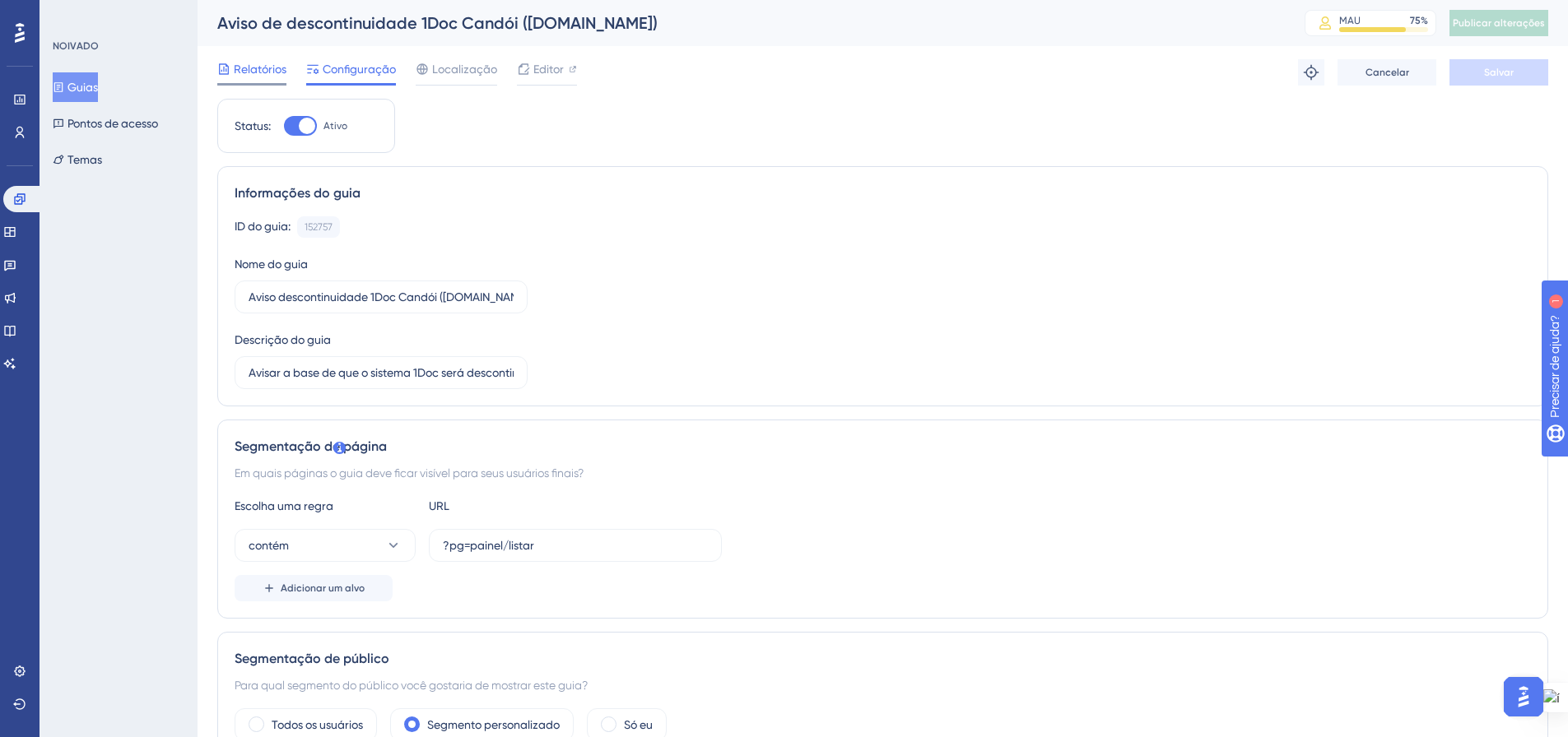
click at [258, 77] on span "Relatórios" at bounding box center [260, 69] width 53 height 20
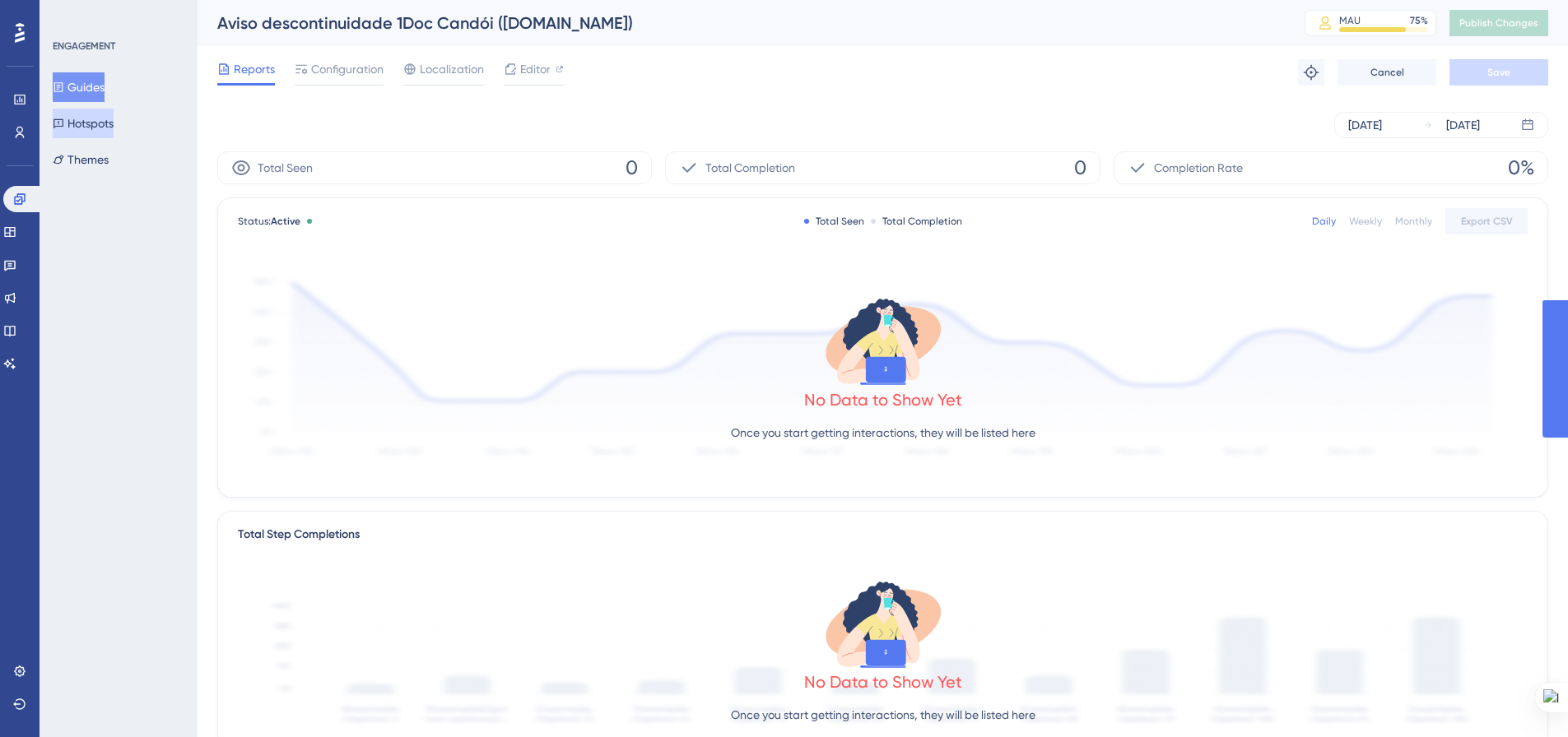
drag, startPoint x: 93, startPoint y: 89, endPoint x: 112, endPoint y: 116, distance: 33.0
click at [92, 89] on button "Guides" at bounding box center [78, 88] width 52 height 30
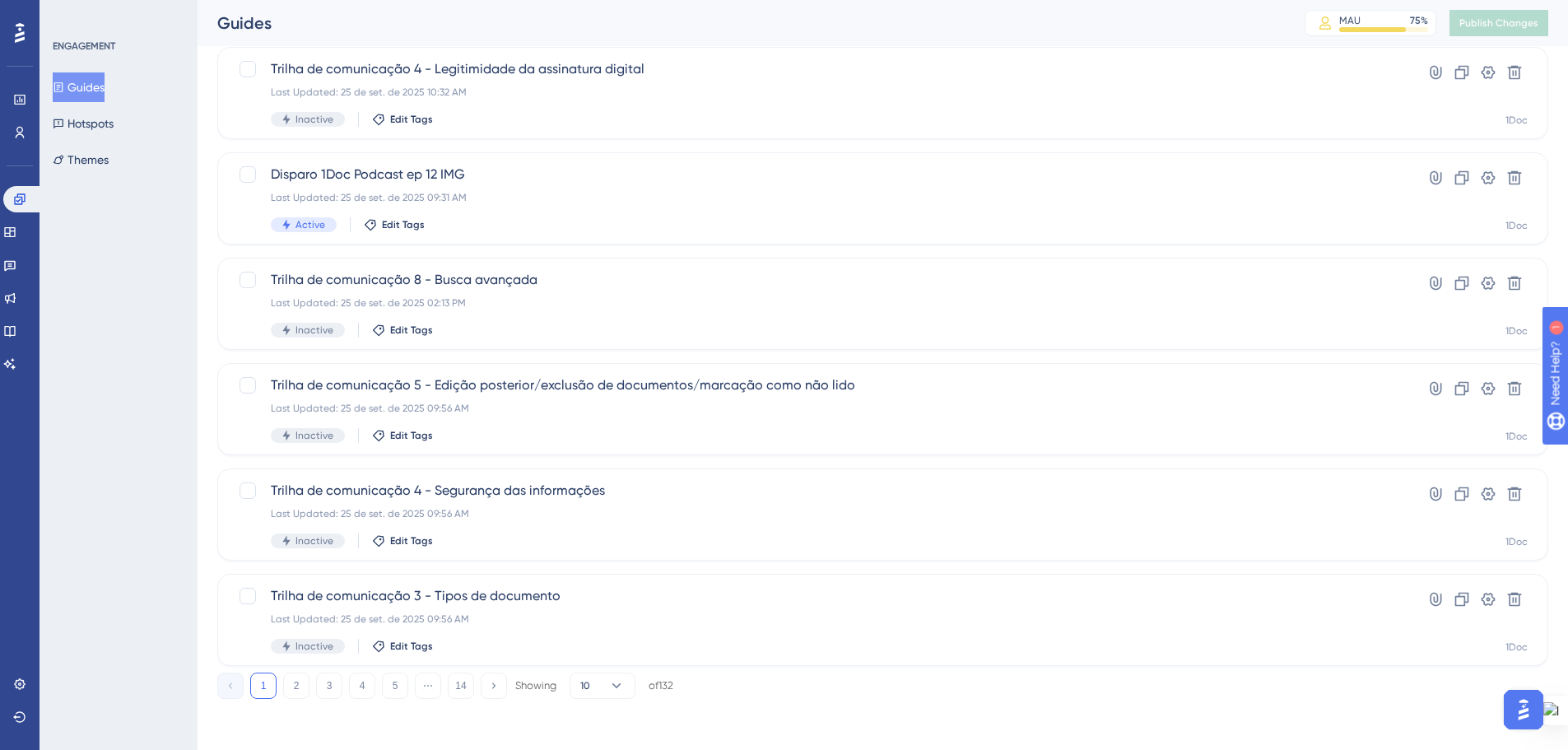
scroll to position [528, 0]
click at [290, 683] on button "2" at bounding box center [296, 683] width 26 height 26
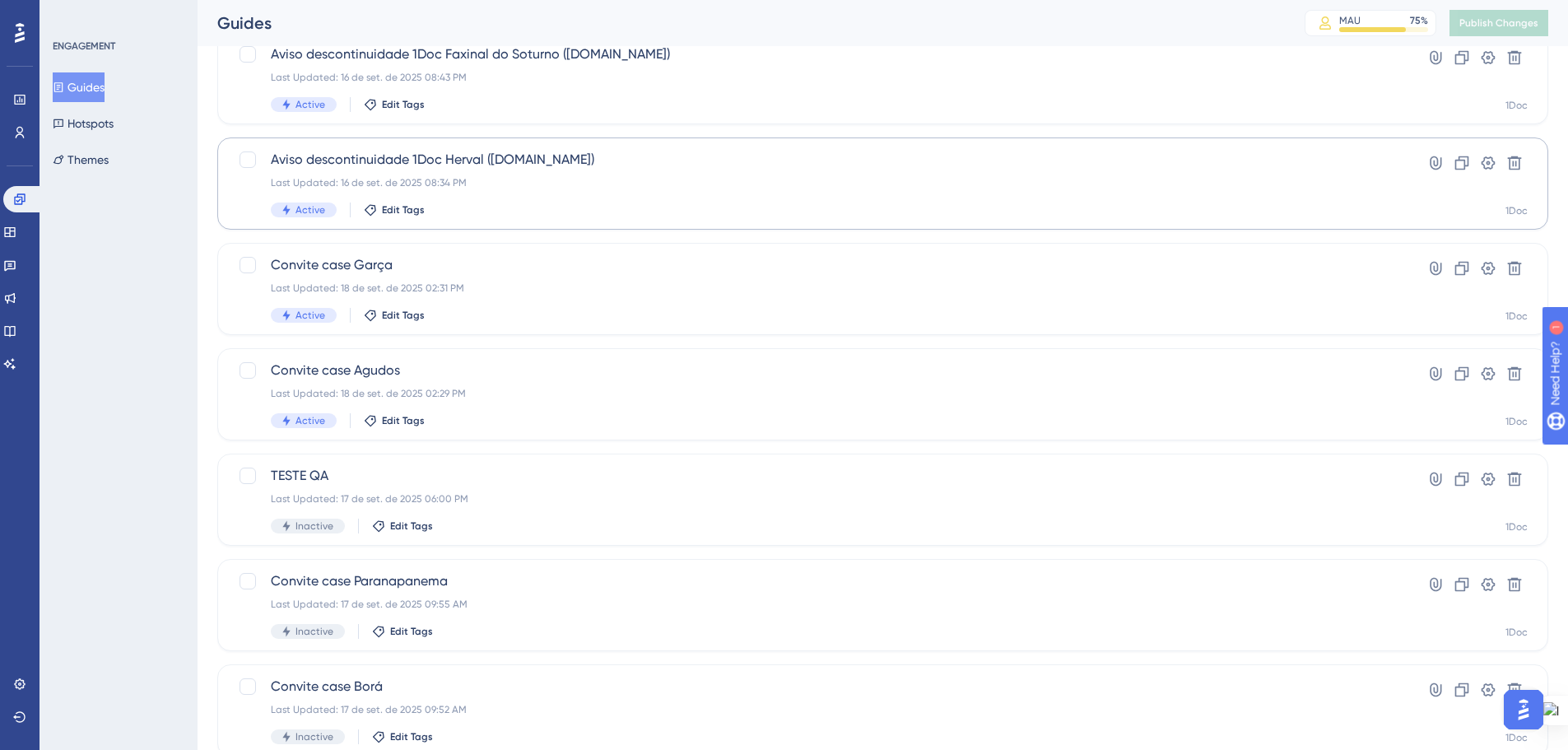
scroll to position [199, 0]
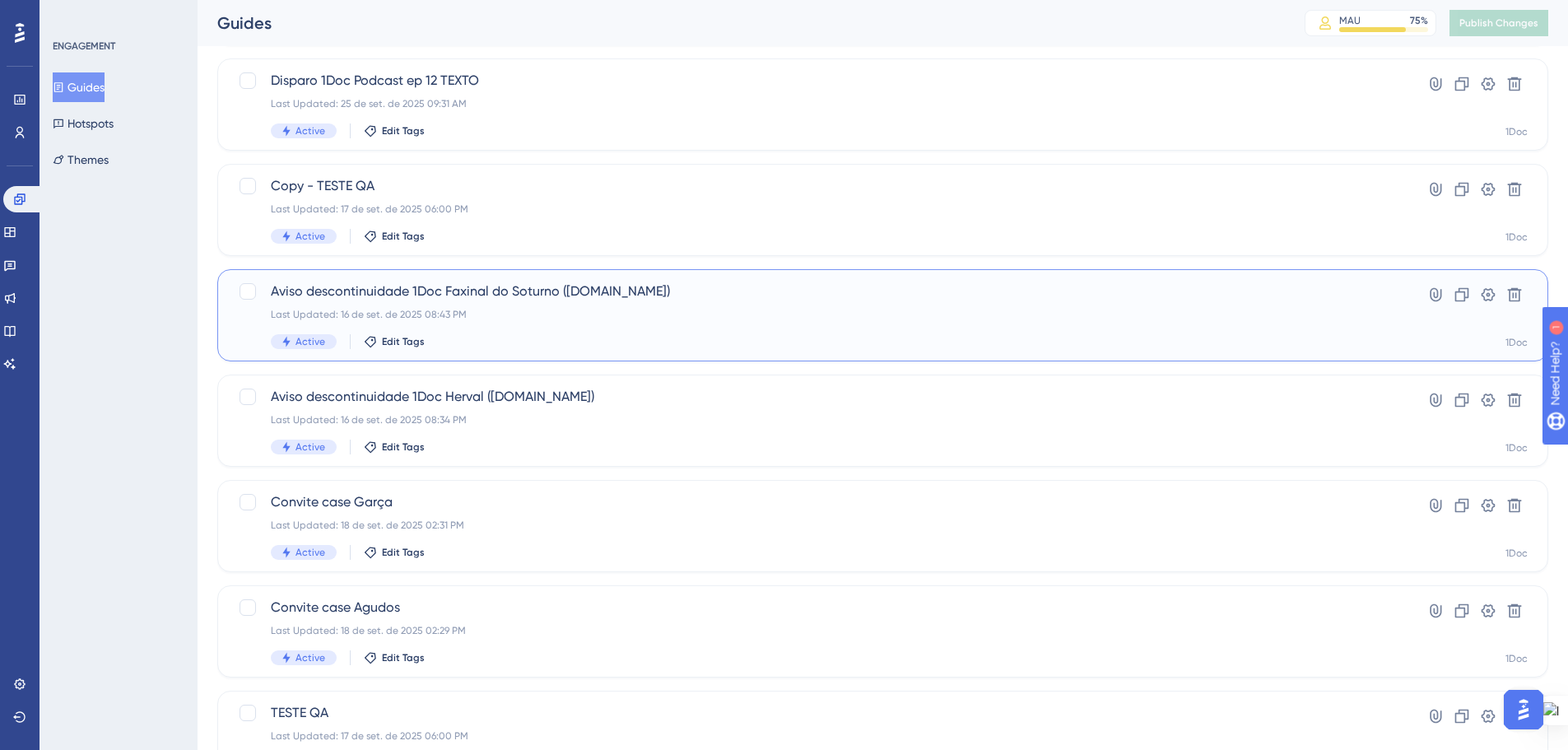
click at [523, 299] on span "Aviso descontinuidade 1Doc Faxinal do Soturno (Gov.br)" at bounding box center [817, 291] width 1093 height 20
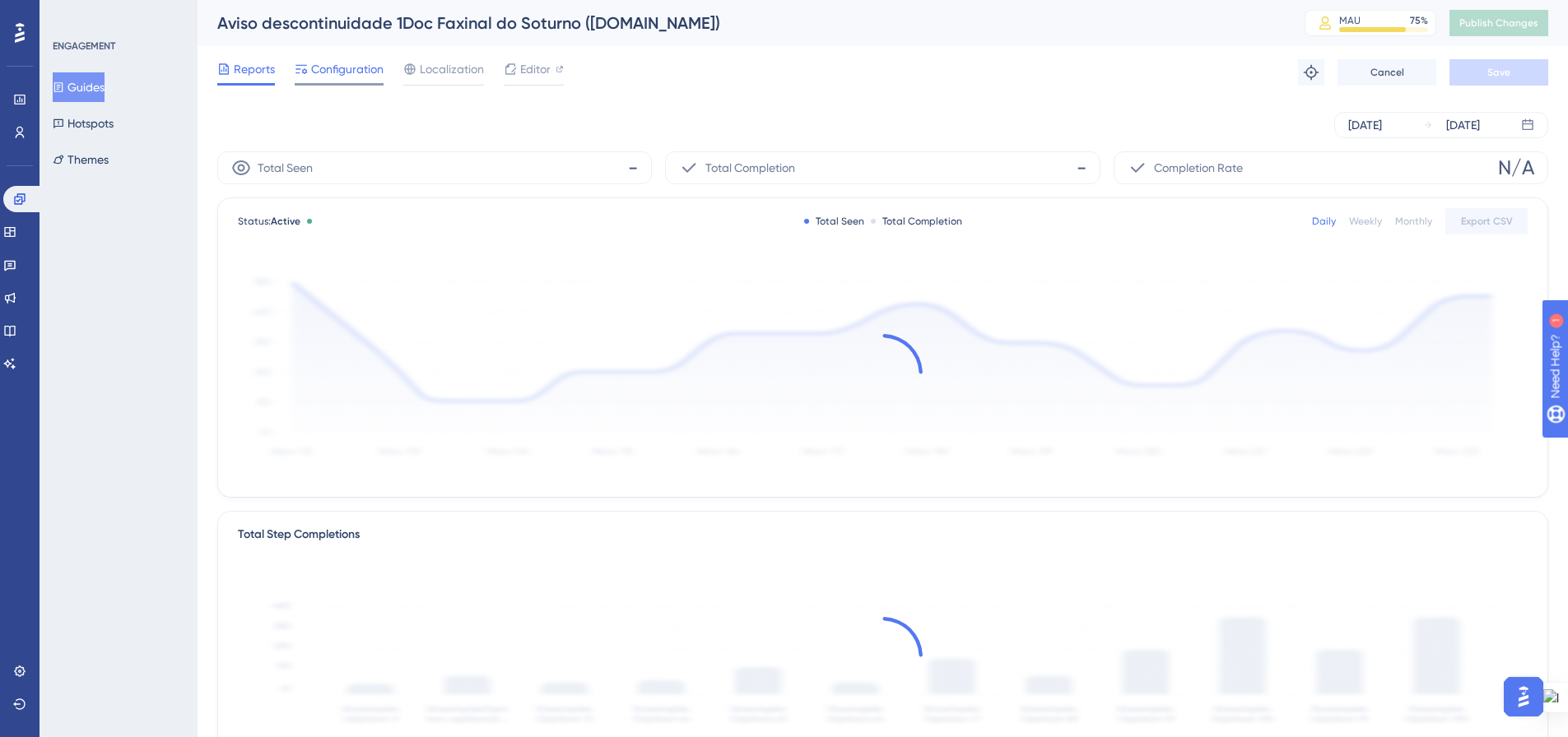
click at [336, 73] on span "Configuration" at bounding box center [347, 69] width 73 height 20
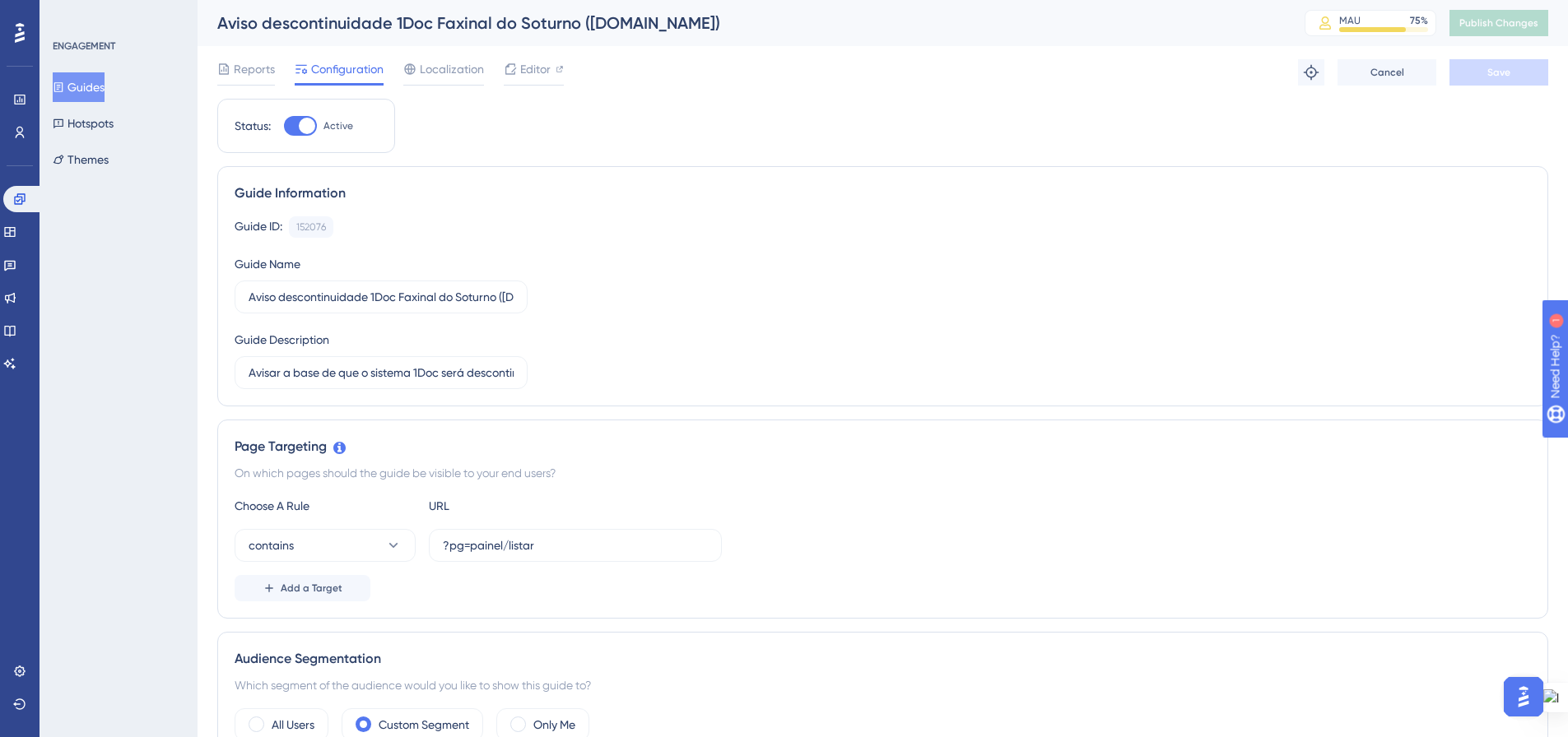
click at [93, 89] on button "Guides" at bounding box center [78, 88] width 52 height 30
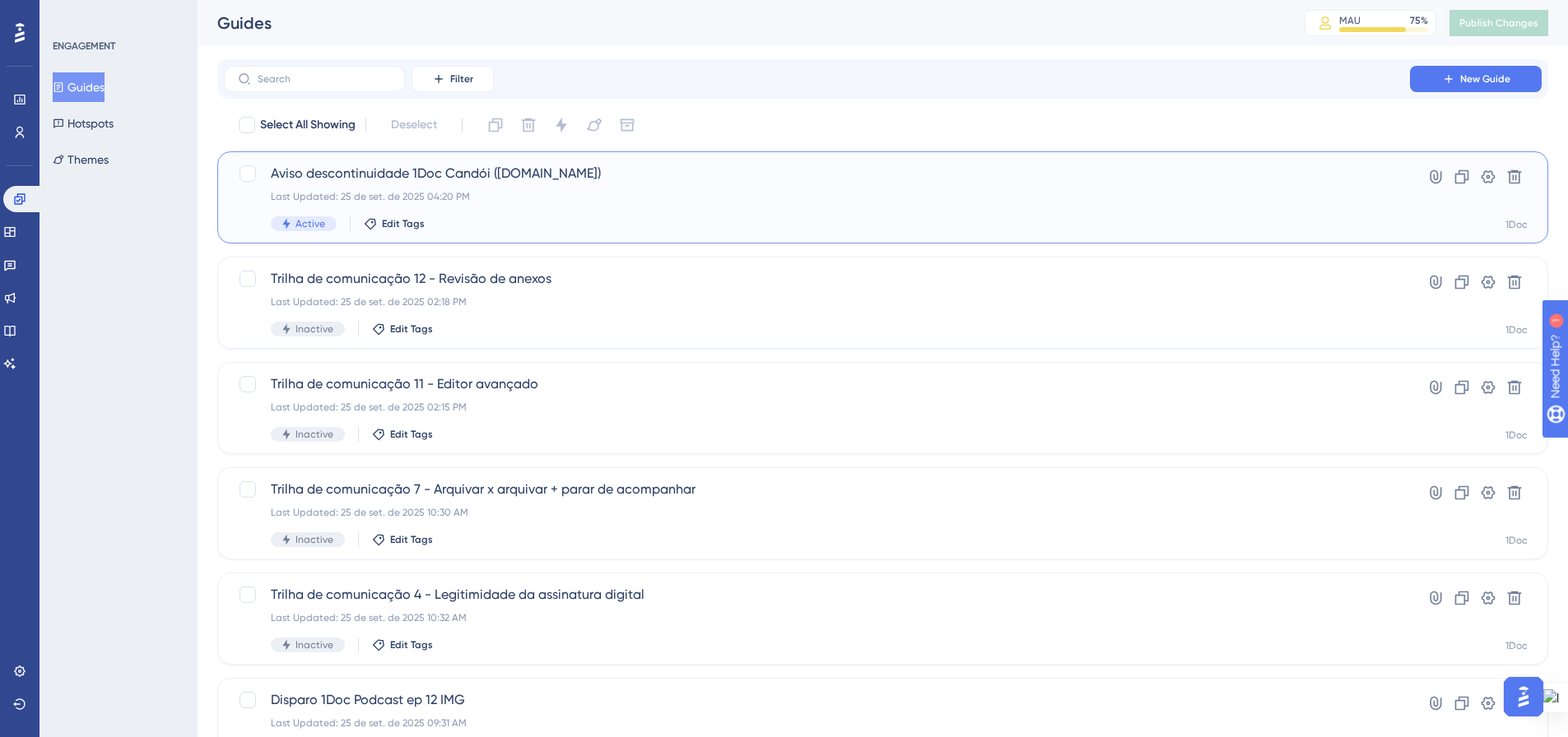
click at [490, 191] on div "Last Updated: 25 de set. de 2025 04:20 PM" at bounding box center [817, 196] width 1093 height 13
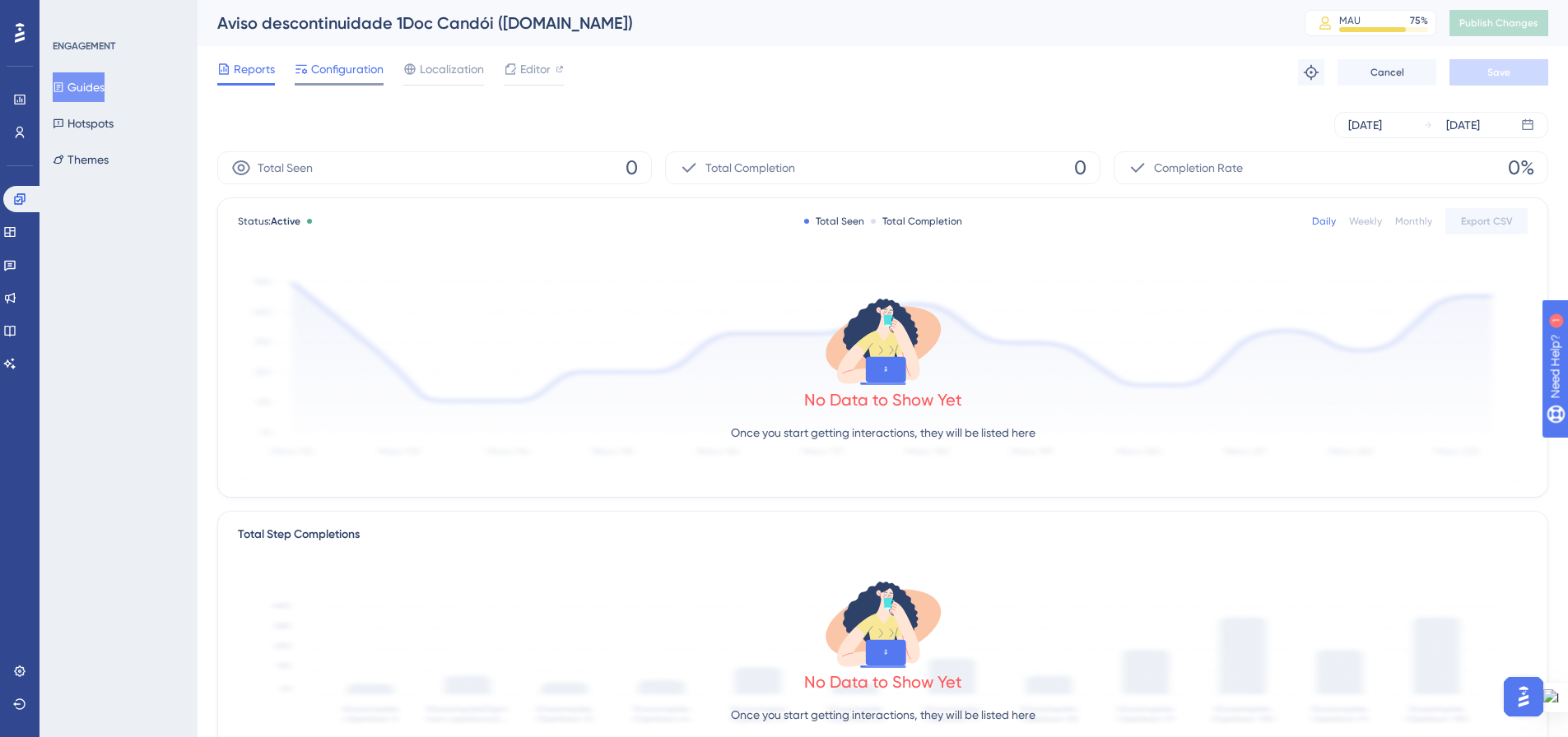
click at [338, 66] on span "Configuration" at bounding box center [347, 69] width 73 height 20
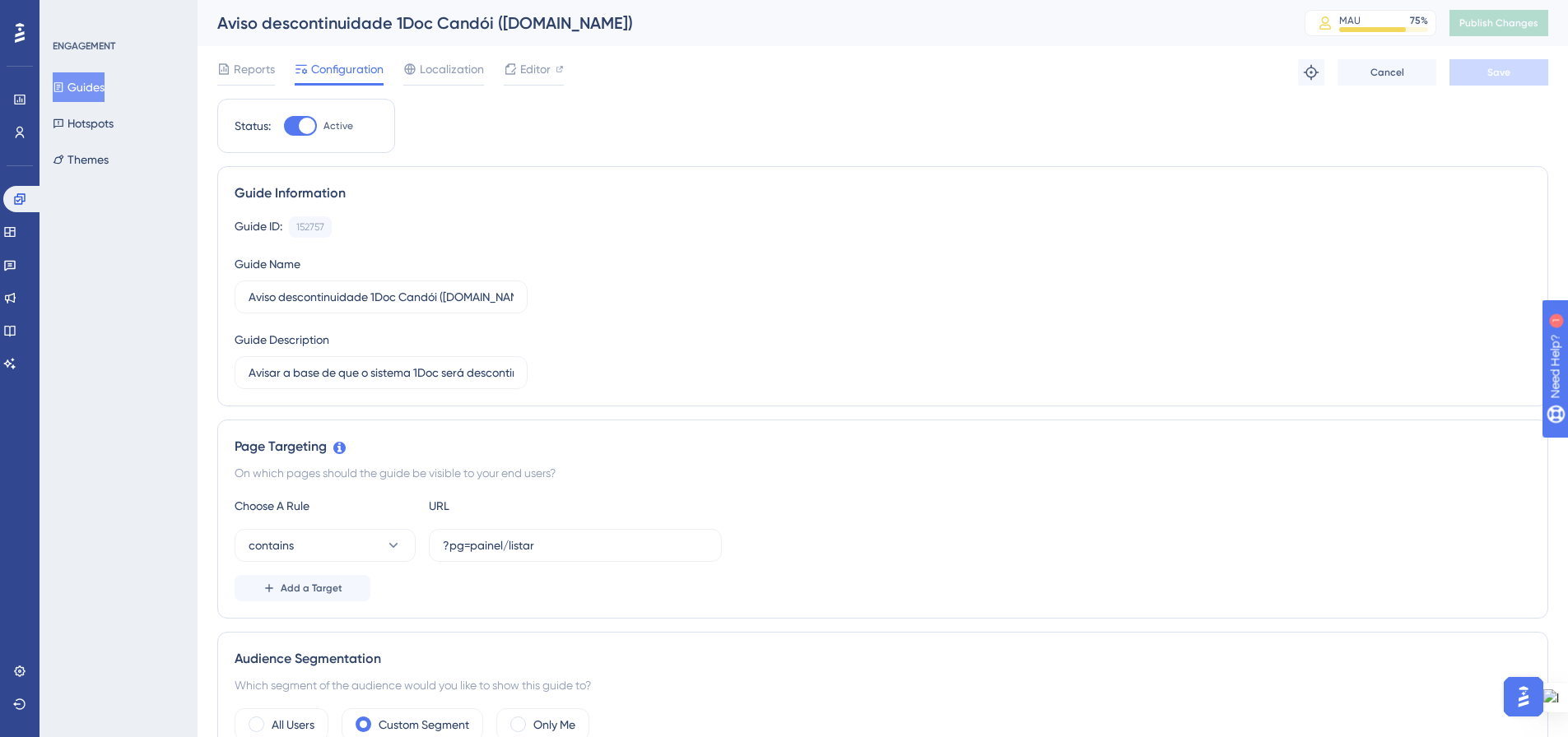
click at [98, 84] on button "Guides" at bounding box center [78, 88] width 52 height 30
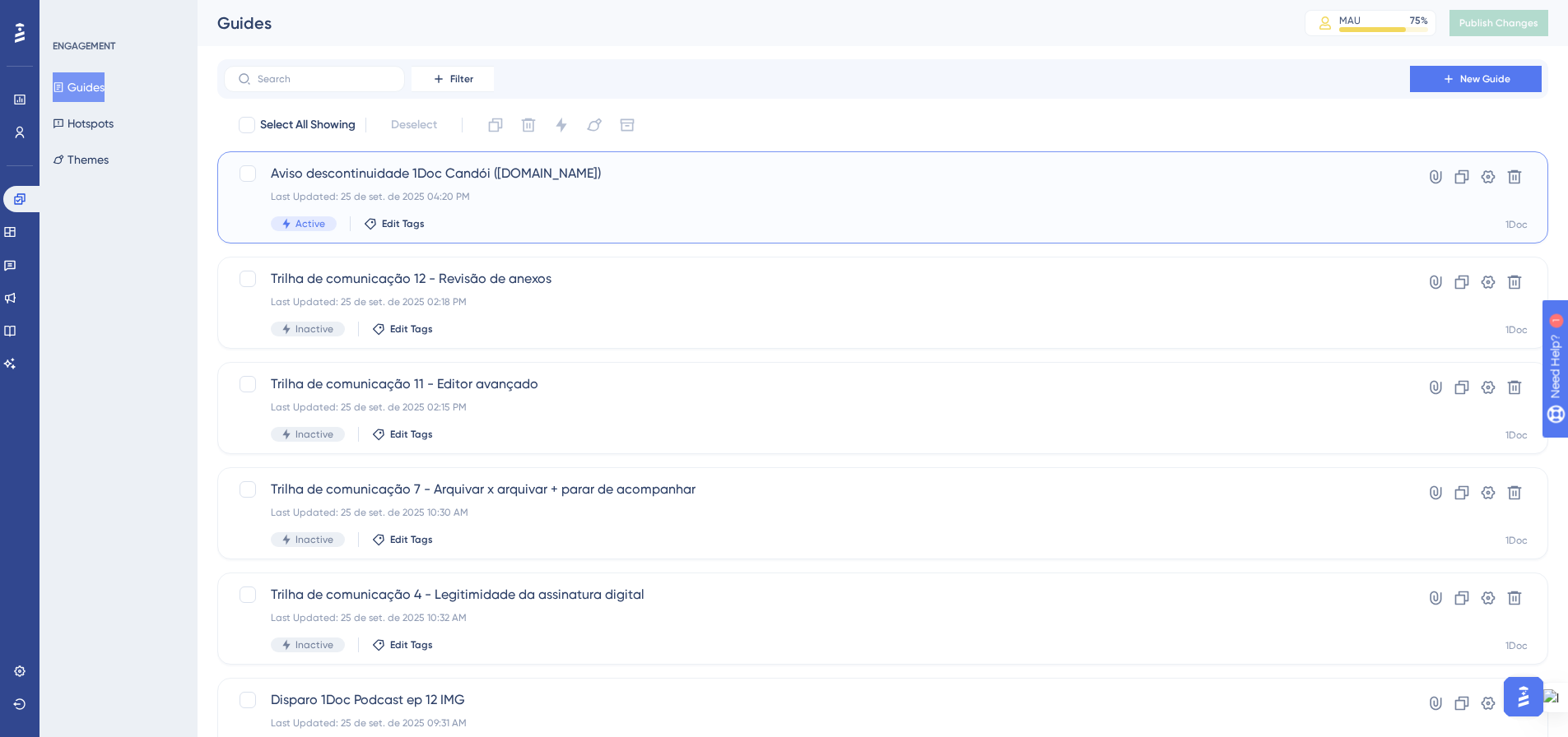
click at [390, 172] on span "Aviso descontinuidade 1Doc Candói ([DOMAIN_NAME])" at bounding box center [817, 173] width 1093 height 20
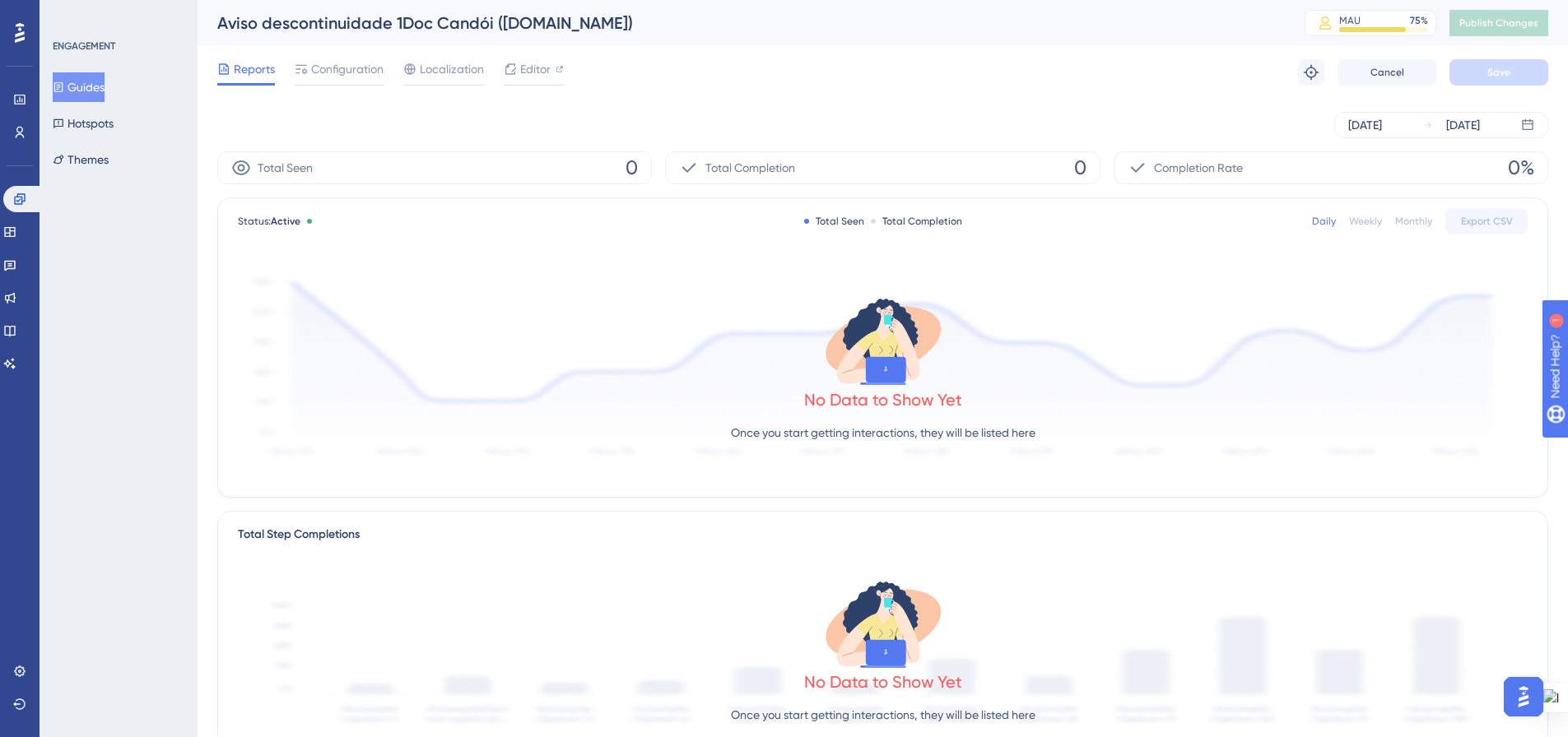
click at [88, 83] on button "Guides" at bounding box center [78, 88] width 52 height 30
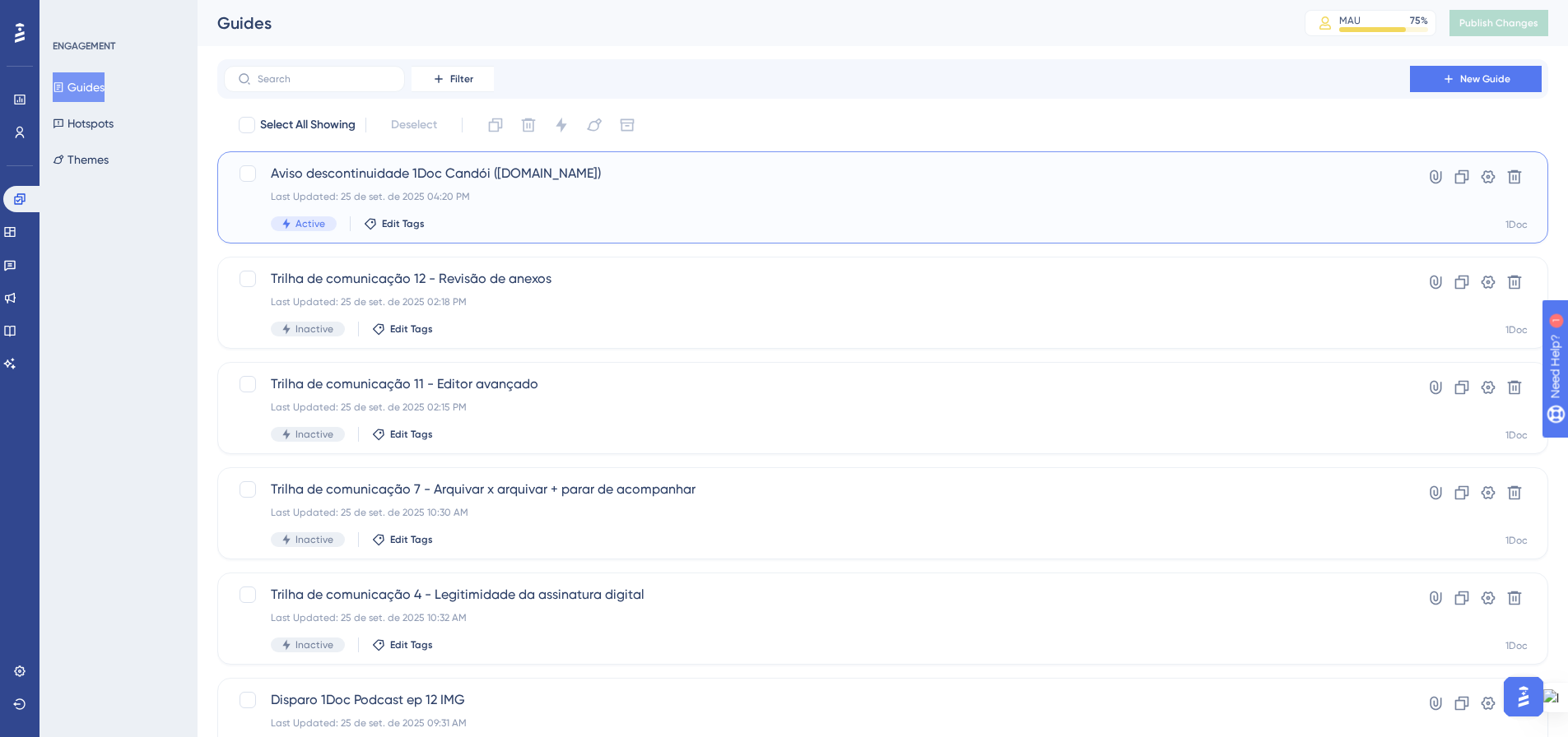
click at [395, 187] on div "Aviso descontinuidade 1Doc Candói ([DOMAIN_NAME]) Last Updated: 25 de set. de 2…" at bounding box center [817, 197] width 1093 height 67
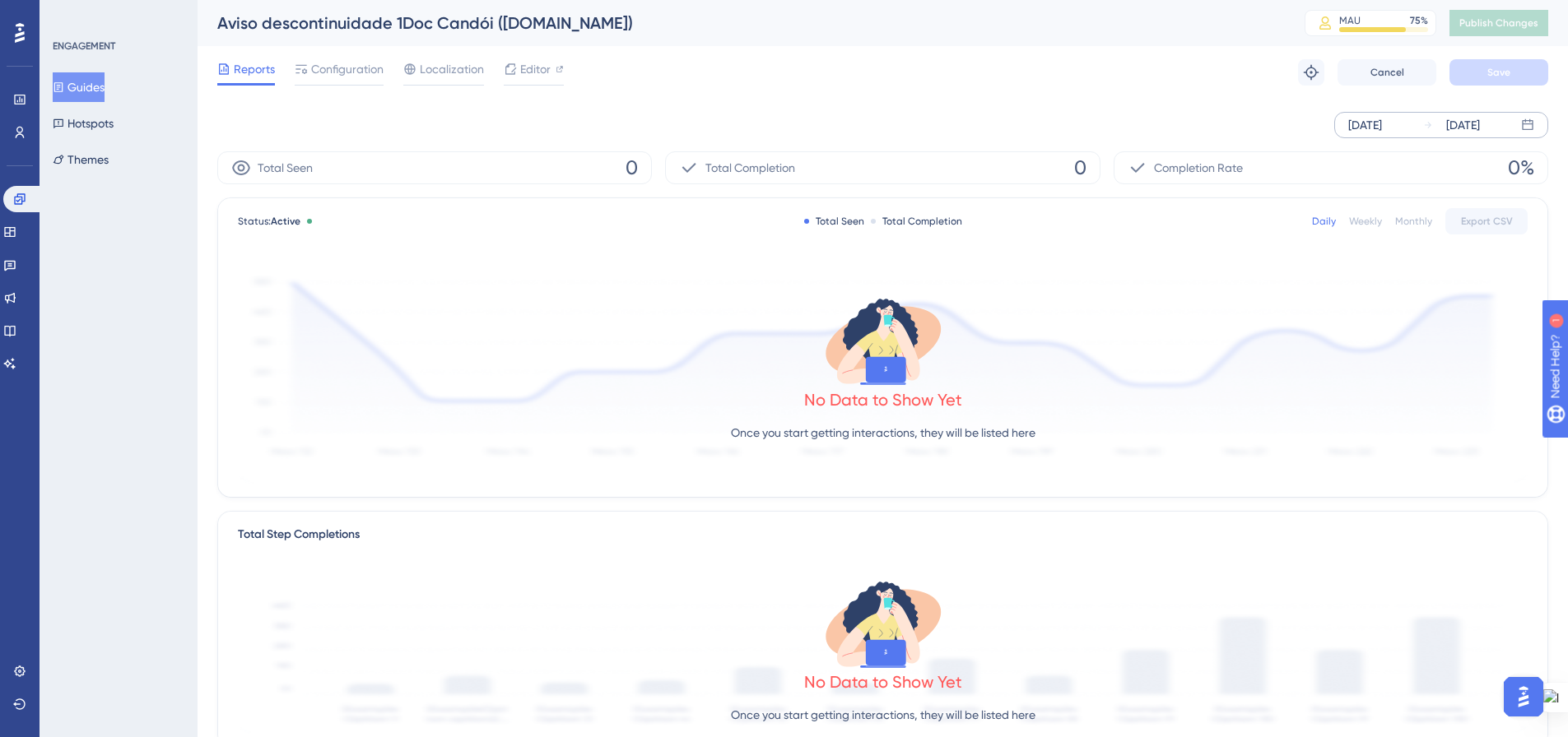
click at [1378, 123] on div "[DATE]" at bounding box center [1365, 125] width 34 height 20
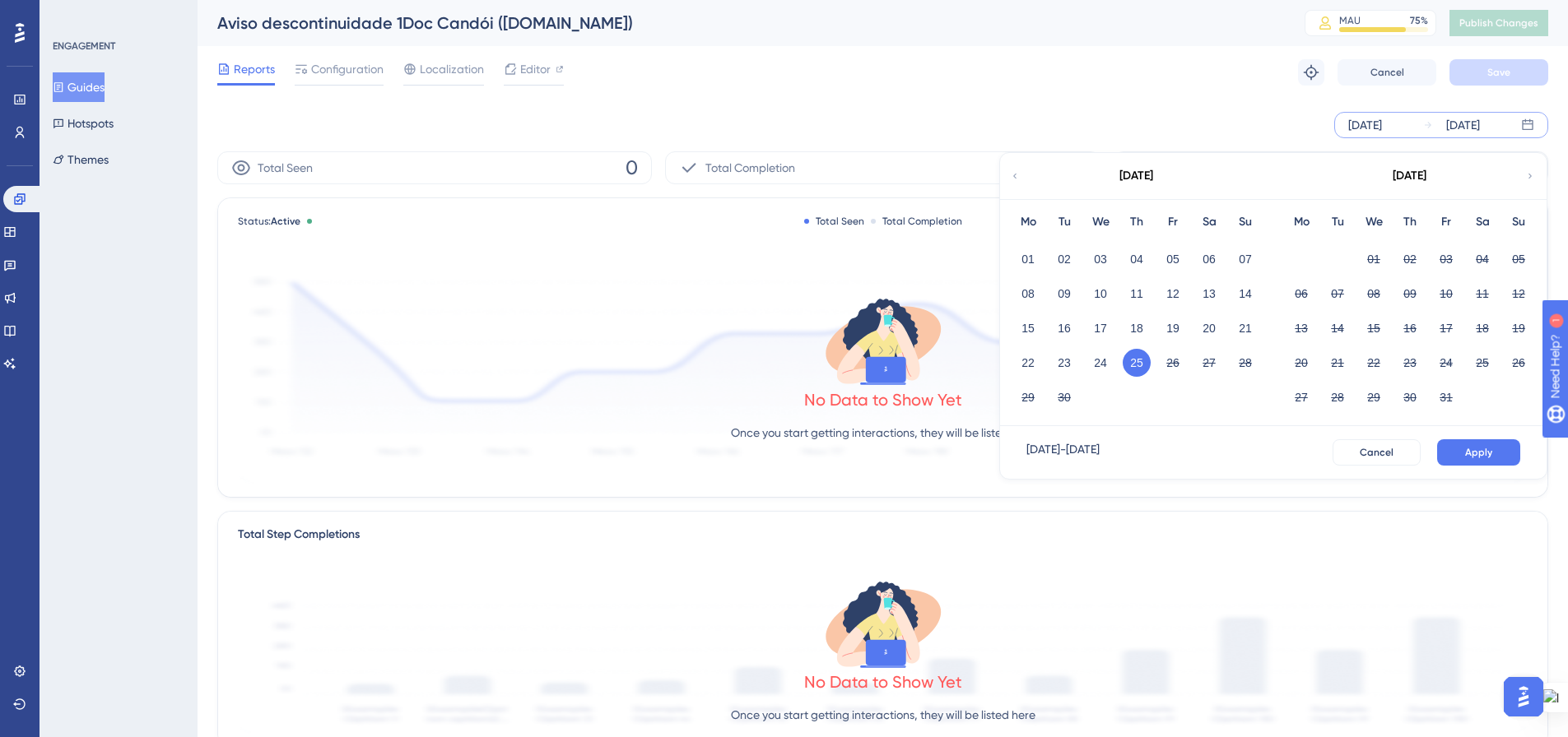
click at [1136, 361] on button "25" at bounding box center [1137, 363] width 28 height 28
click at [1367, 128] on div "[DATE]" at bounding box center [1365, 125] width 34 height 20
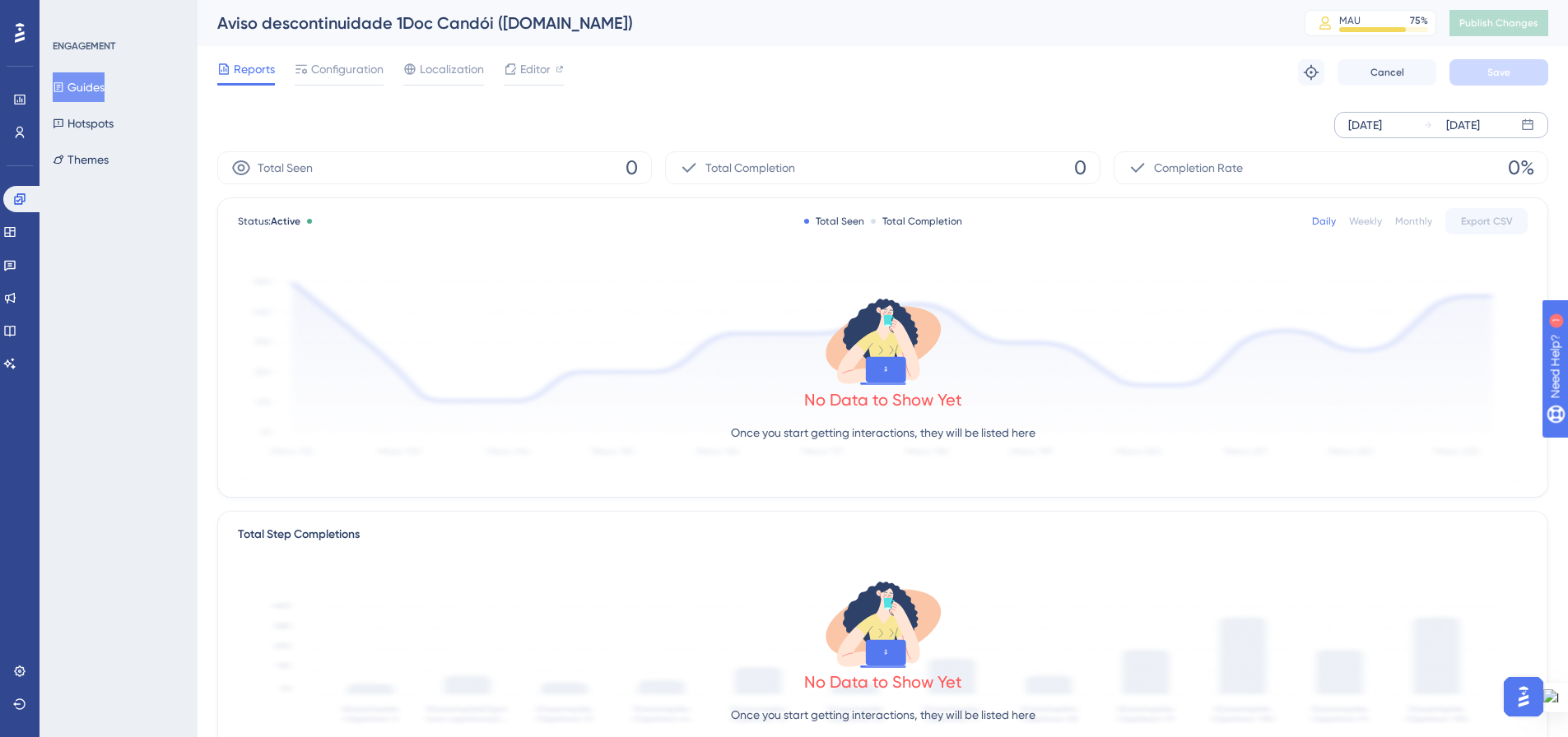
click at [1366, 127] on div "[DATE]" at bounding box center [1365, 125] width 34 height 20
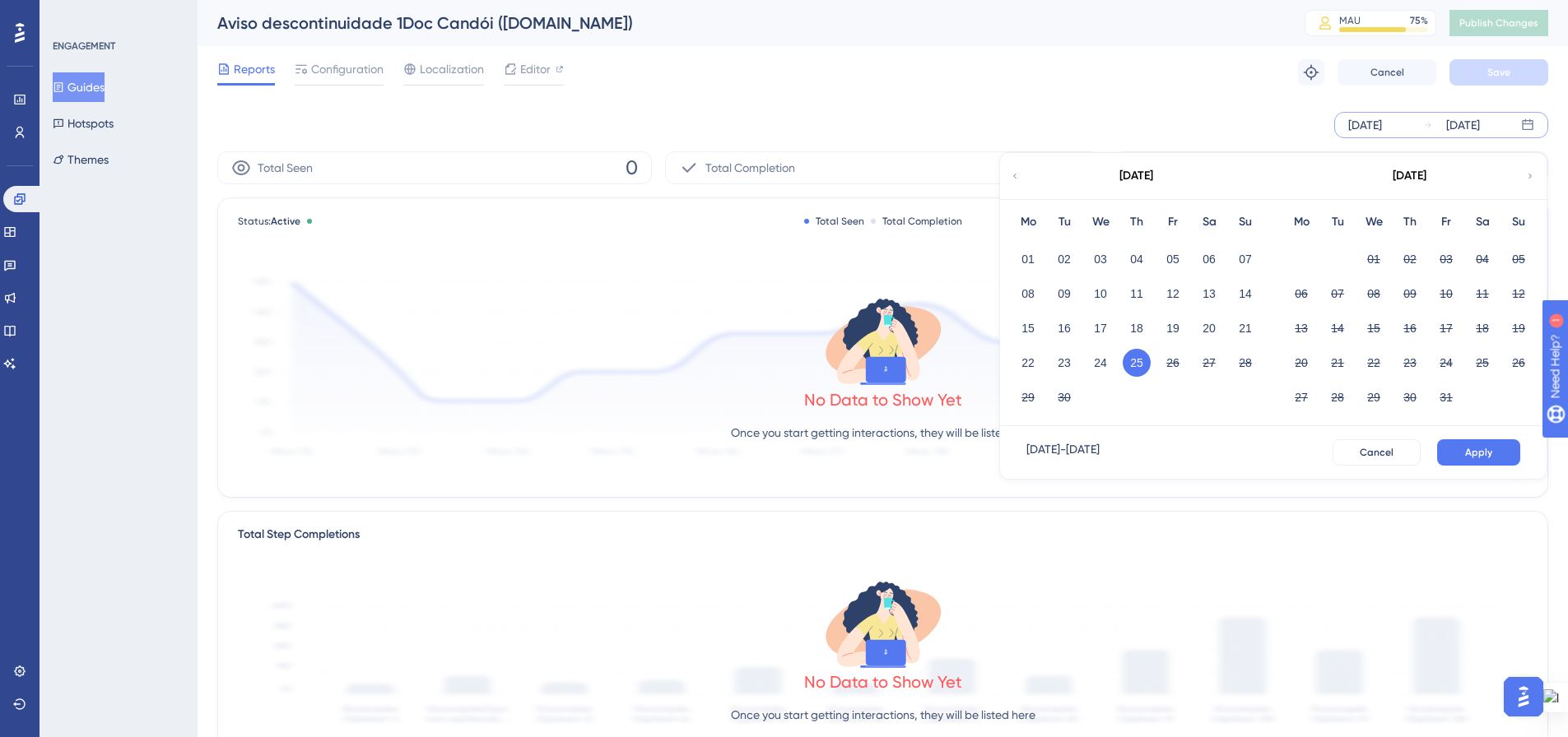
click at [1130, 361] on button "25" at bounding box center [1137, 363] width 28 height 28
click at [1471, 125] on div "[DATE]" at bounding box center [1463, 125] width 34 height 20
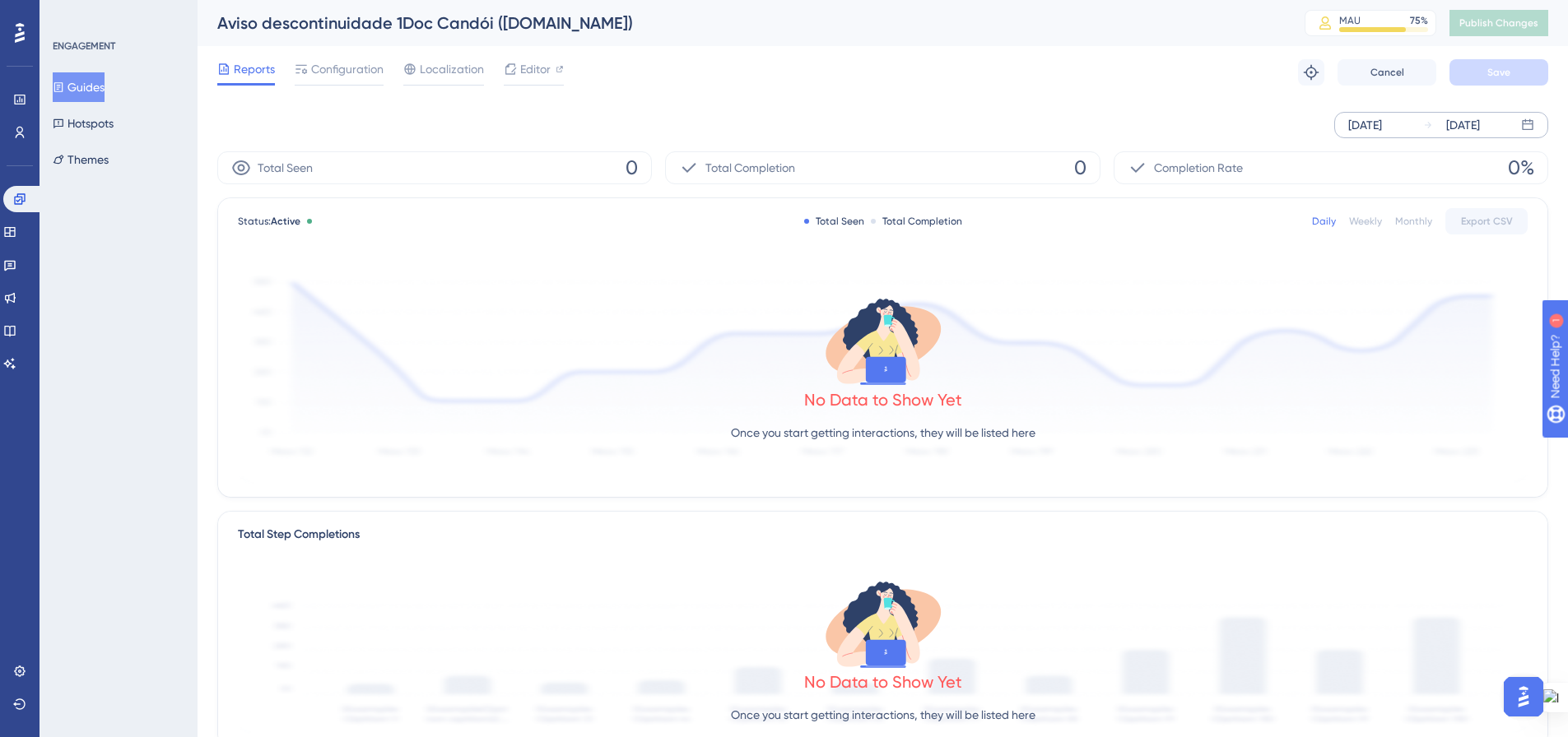
click at [1471, 125] on div "[DATE]" at bounding box center [1463, 125] width 34 height 20
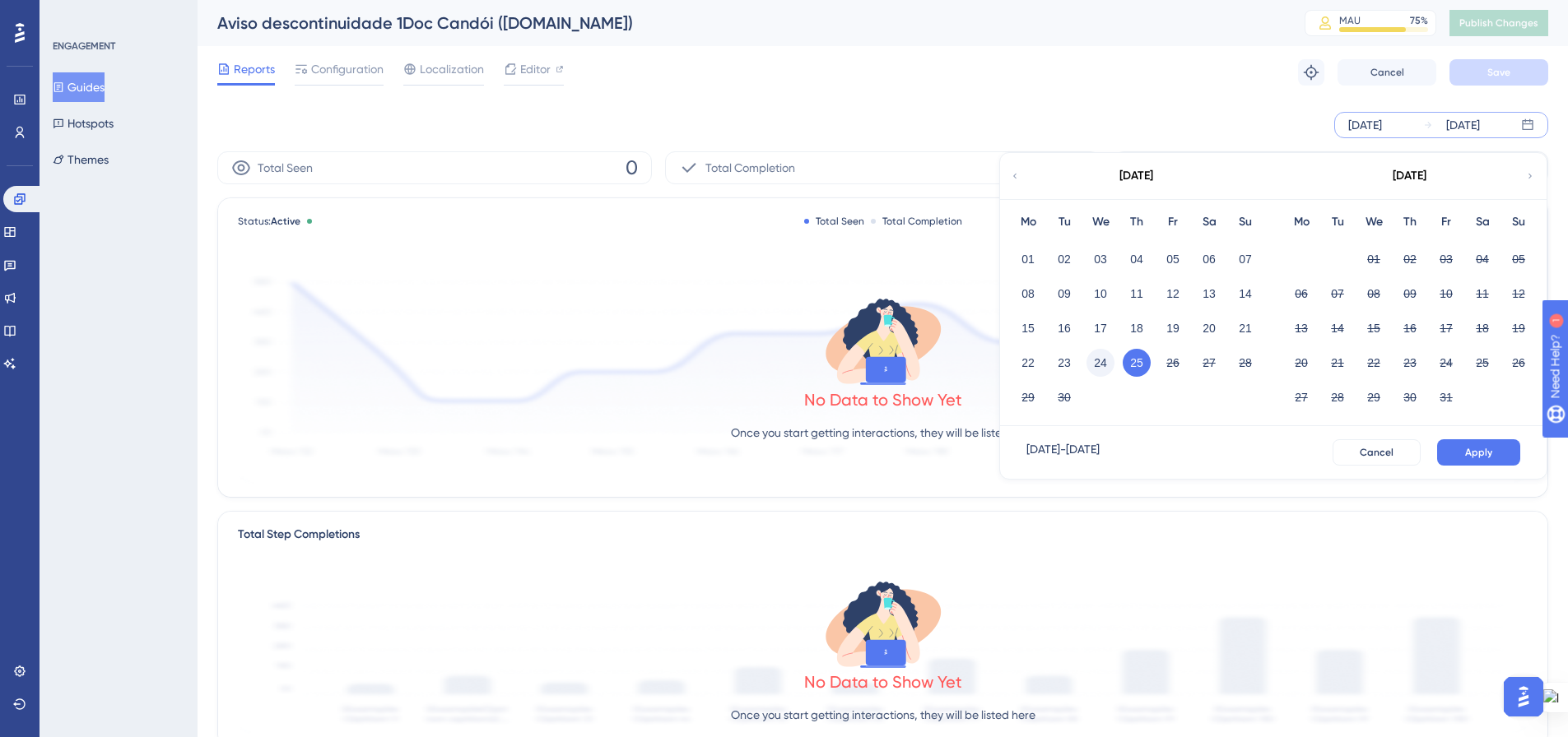
click at [1108, 358] on button "24" at bounding box center [1100, 363] width 28 height 28
click at [1480, 129] on div "[DATE]" at bounding box center [1463, 125] width 34 height 20
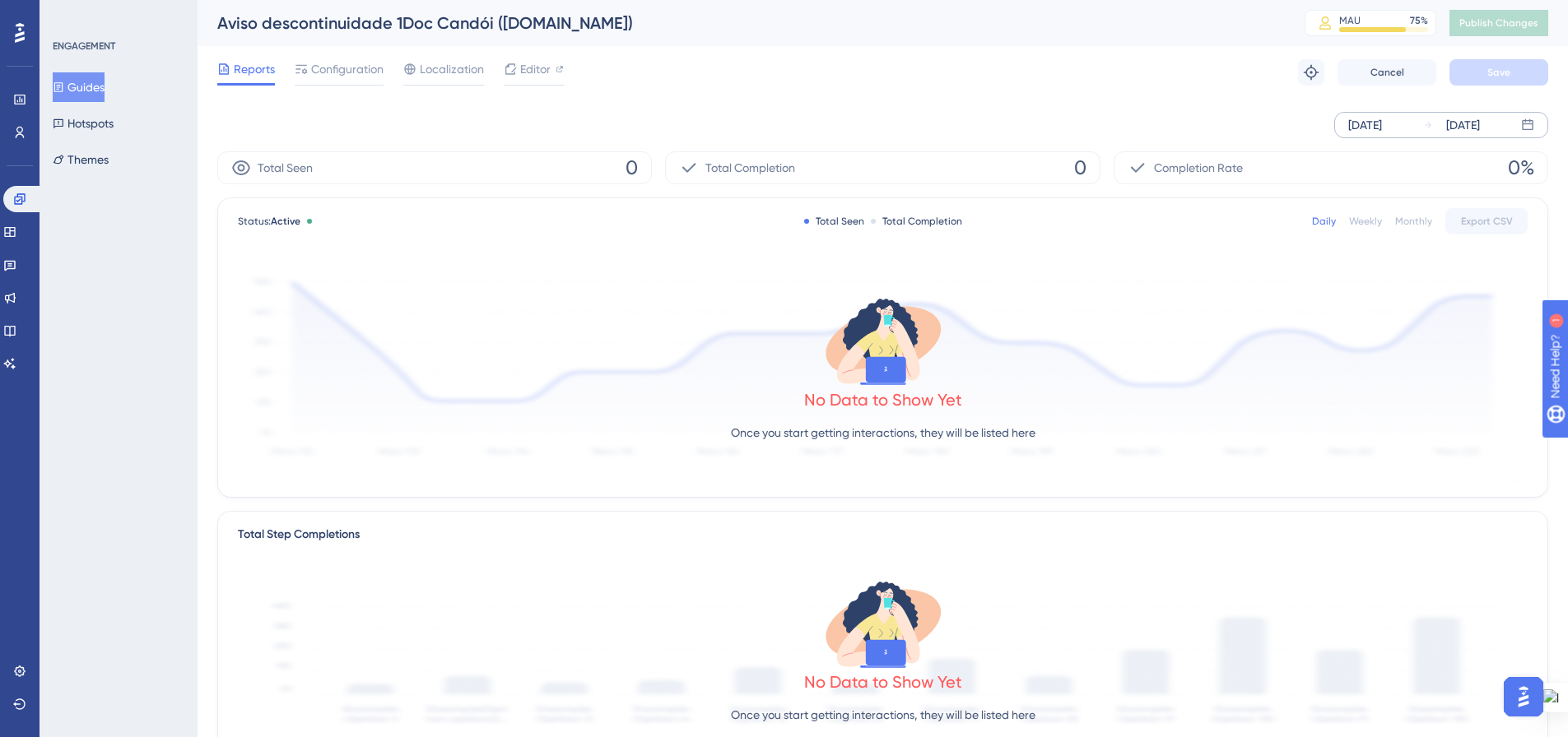
click at [1350, 127] on div "[DATE]" at bounding box center [1365, 125] width 34 height 20
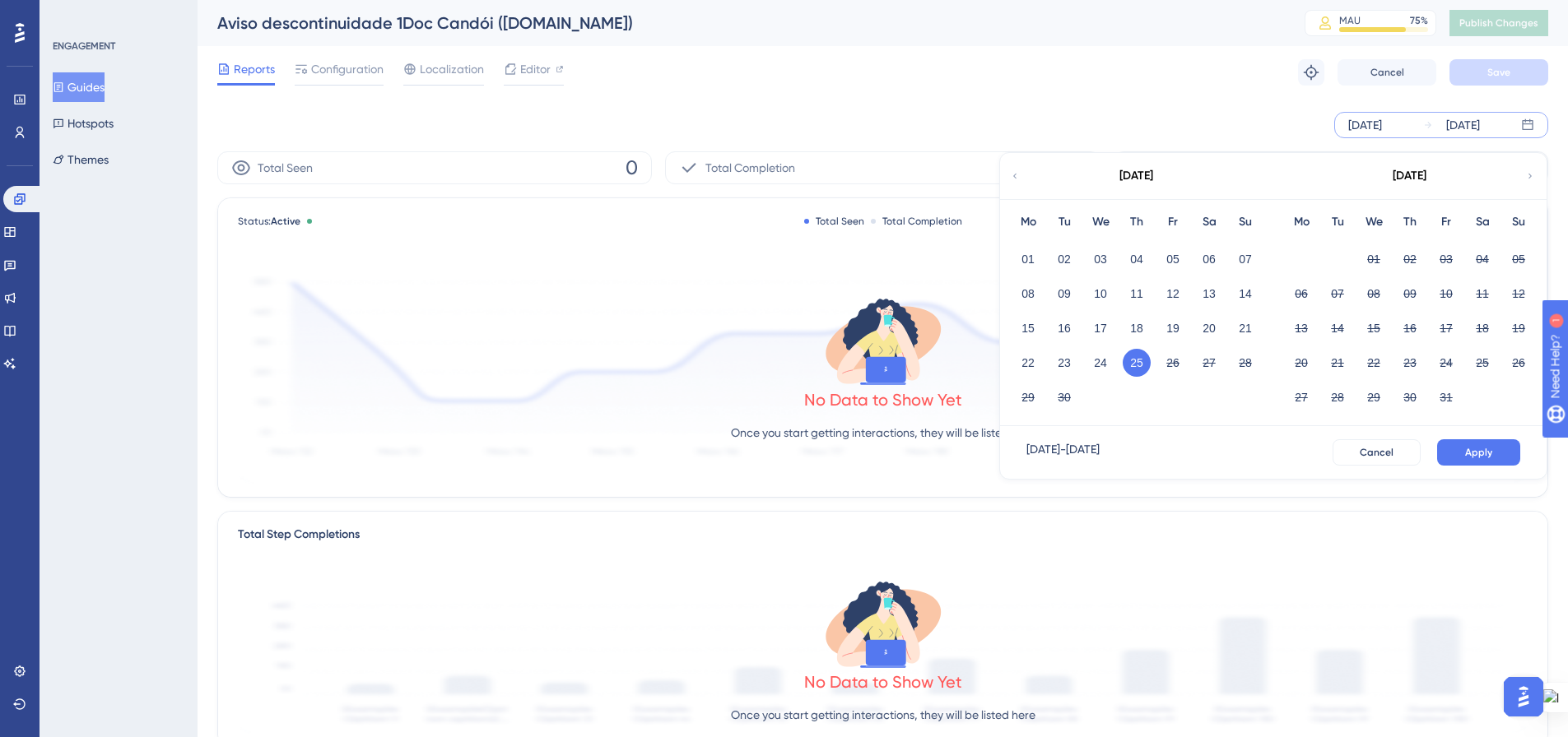
click at [1127, 360] on button "25" at bounding box center [1137, 363] width 28 height 28
click at [1480, 123] on div "[DATE]" at bounding box center [1463, 125] width 34 height 20
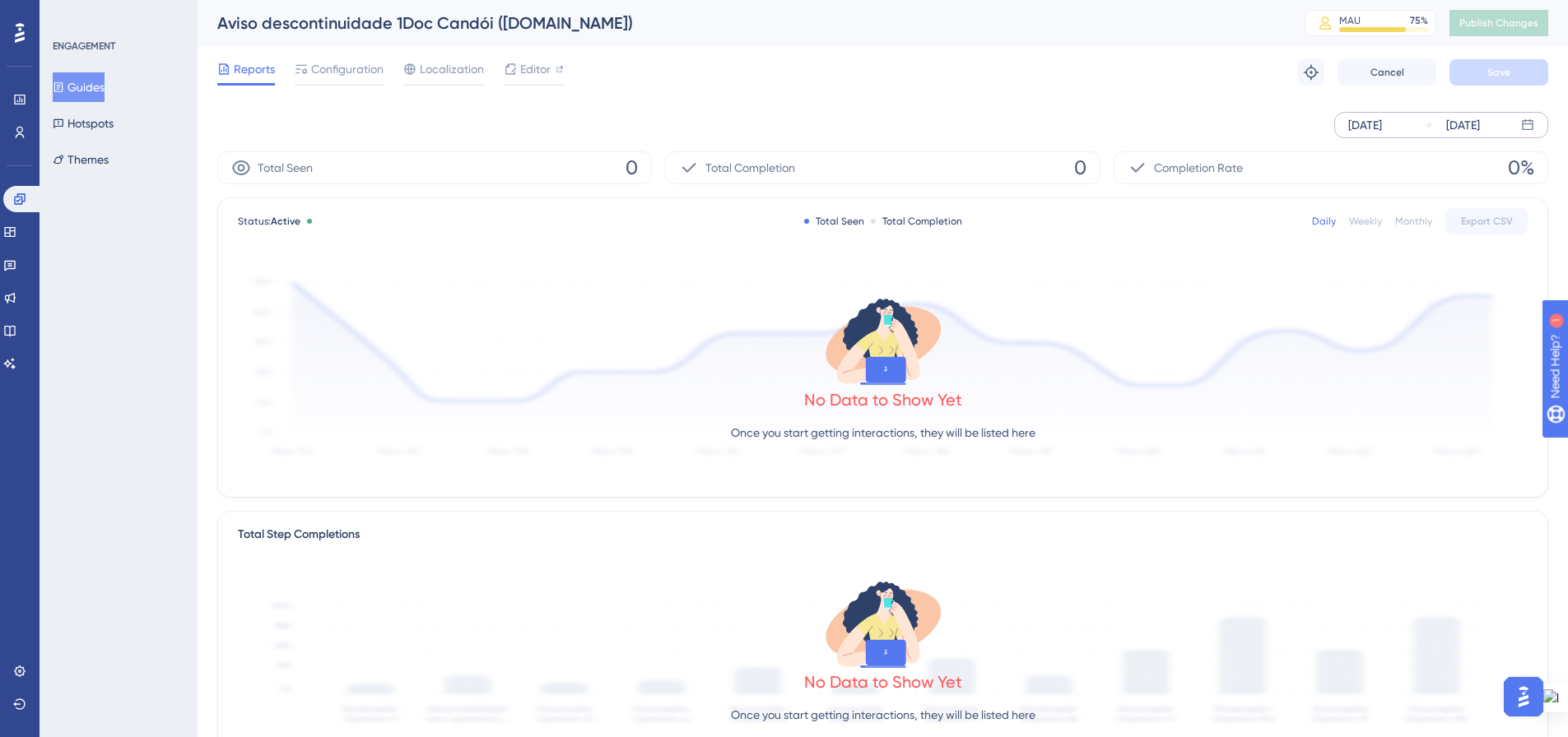
click at [1460, 120] on div "[DATE]" at bounding box center [1463, 125] width 34 height 20
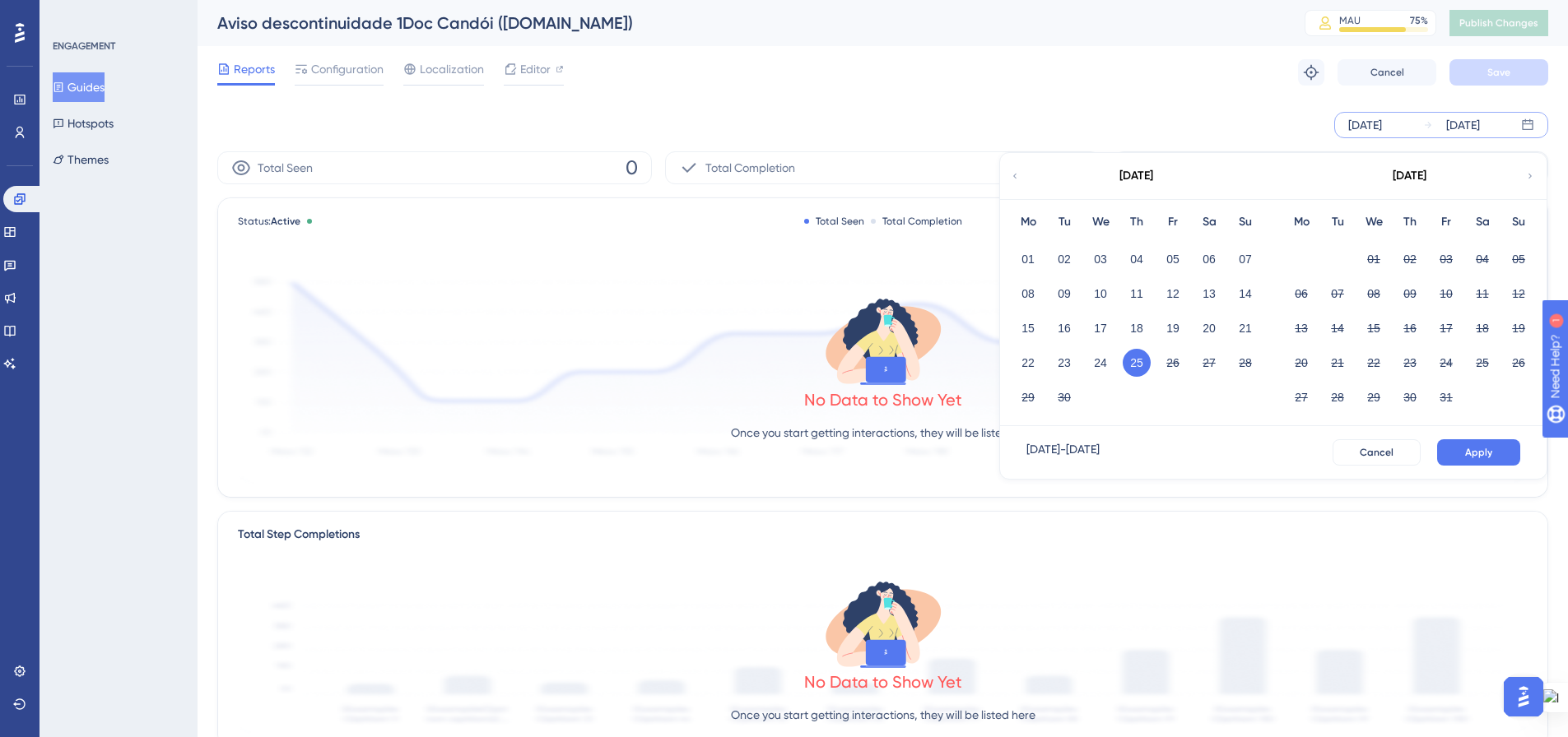
click at [1123, 112] on div "Sep 25 2025 Sep 25 2025 September 2025 Mo Tu We Th Fr Sa Su 01 02 03 04 05 06 0…" at bounding box center [882, 125] width 1331 height 26
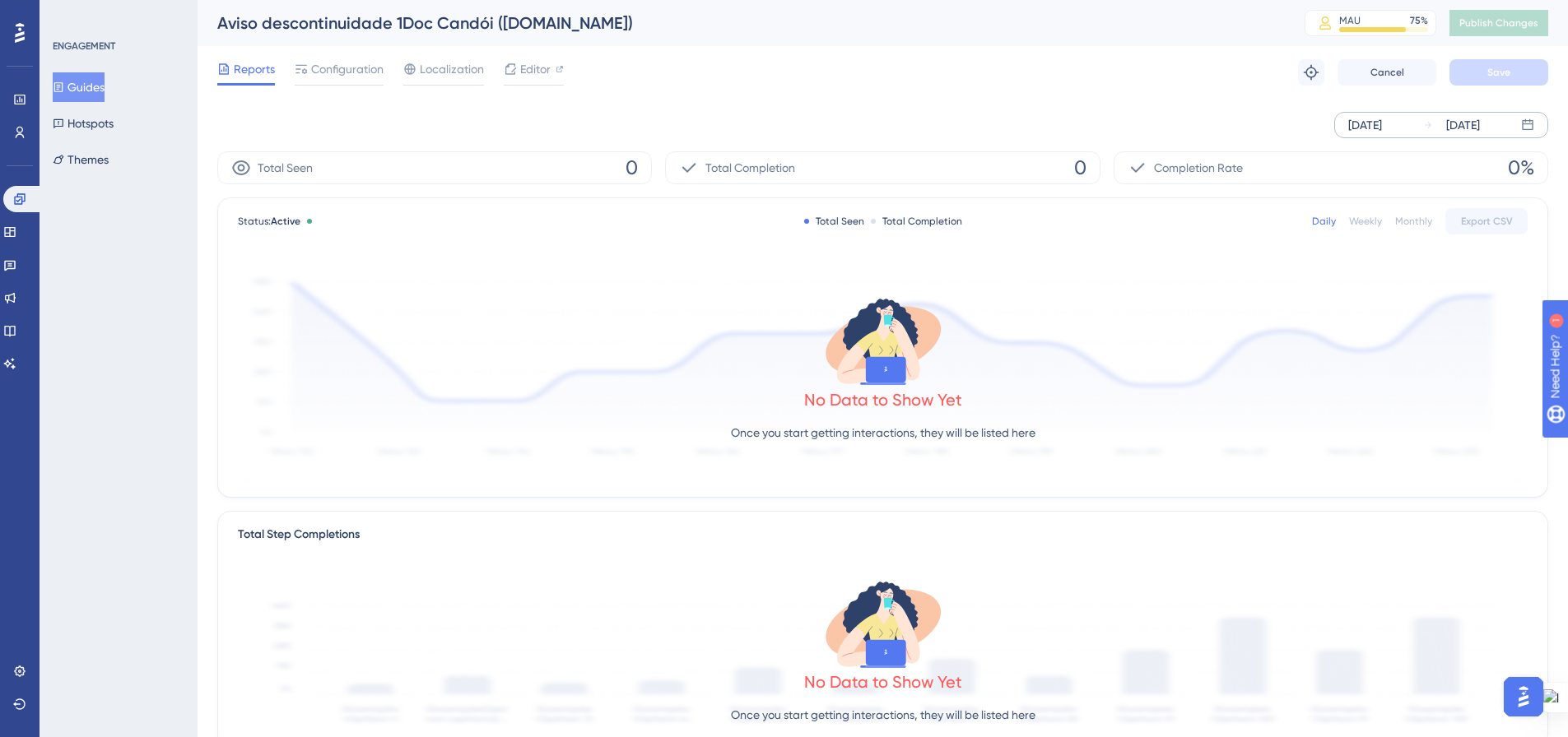
click at [1382, 123] on div "[DATE]" at bounding box center [1365, 125] width 34 height 20
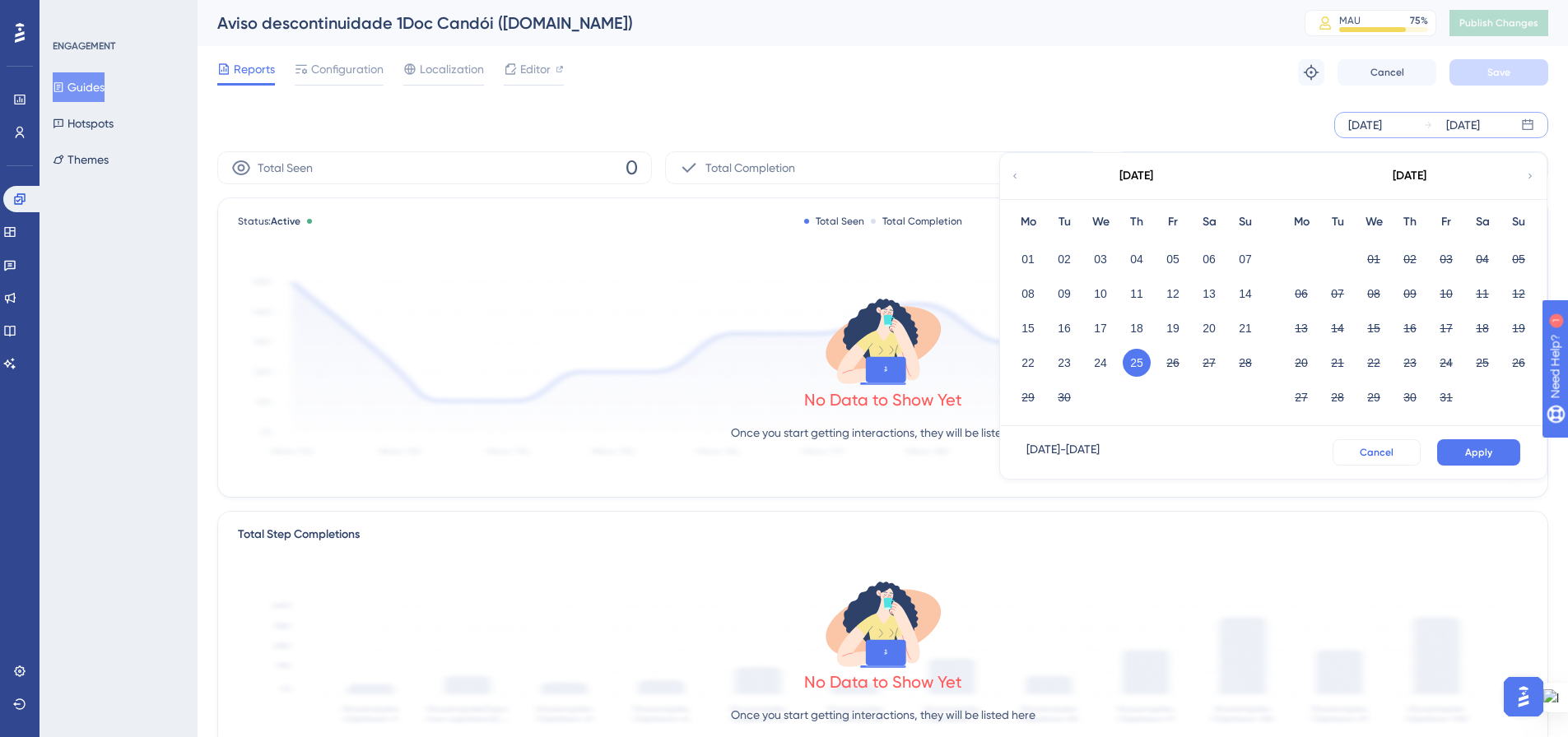
click at [1360, 450] on button "Cancel" at bounding box center [1376, 453] width 88 height 26
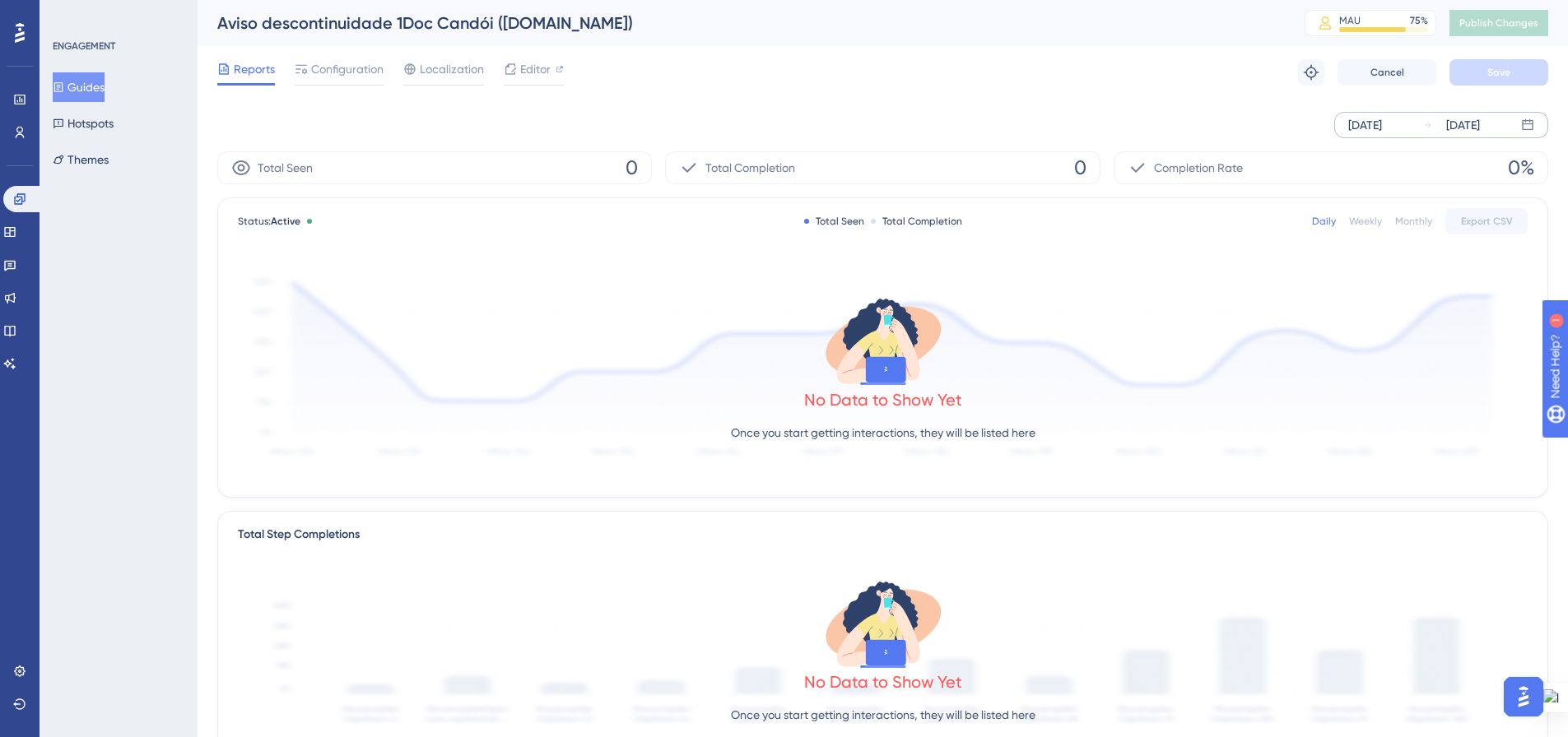
click at [1480, 130] on div "[DATE]" at bounding box center [1463, 125] width 34 height 20
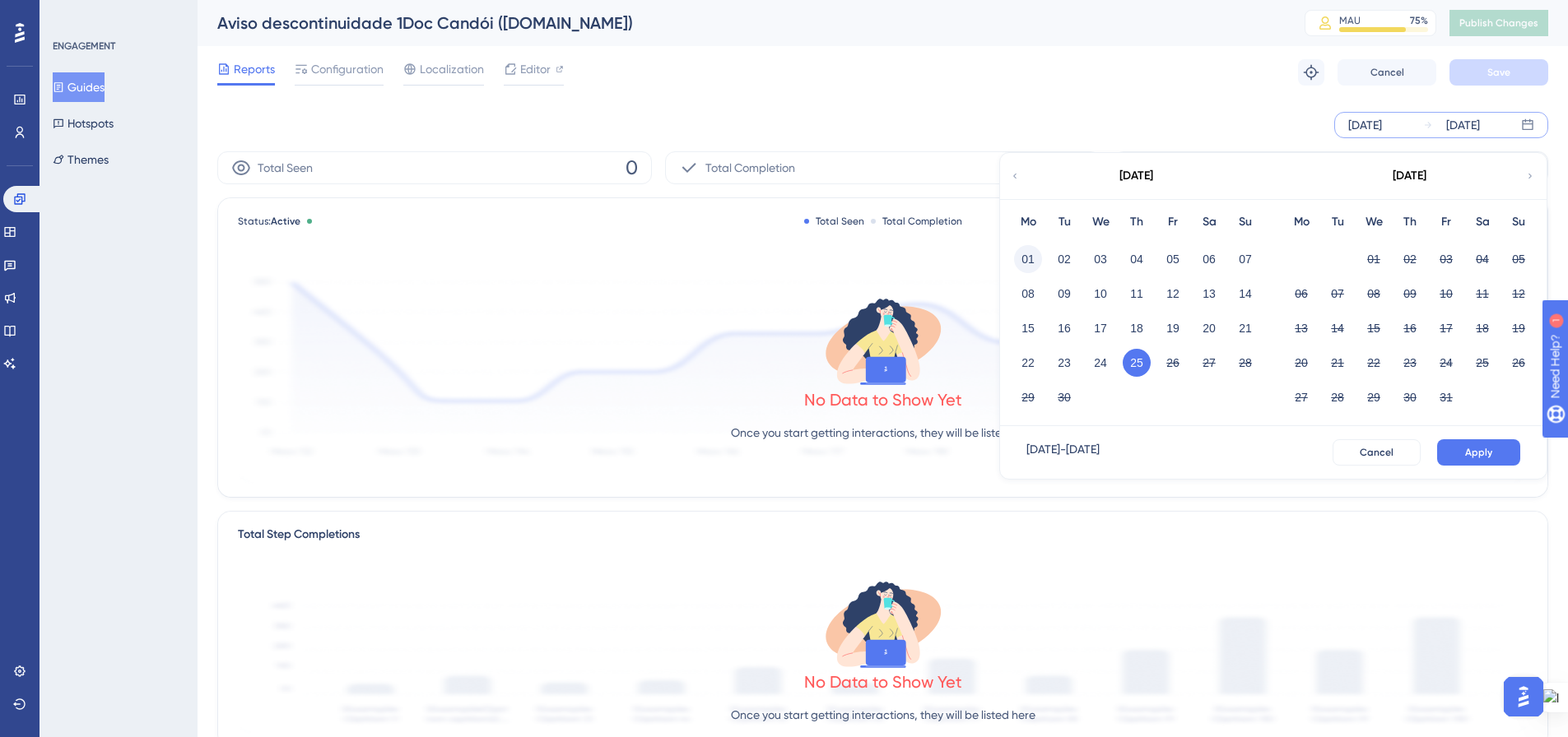
click at [1033, 257] on button "01" at bounding box center [1028, 259] width 28 height 28
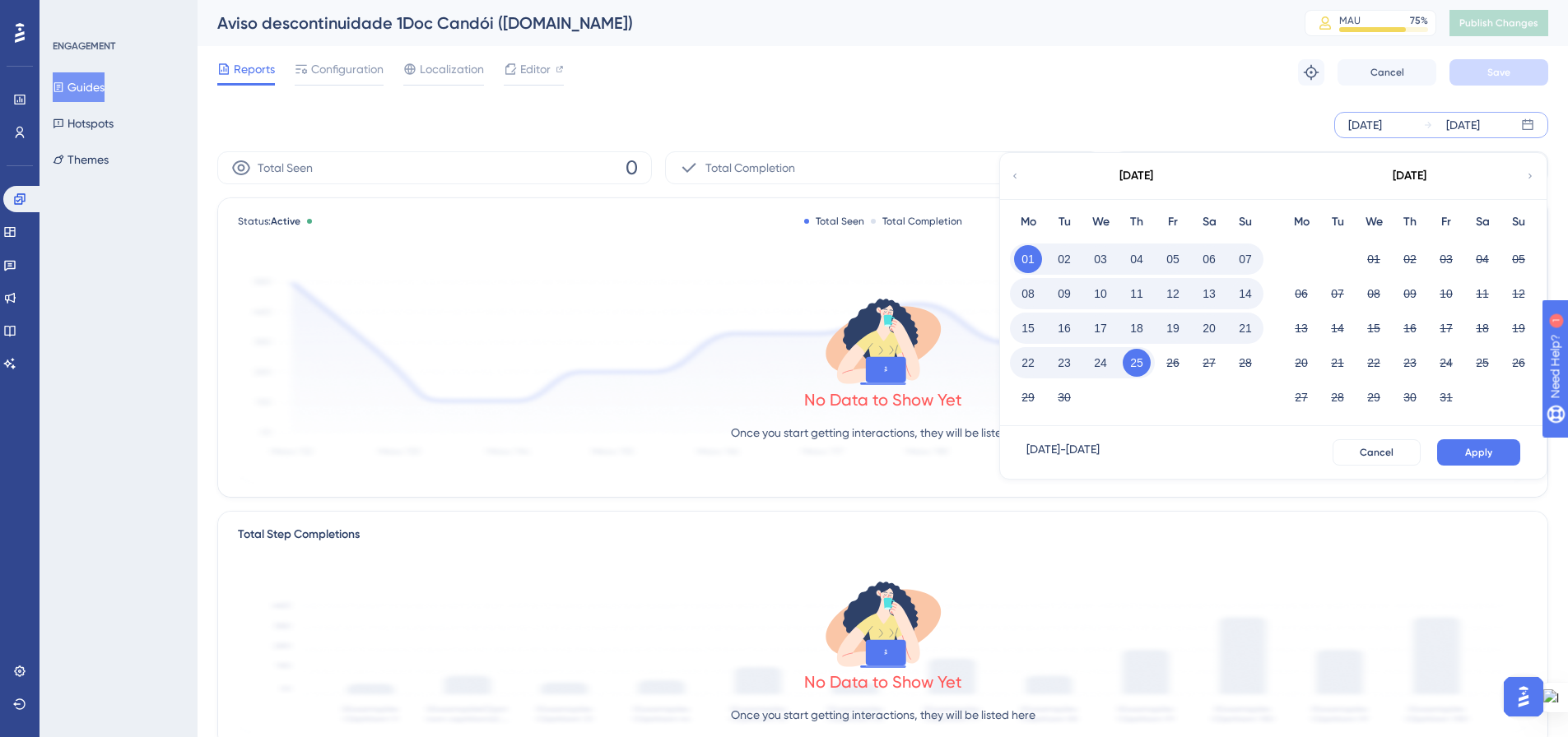
click at [1143, 357] on button "25" at bounding box center [1137, 363] width 28 height 28
click at [1136, 362] on button "25" at bounding box center [1137, 363] width 28 height 28
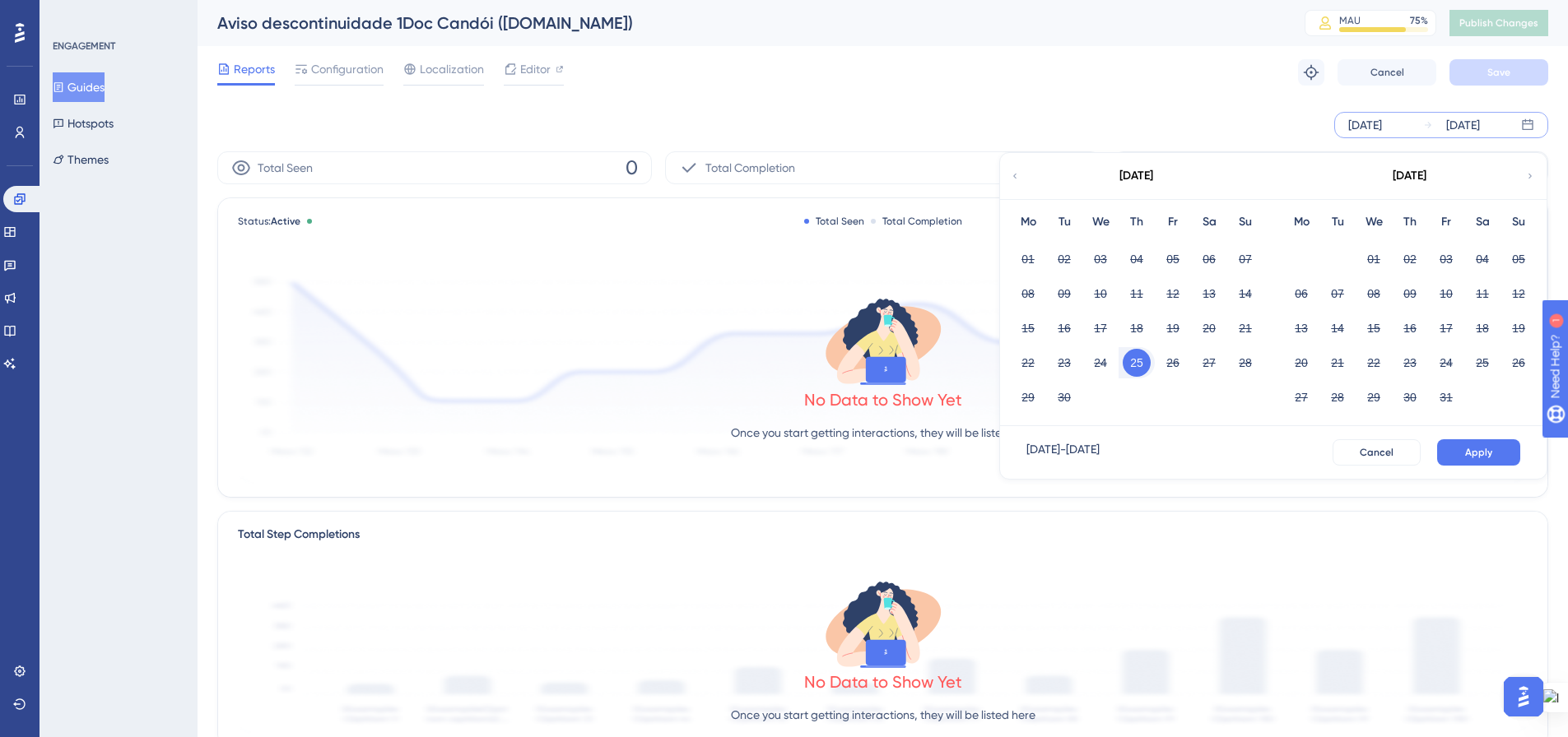
click at [804, 95] on div "Reports Configuration Localization Editor Troubleshoot Cancel Save" at bounding box center [882, 73] width 1331 height 53
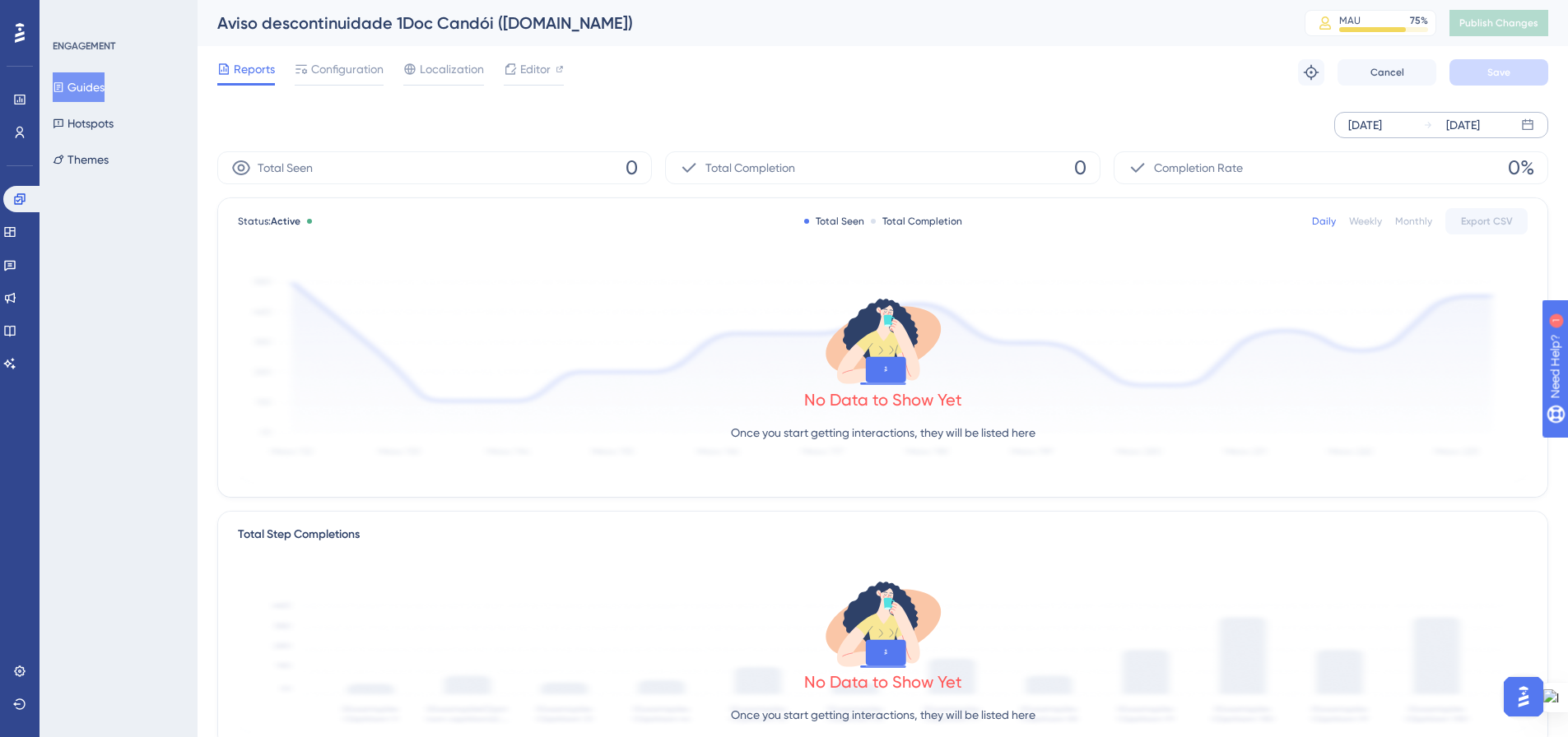
click at [1439, 127] on div "[DATE]" at bounding box center [1452, 125] width 57 height 20
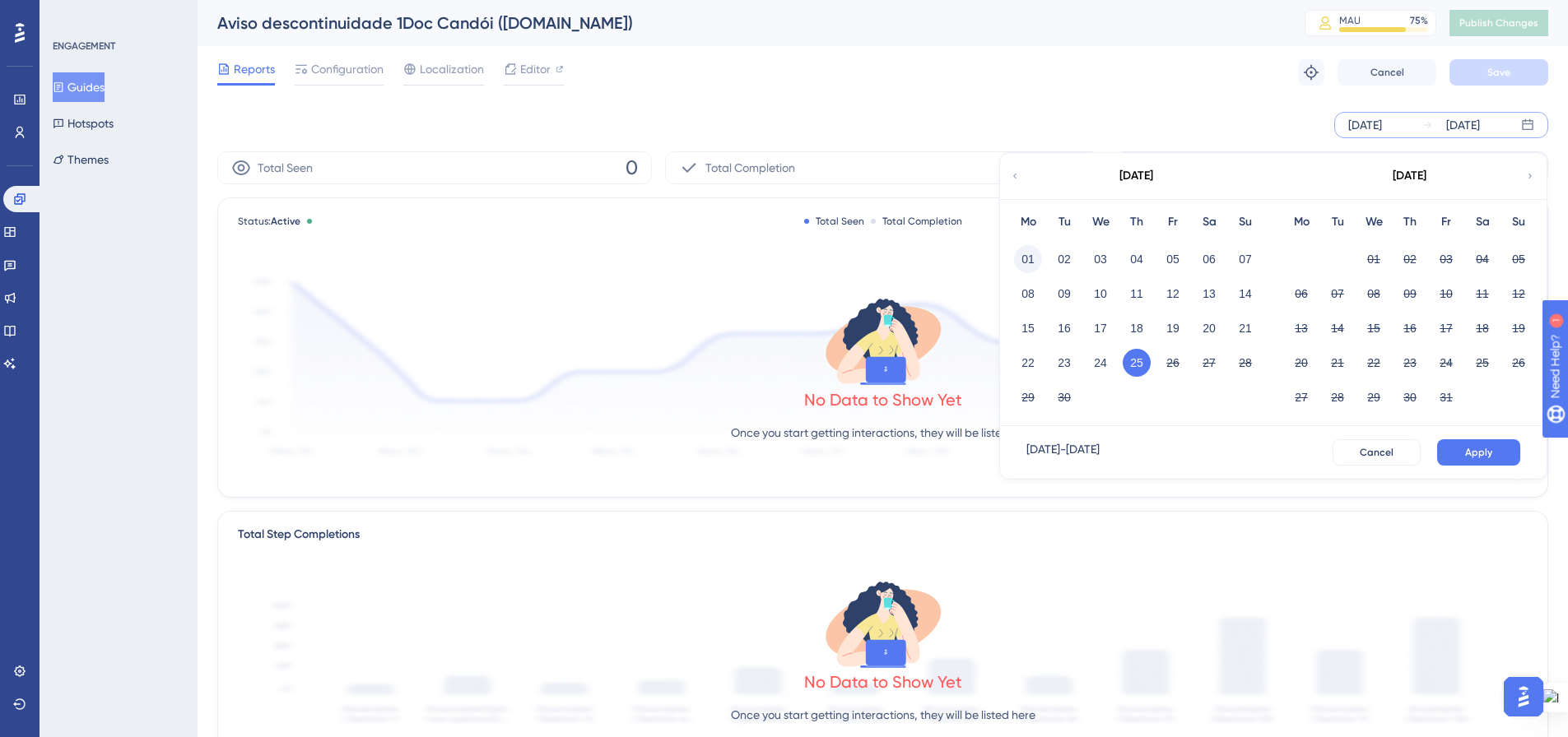
click at [1031, 263] on button "01" at bounding box center [1028, 259] width 28 height 28
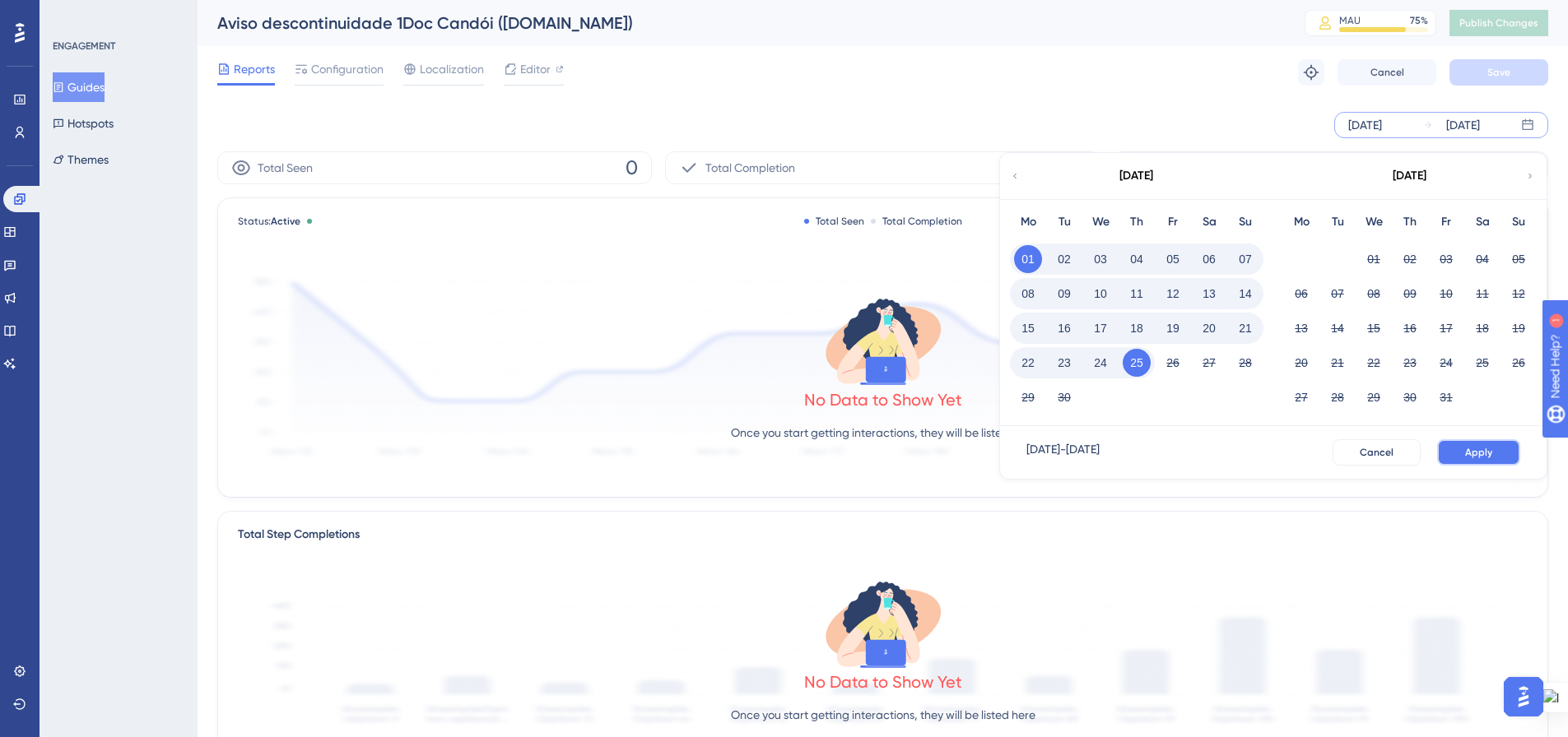
click at [1497, 452] on button "Apply" at bounding box center [1479, 453] width 83 height 26
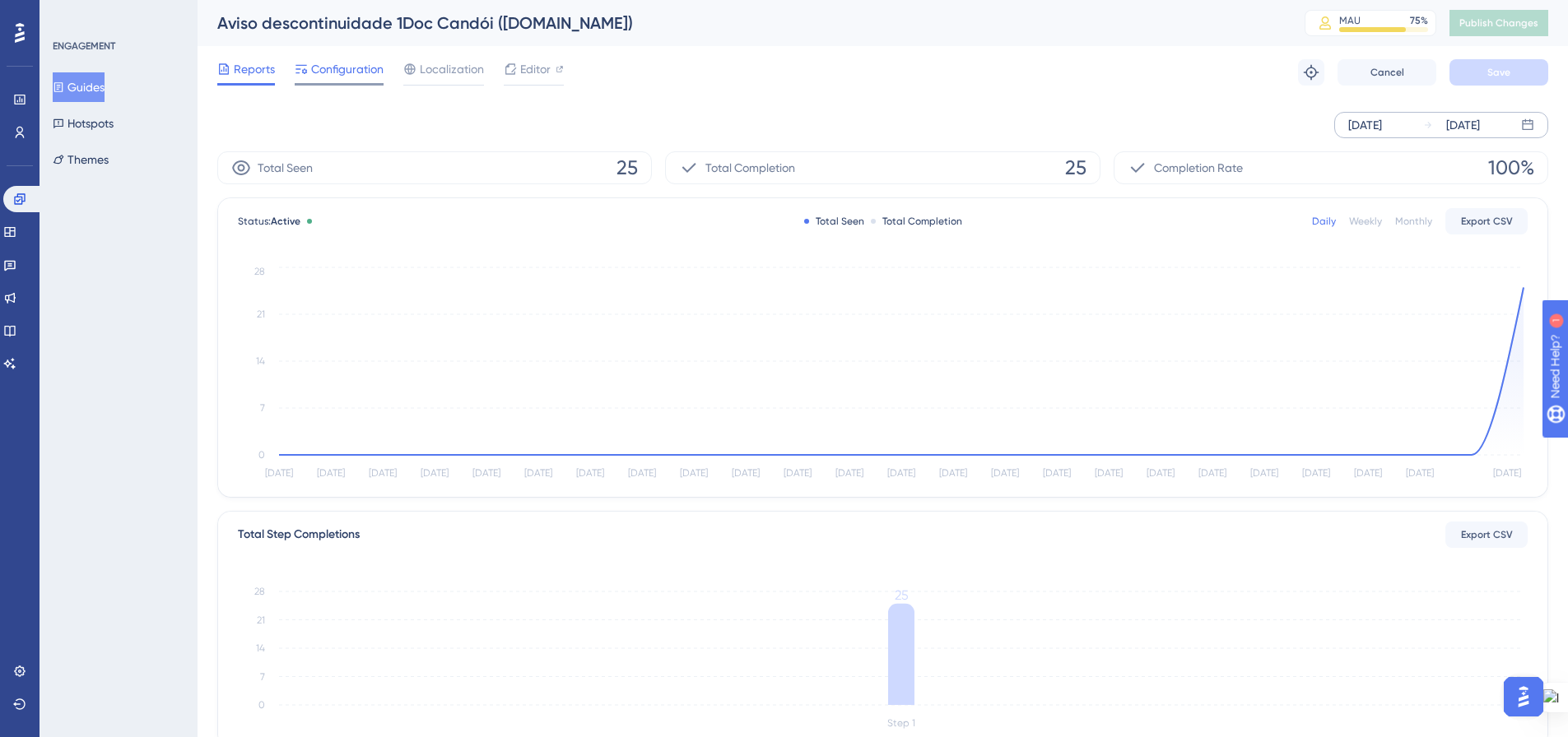
click at [320, 76] on span "Configuration" at bounding box center [347, 69] width 73 height 20
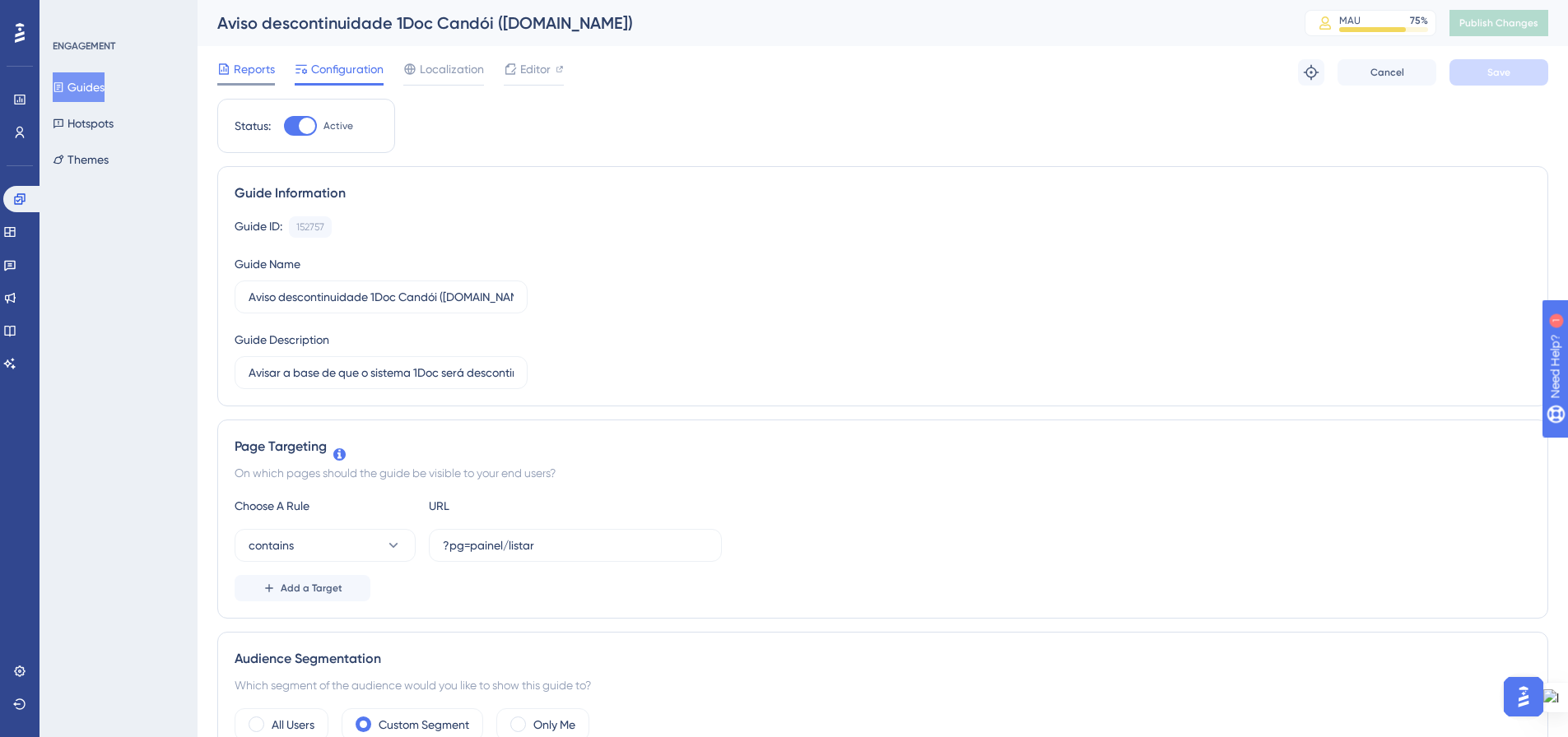
click at [252, 67] on span "Reports" at bounding box center [254, 69] width 41 height 20
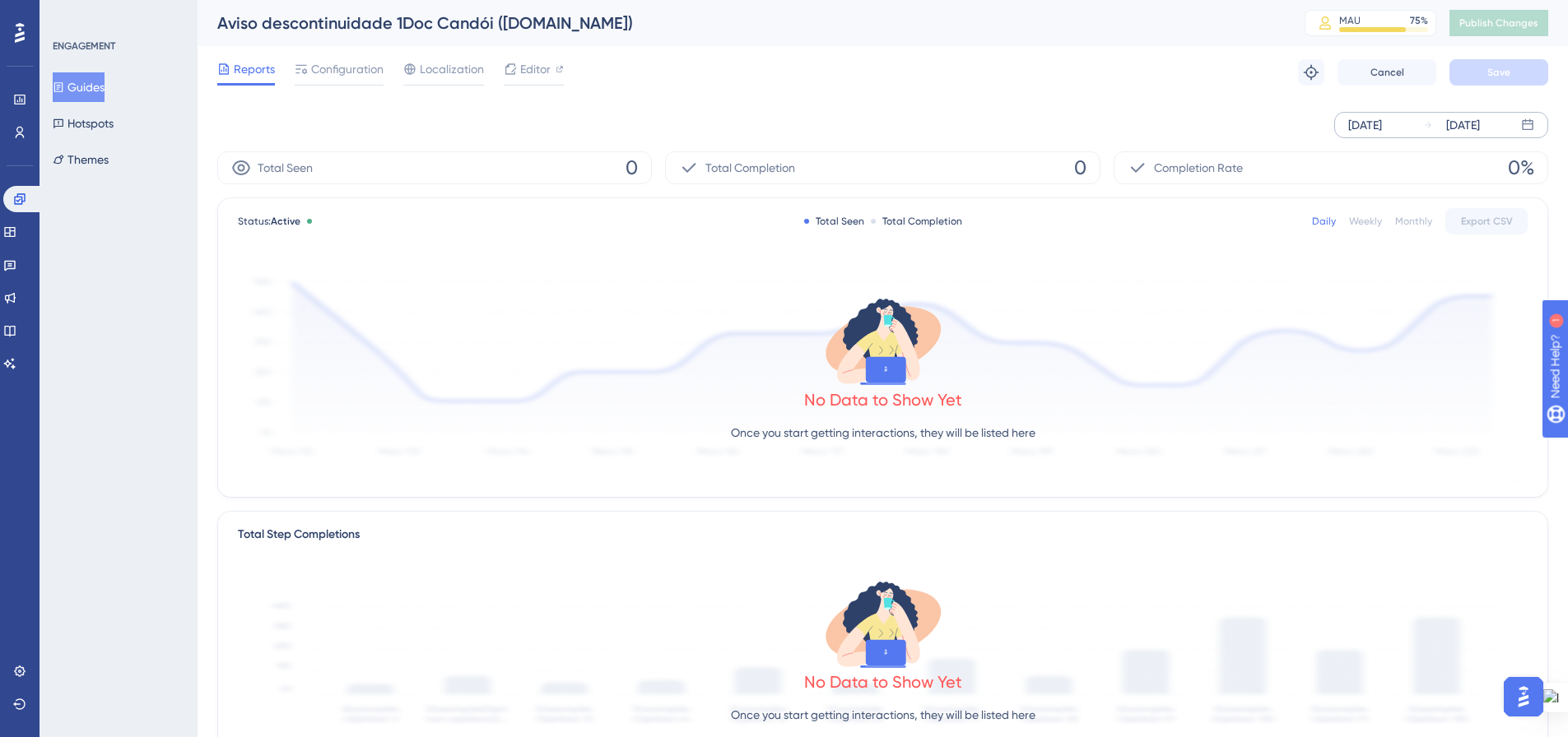
click at [1462, 118] on div "[DATE]" at bounding box center [1463, 125] width 34 height 20
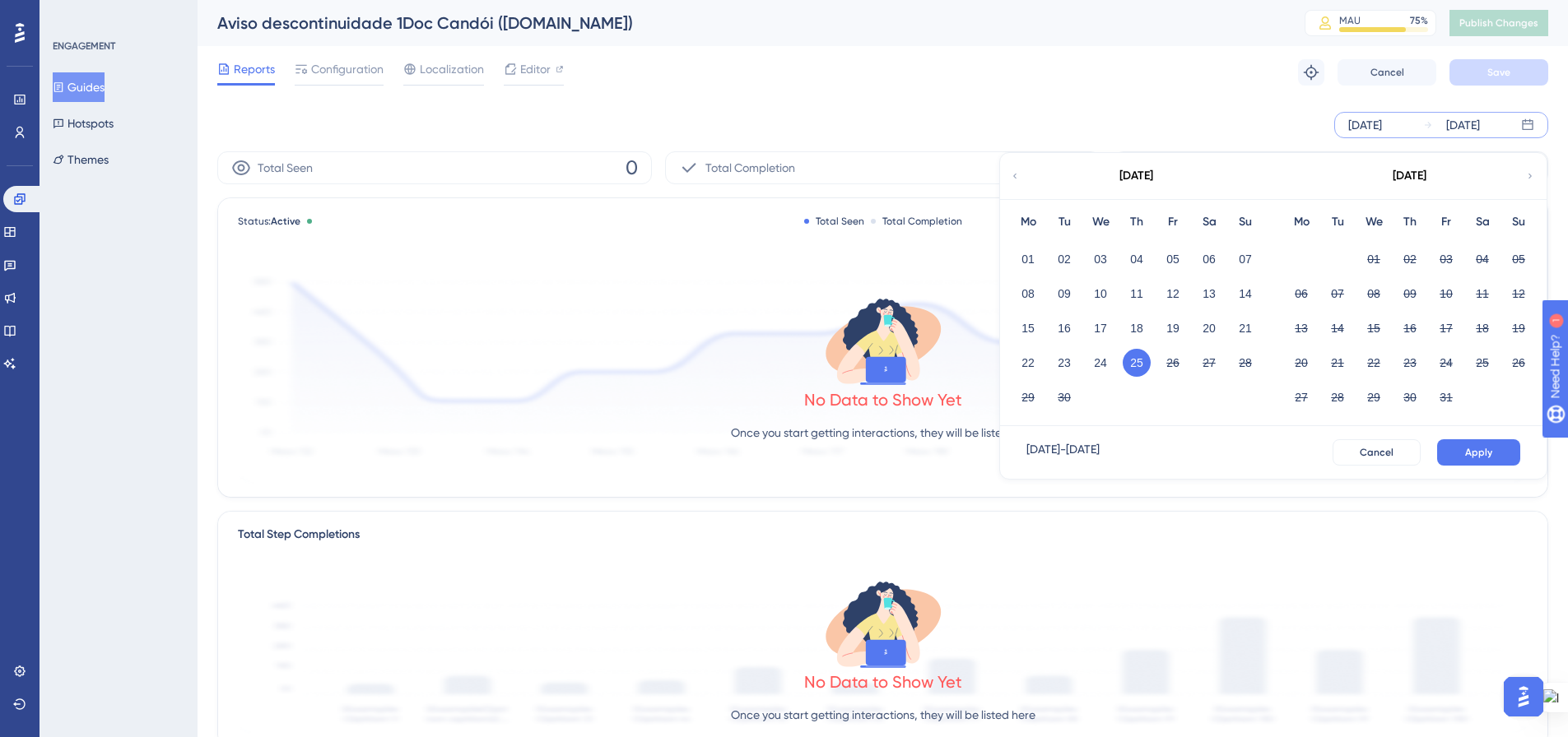
click at [1134, 366] on button "25" at bounding box center [1137, 363] width 28 height 28
click at [1132, 354] on button "25" at bounding box center [1137, 363] width 28 height 28
click at [1135, 365] on button "25" at bounding box center [1137, 363] width 28 height 28
click at [1100, 452] on div "Sep 25 2025 - Sep 25 2025" at bounding box center [1064, 453] width 74 height 26
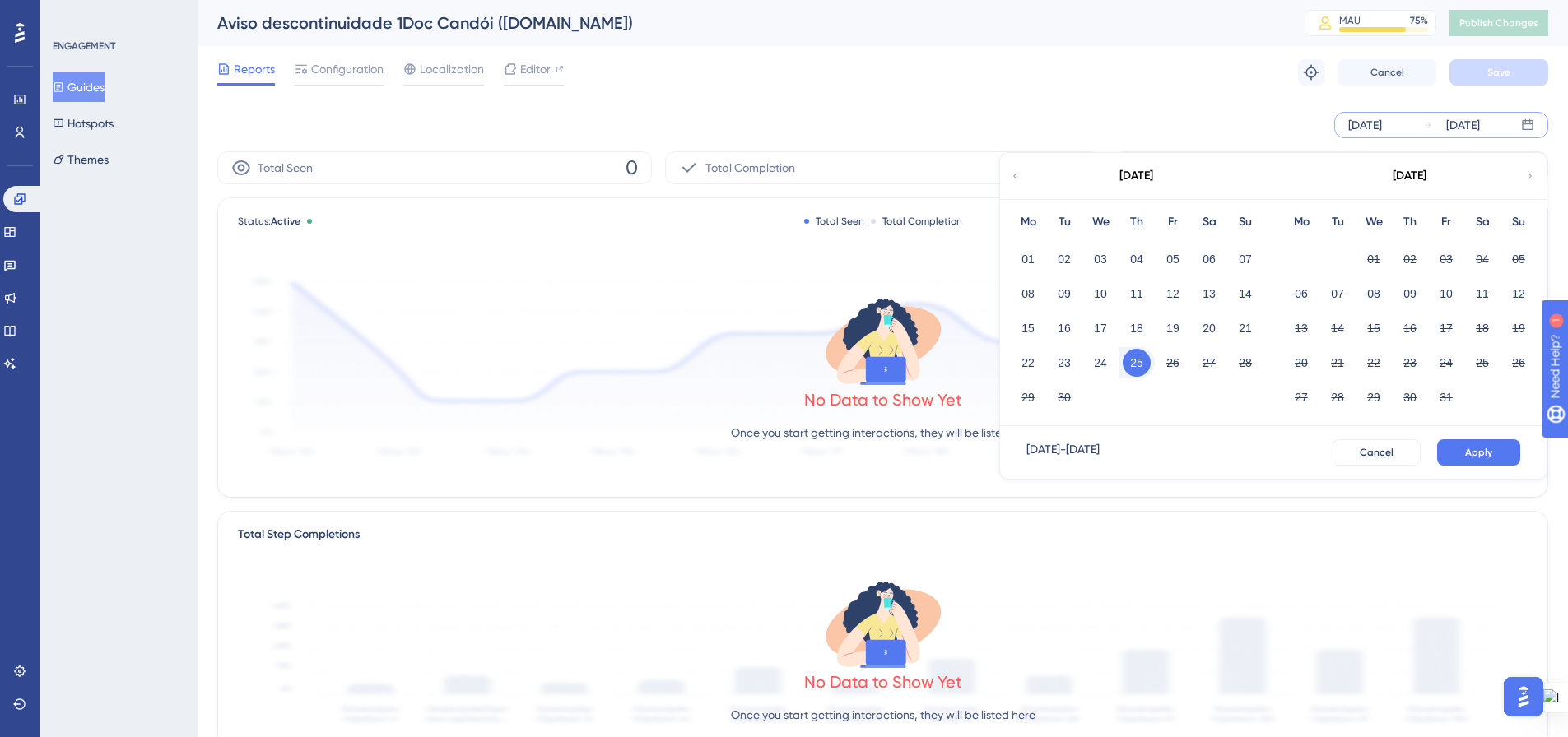
drag, startPoint x: 1155, startPoint y: 453, endPoint x: 1052, endPoint y: 446, distance: 103.2
click at [1100, 453] on div "Sep 25 2025 - Sep 25 2025" at bounding box center [1064, 453] width 74 height 26
click at [1040, 442] on div "Sep 25 2025 - Sep 25 2025" at bounding box center [1064, 453] width 74 height 26
click at [1534, 124] on icon at bounding box center [1528, 124] width 13 height 13
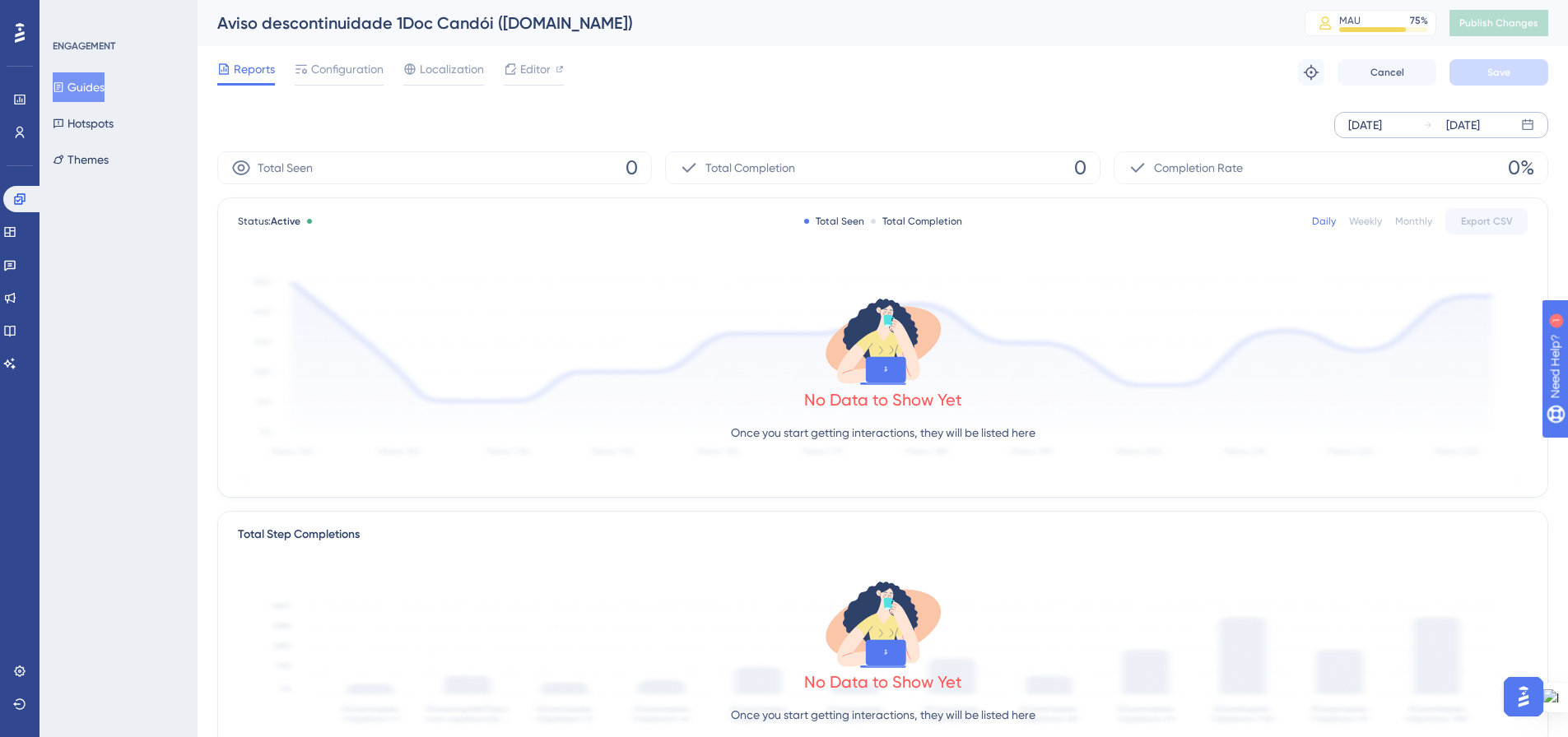
click at [1534, 124] on icon at bounding box center [1528, 124] width 13 height 13
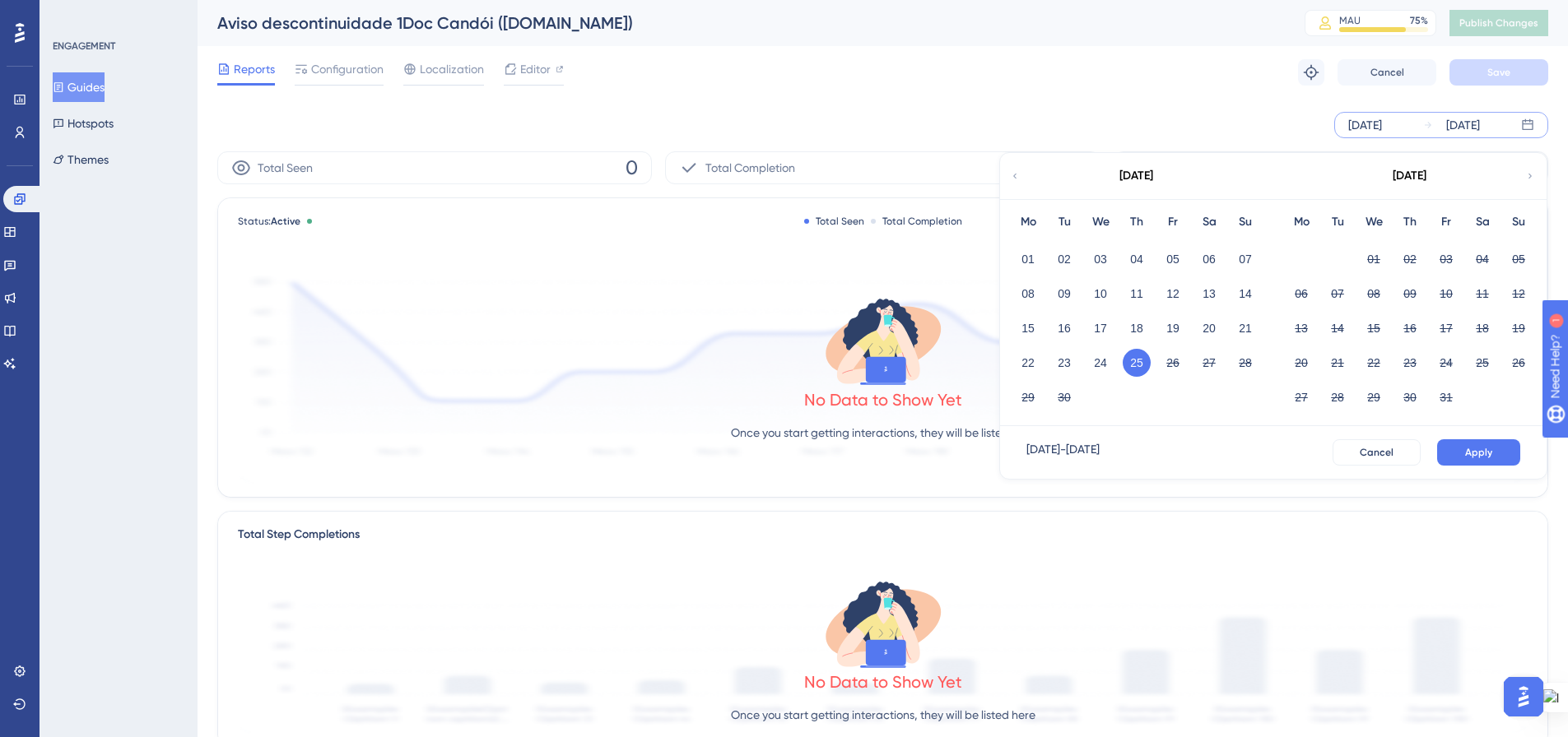
click at [1142, 368] on button "25" at bounding box center [1137, 363] width 28 height 28
click at [1387, 448] on span "Cancel" at bounding box center [1376, 453] width 34 height 13
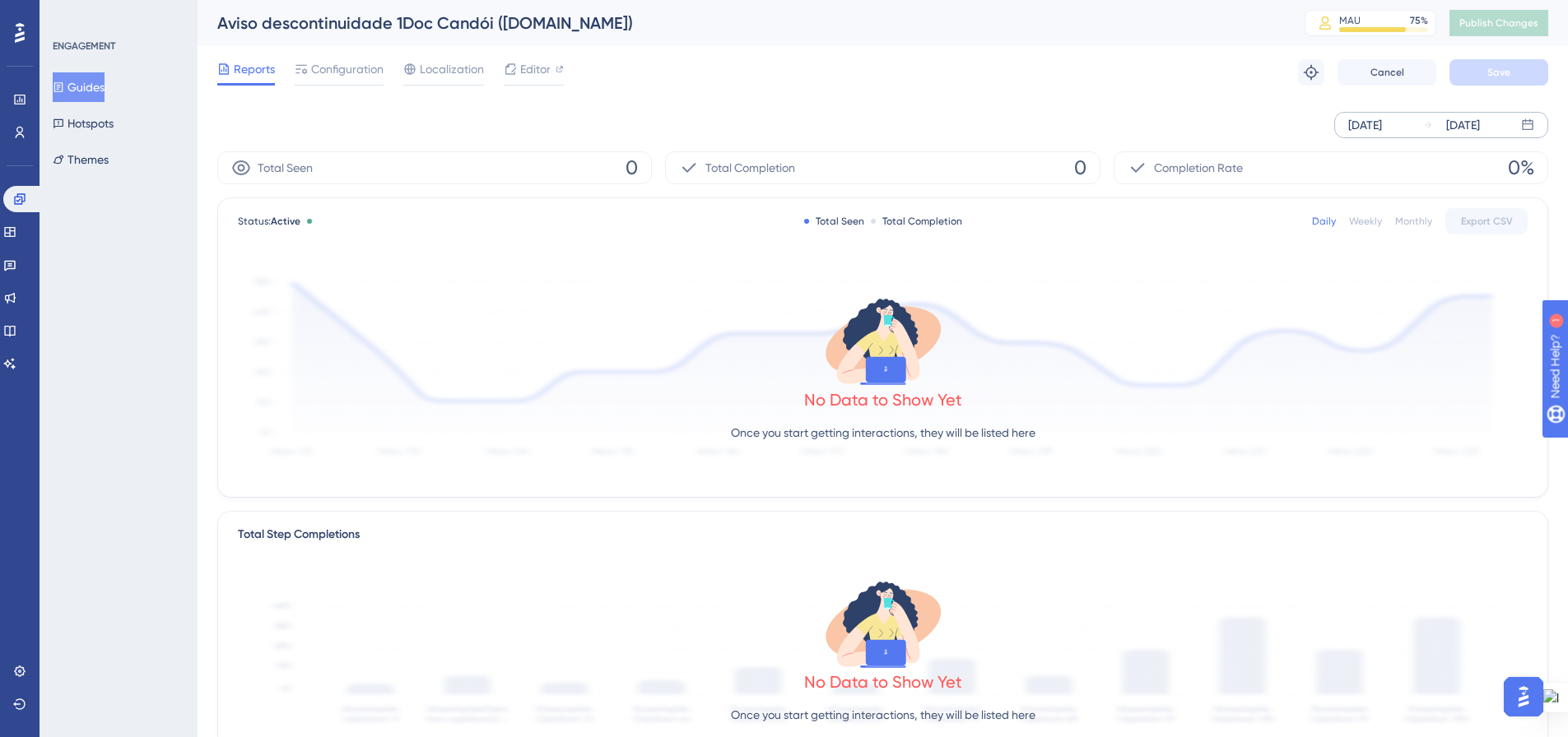
click at [1367, 222] on div "Weekly" at bounding box center [1366, 221] width 33 height 13
click at [1402, 221] on div "Monthly" at bounding box center [1414, 221] width 37 height 13
click at [1327, 222] on div "Daily" at bounding box center [1324, 221] width 24 height 13
click at [1312, 71] on icon at bounding box center [1311, 72] width 17 height 17
click at [1421, 122] on div "Sep 25 2025 Sep 25 2025" at bounding box center [1441, 125] width 214 height 26
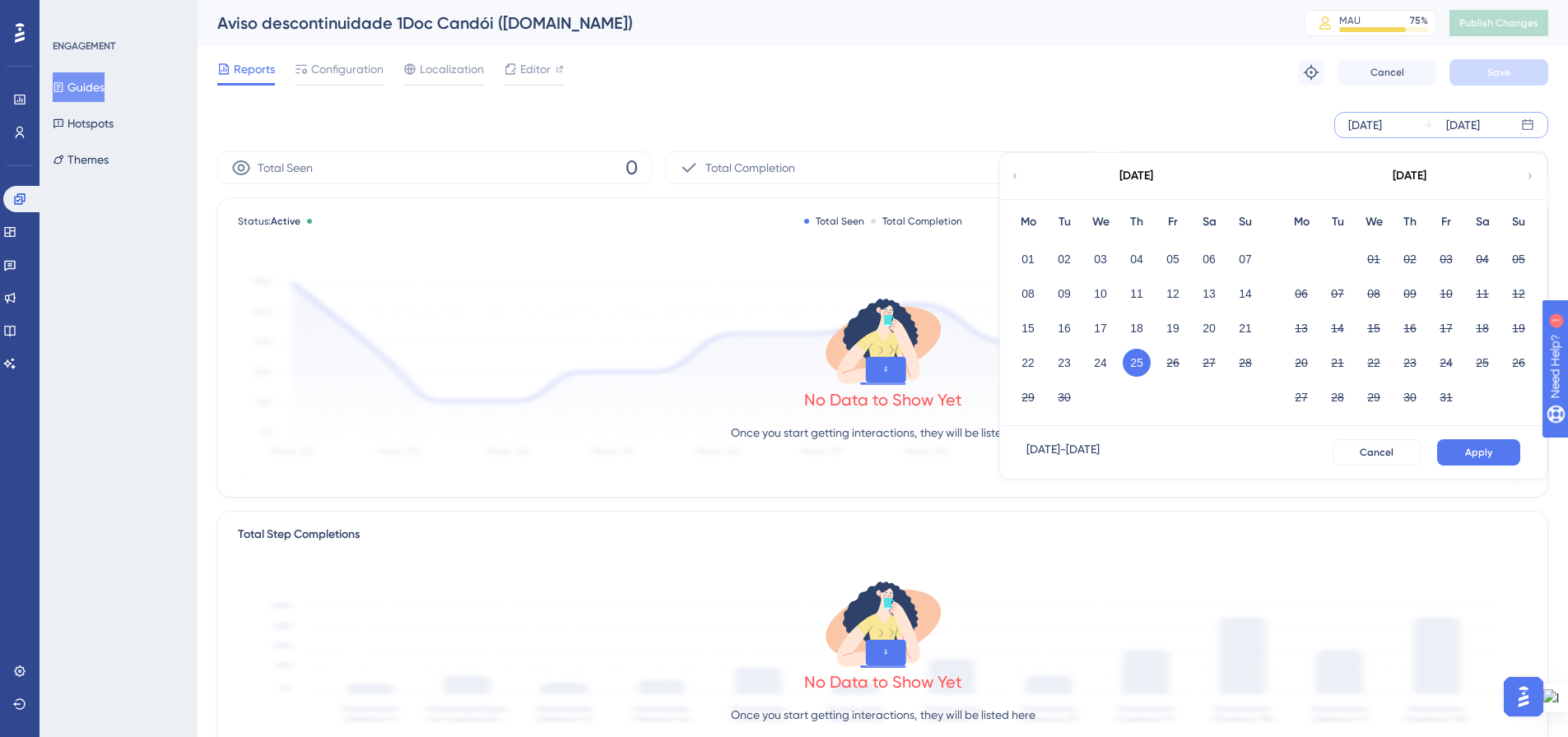
click at [1382, 123] on div "[DATE]" at bounding box center [1365, 125] width 34 height 20
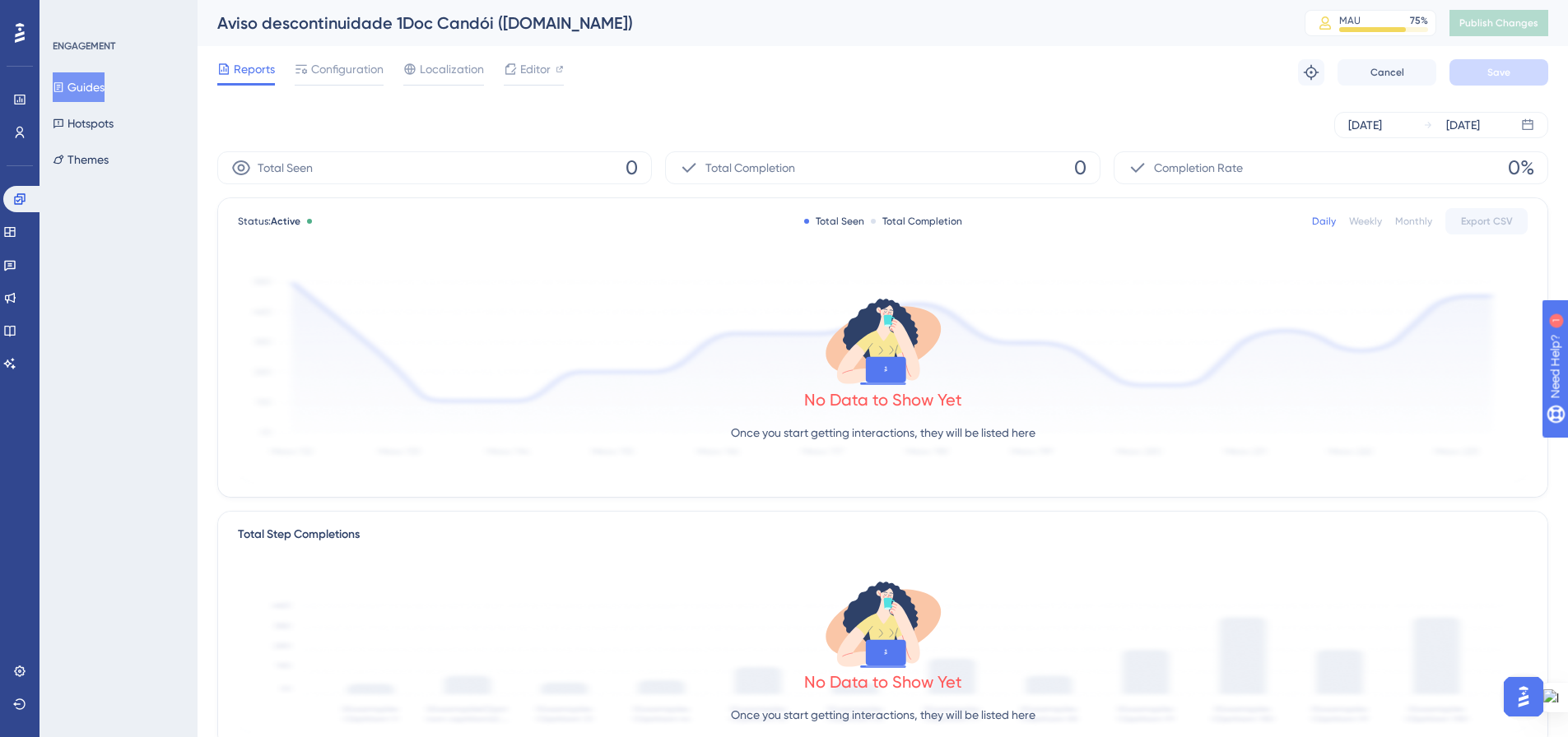
click at [90, 79] on button "Guides" at bounding box center [78, 88] width 52 height 30
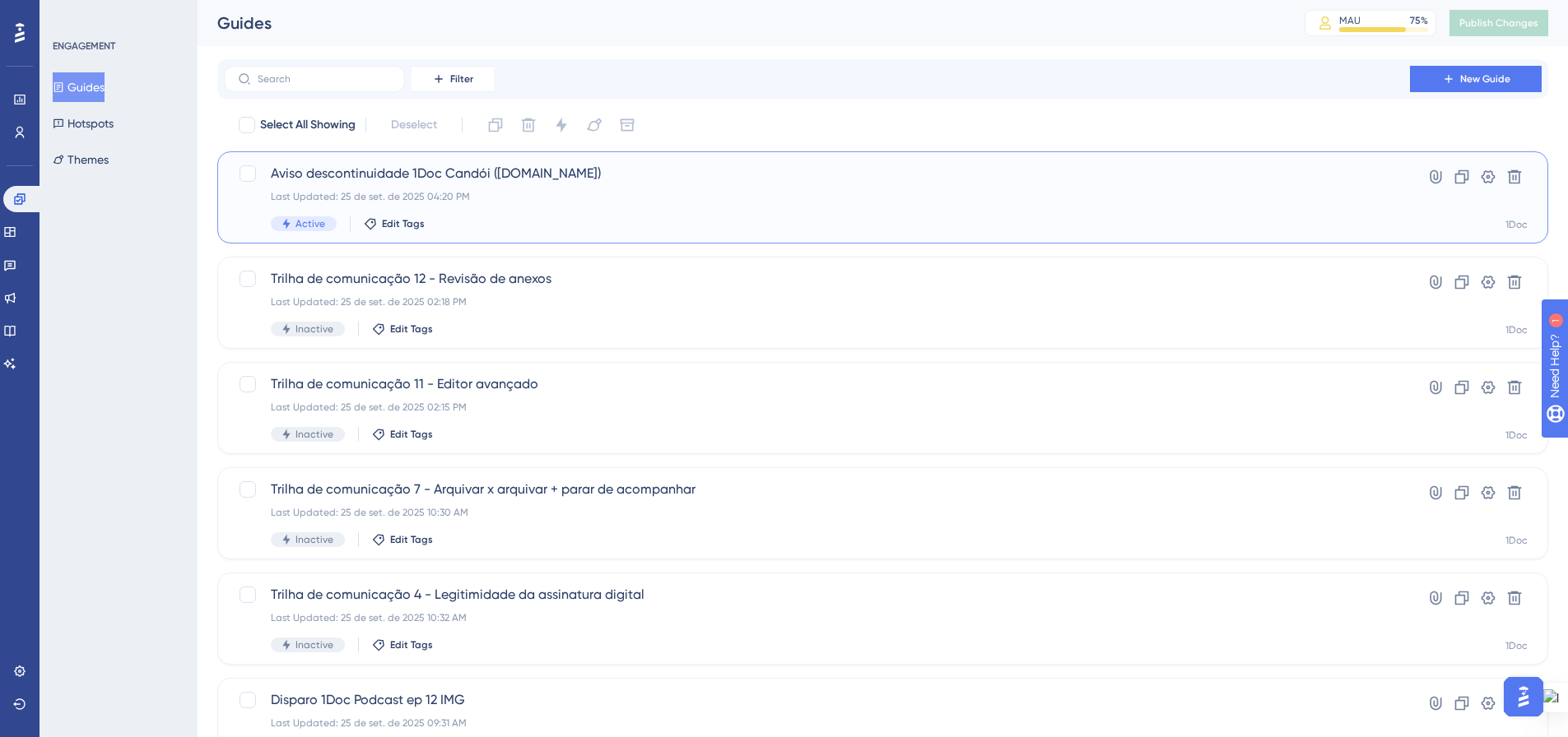
drag, startPoint x: 0, startPoint y: 0, endPoint x: 565, endPoint y: 212, distance: 603.5
click at [565, 212] on div "Aviso descontinuidade 1Doc Candói ([DOMAIN_NAME]) Last Updated: [DATE] 04:20 PM…" at bounding box center [817, 197] width 1093 height 67
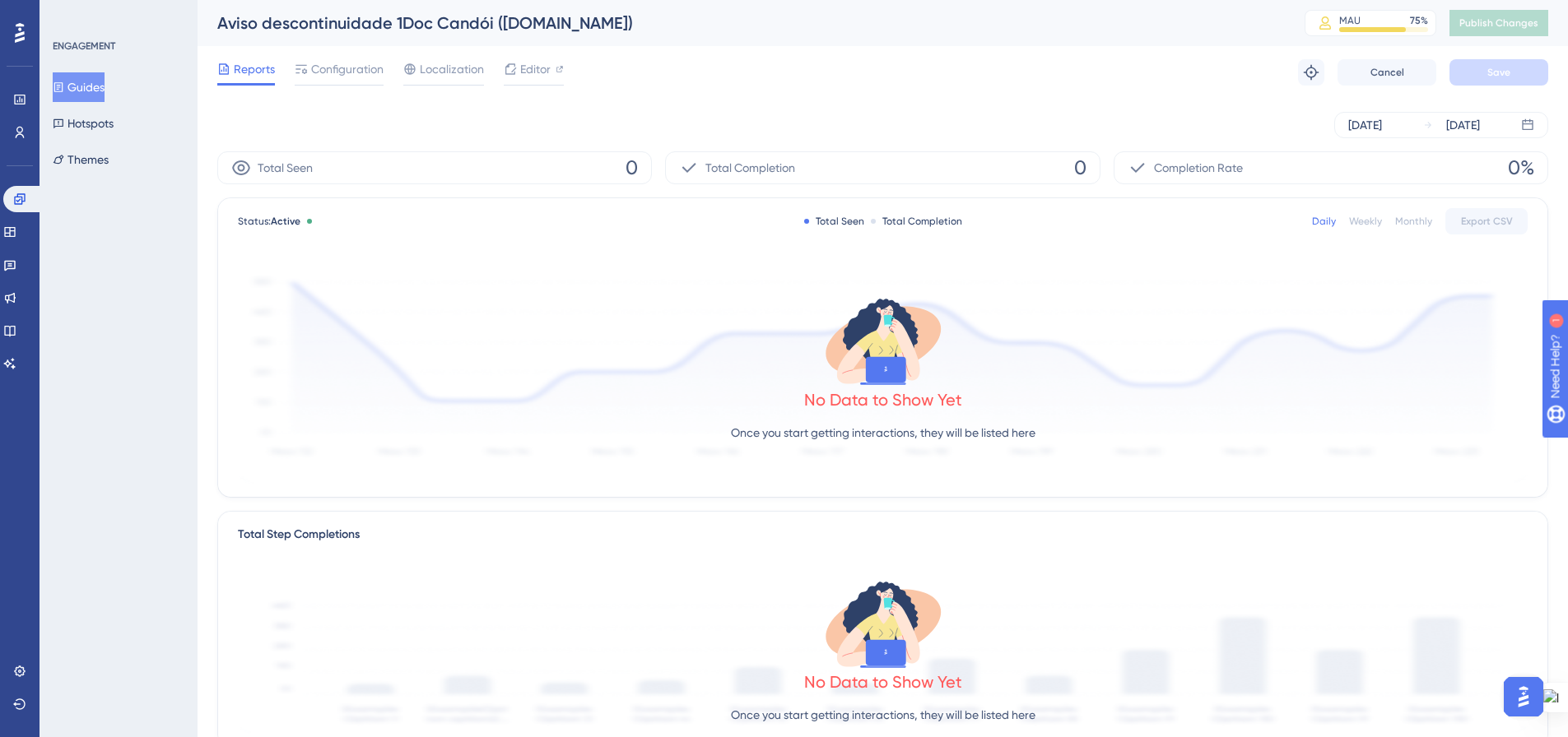
click at [81, 92] on button "Guides" at bounding box center [78, 88] width 52 height 30
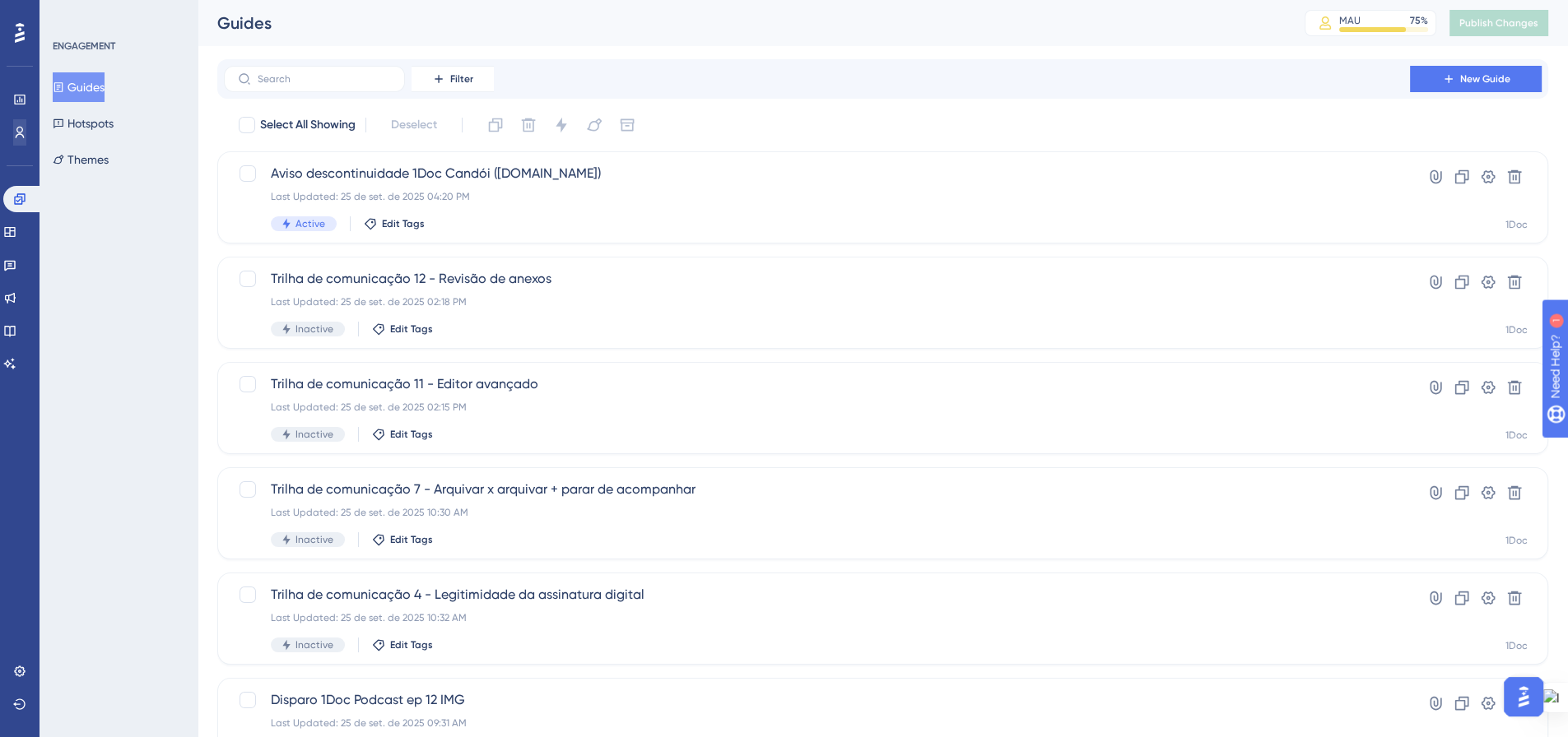
scroll to position [0, 12]
